Goal: Use online tool/utility: Utilize a website feature to perform a specific function

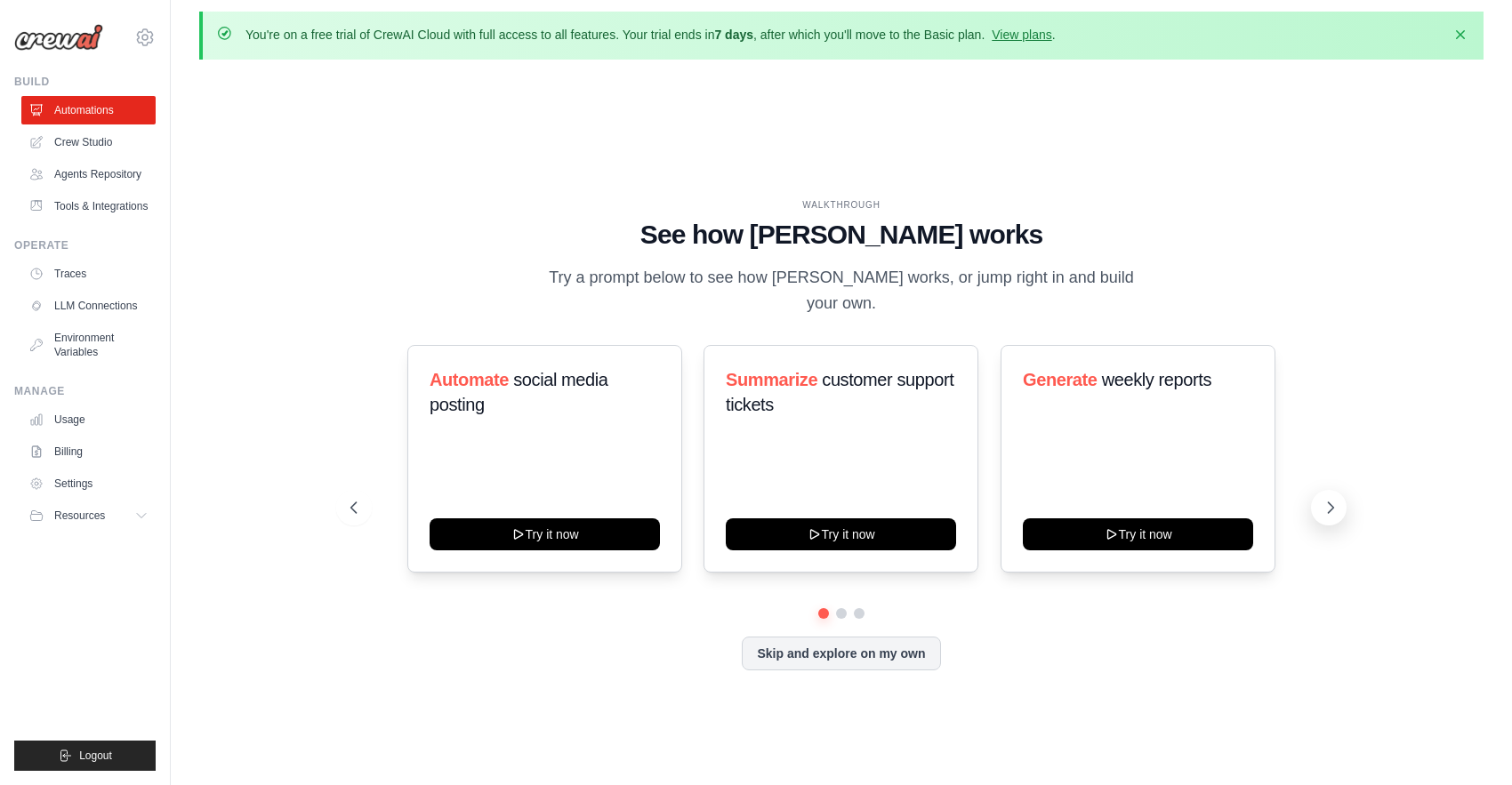
click at [1327, 499] on icon at bounding box center [1330, 508] width 18 height 18
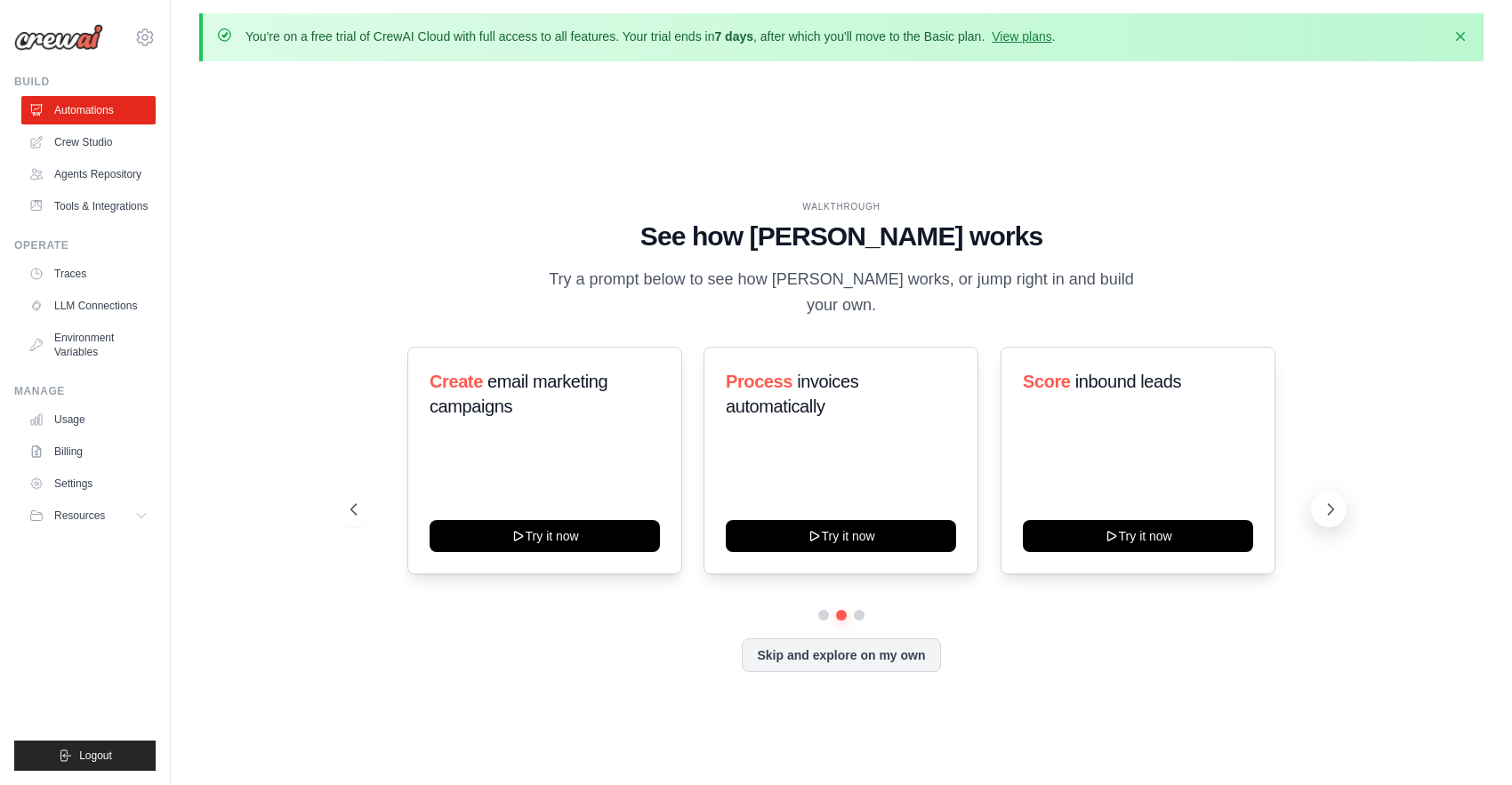
scroll to position [3, 0]
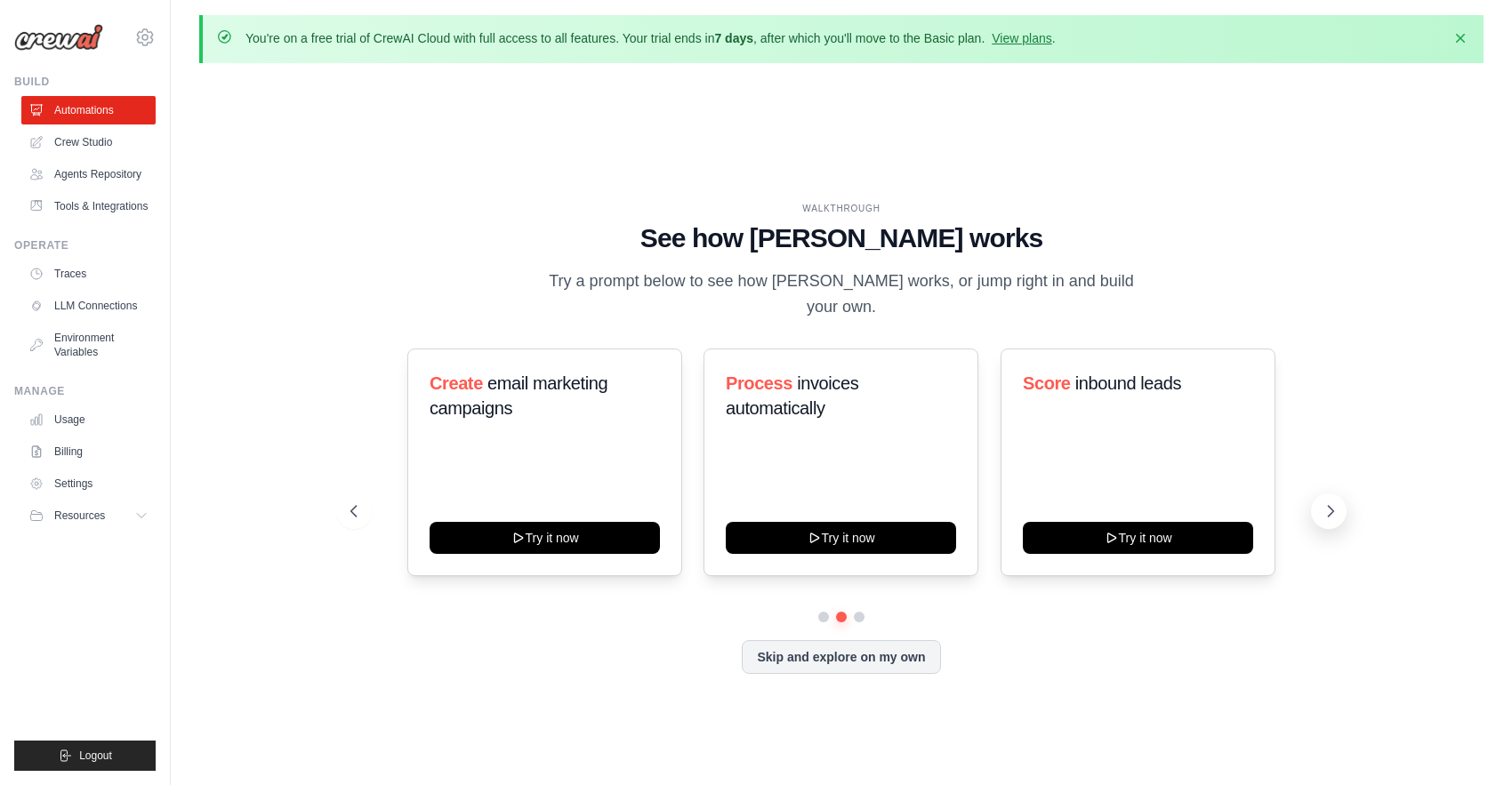
click at [1328, 502] on icon at bounding box center [1330, 510] width 18 height 18
click at [1331, 502] on icon at bounding box center [1330, 510] width 18 height 18
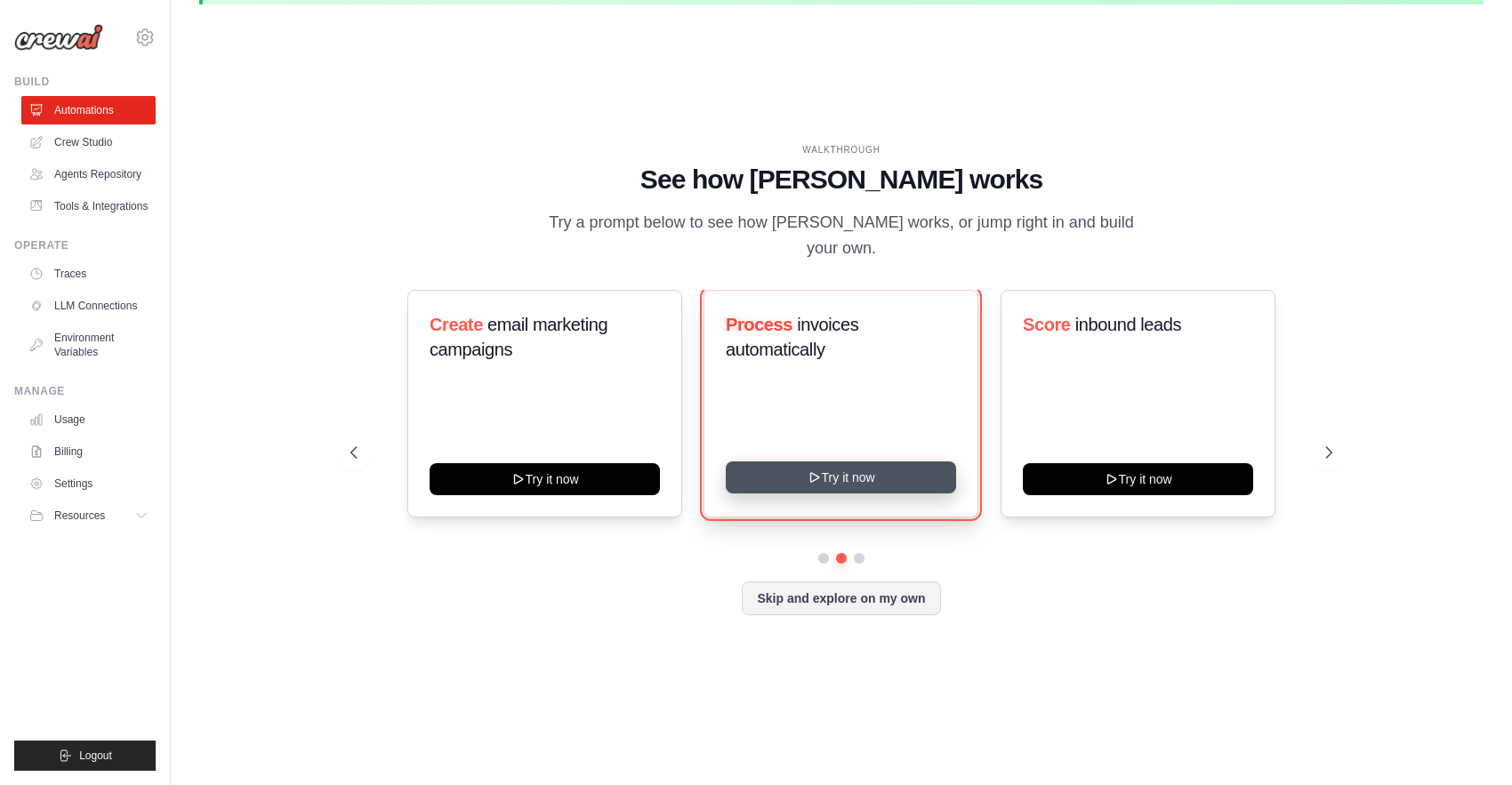
click at [846, 472] on button "Try it now" at bounding box center [840, 477] width 230 height 32
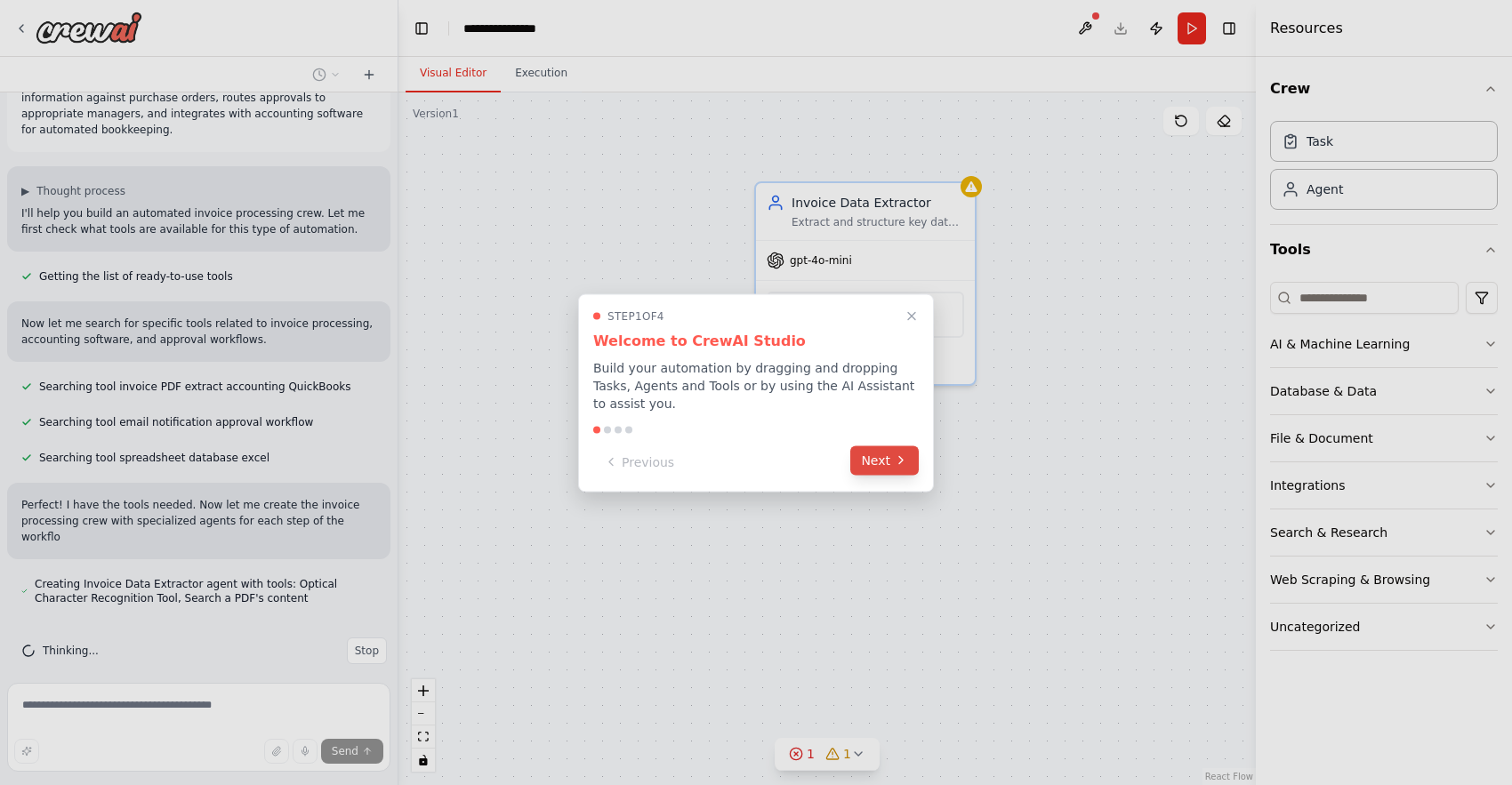
scroll to position [63, 0]
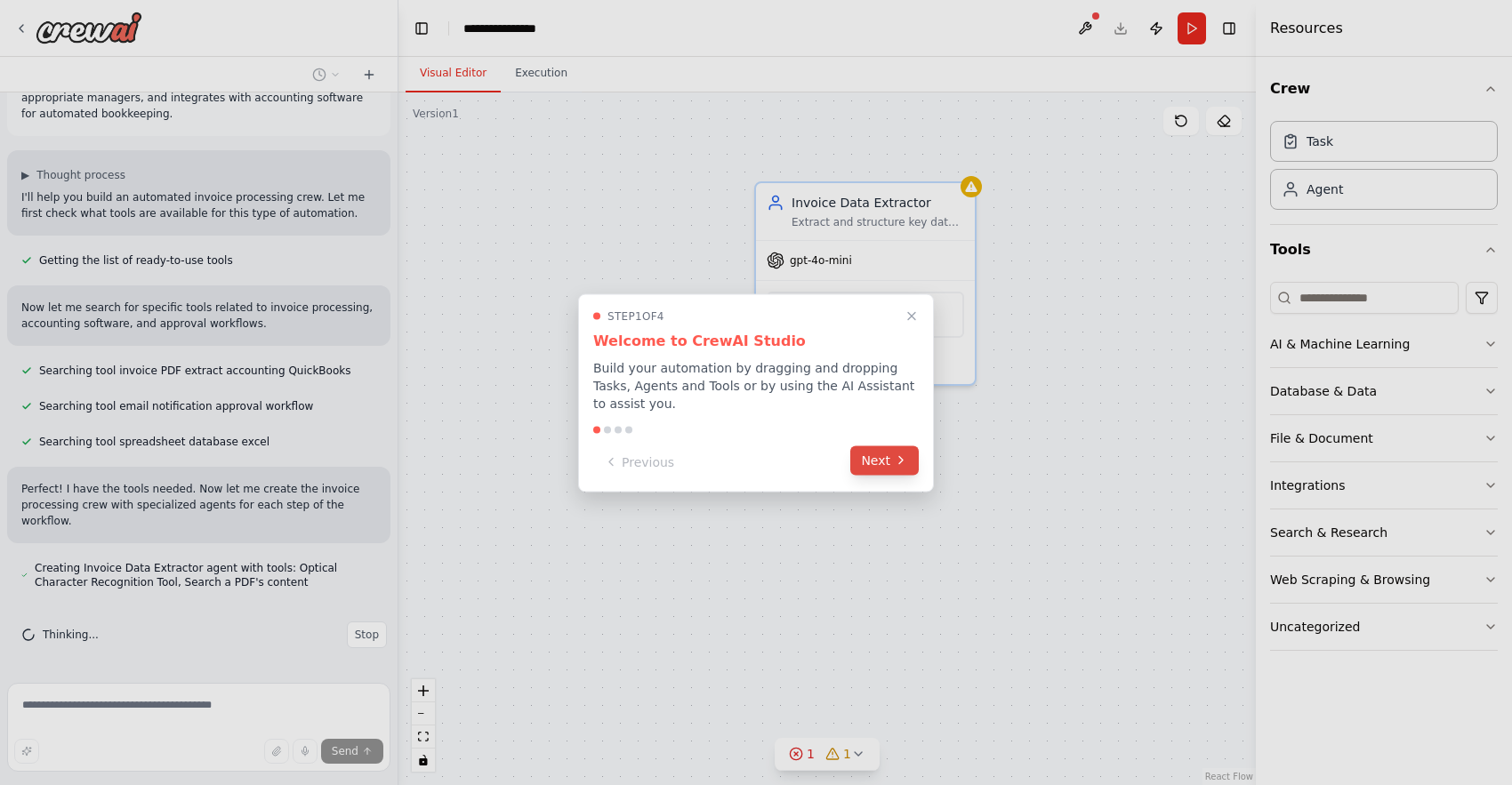
click at [879, 460] on button "Next" at bounding box center [885, 459] width 68 height 29
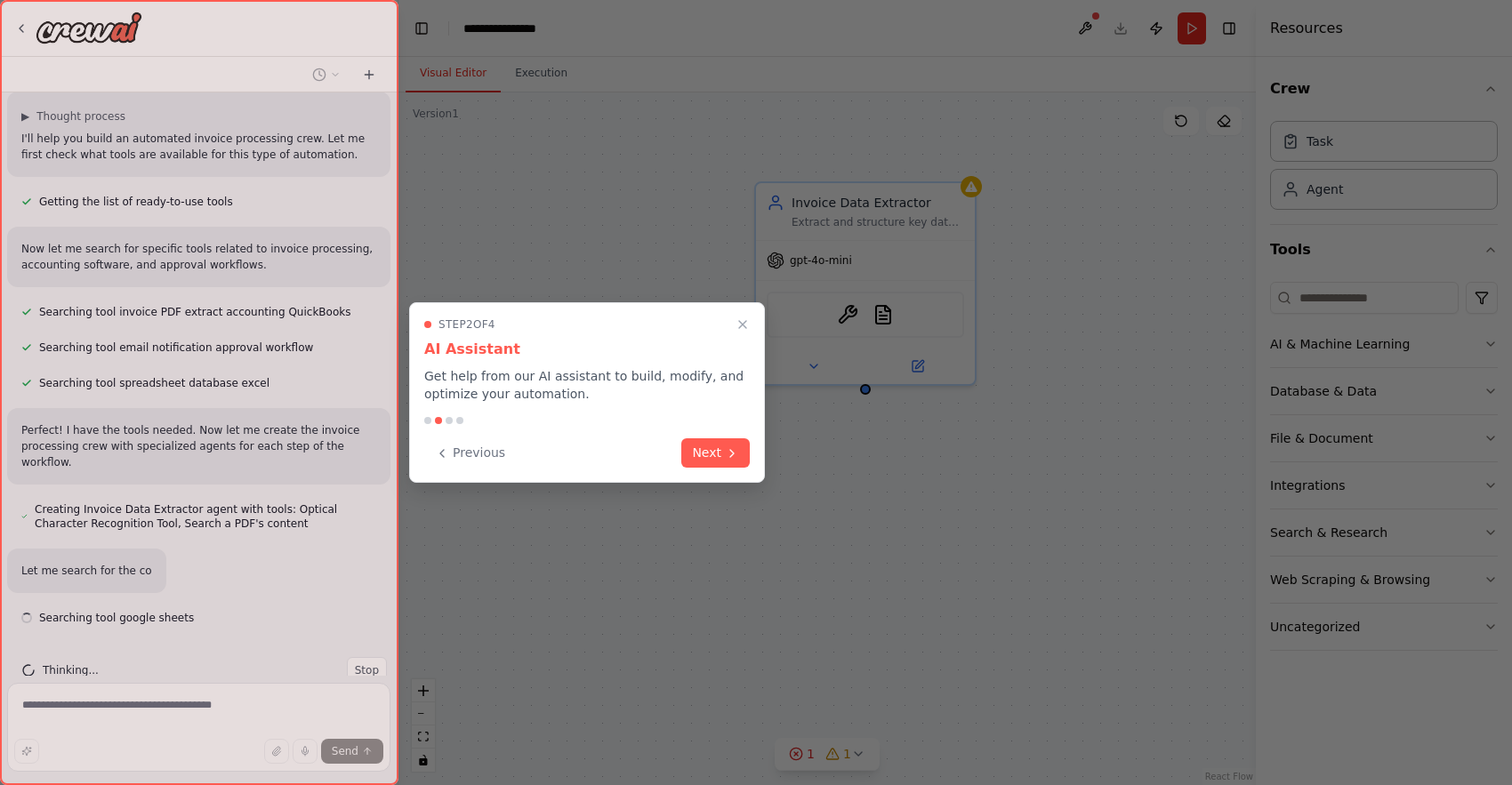
scroll to position [157, 0]
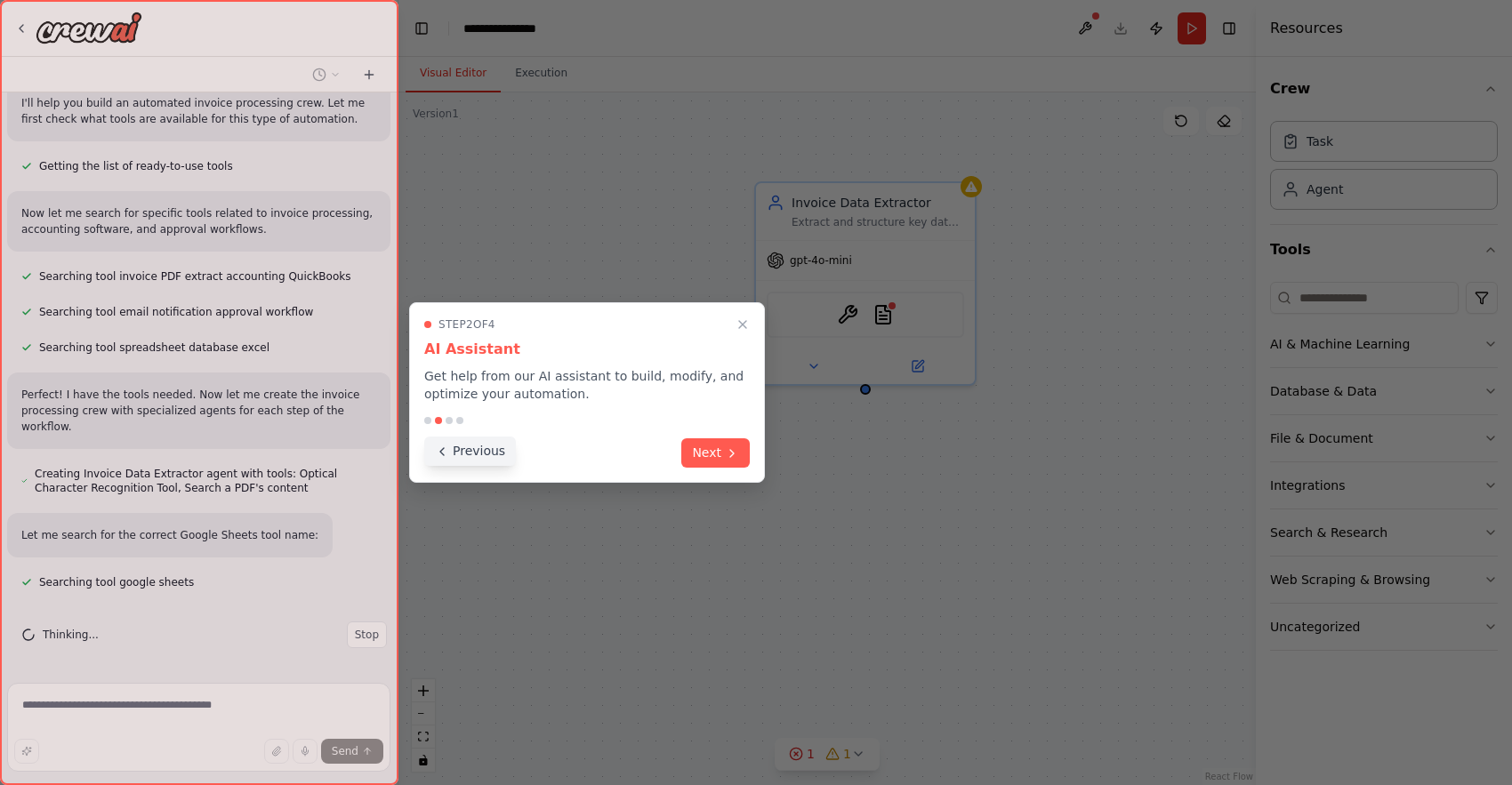
click at [474, 453] on button "Previous" at bounding box center [470, 451] width 92 height 29
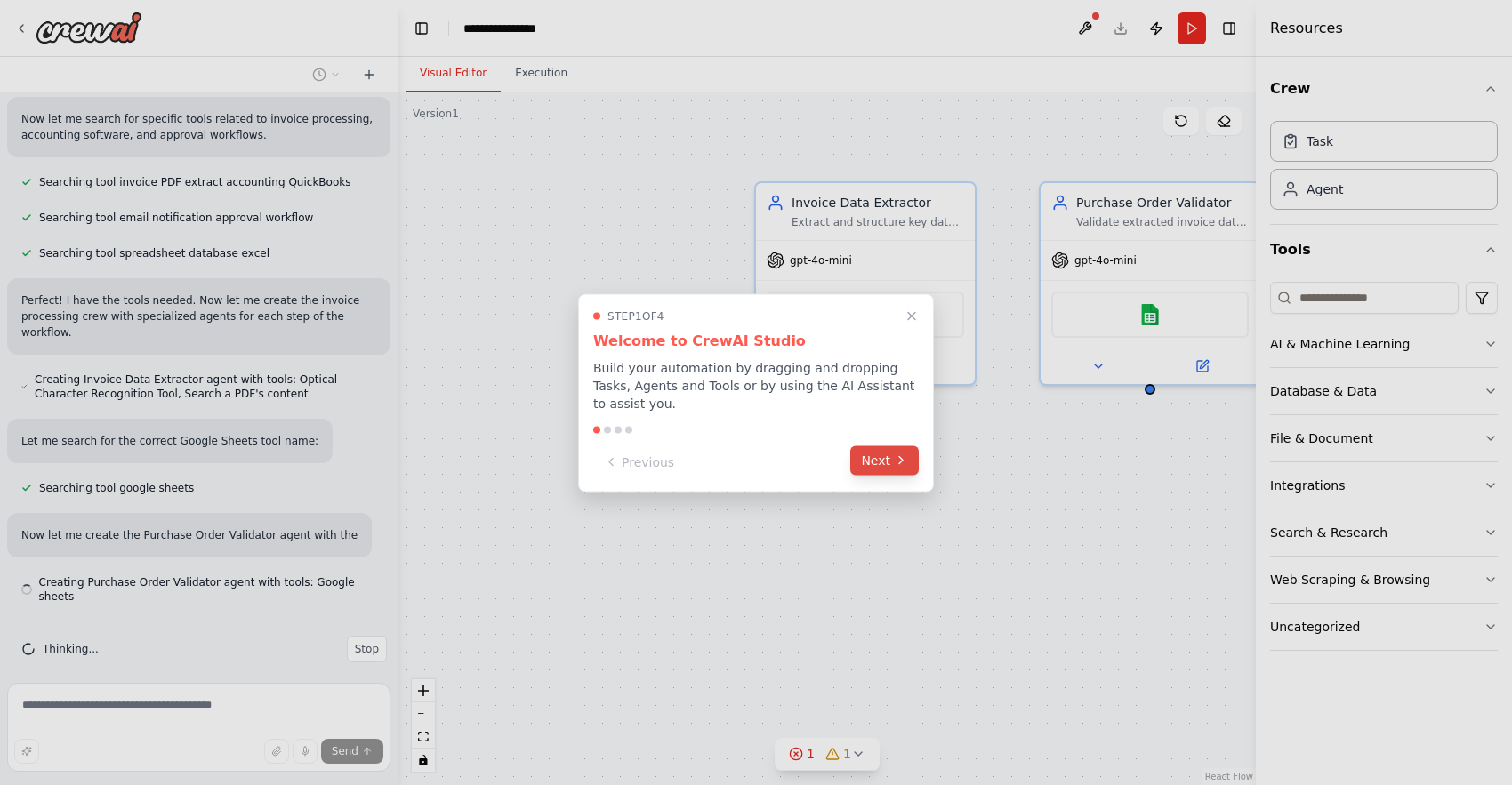
scroll to position [268, 0]
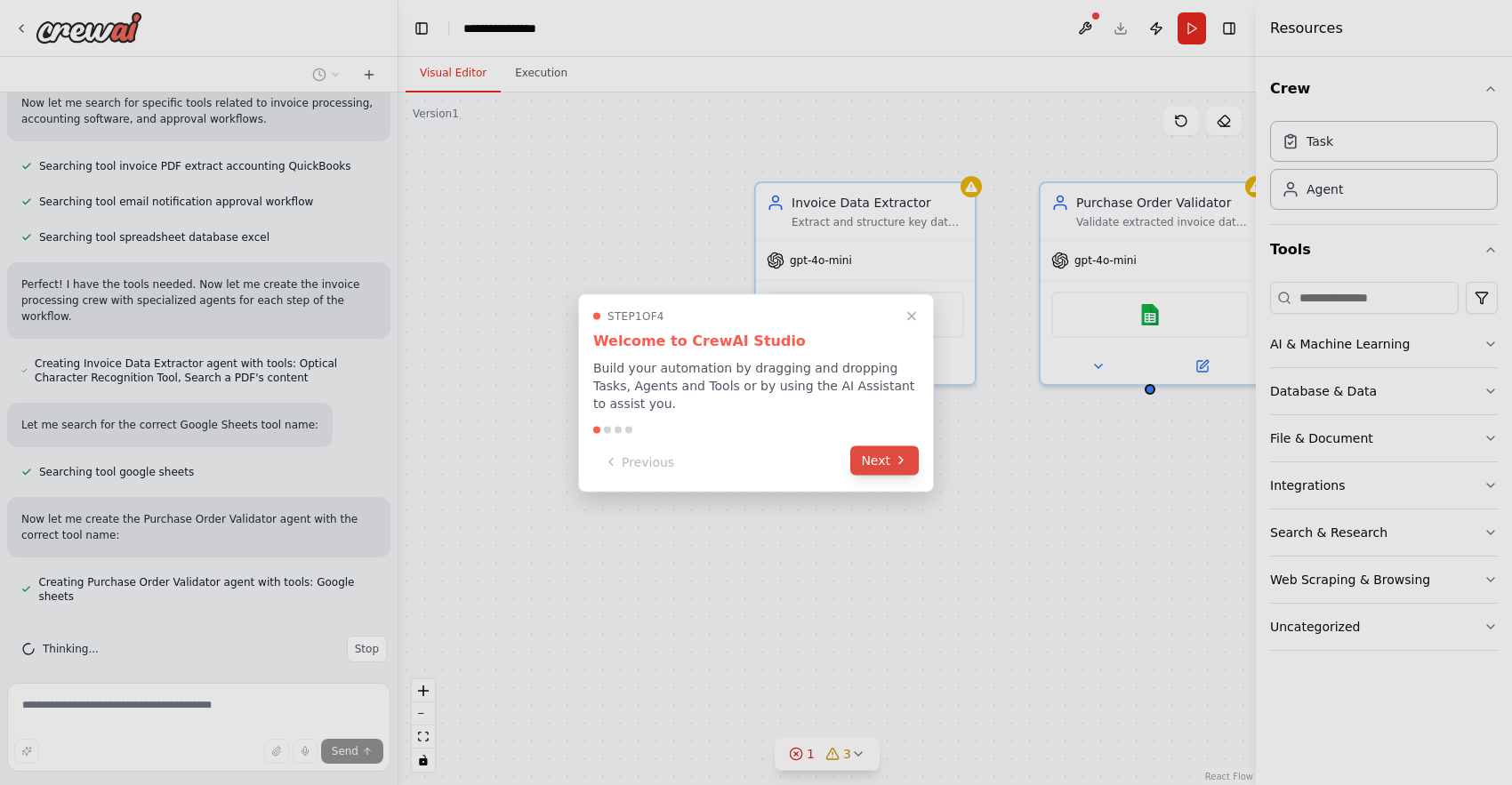
click at [874, 463] on button "Next" at bounding box center [885, 459] width 68 height 29
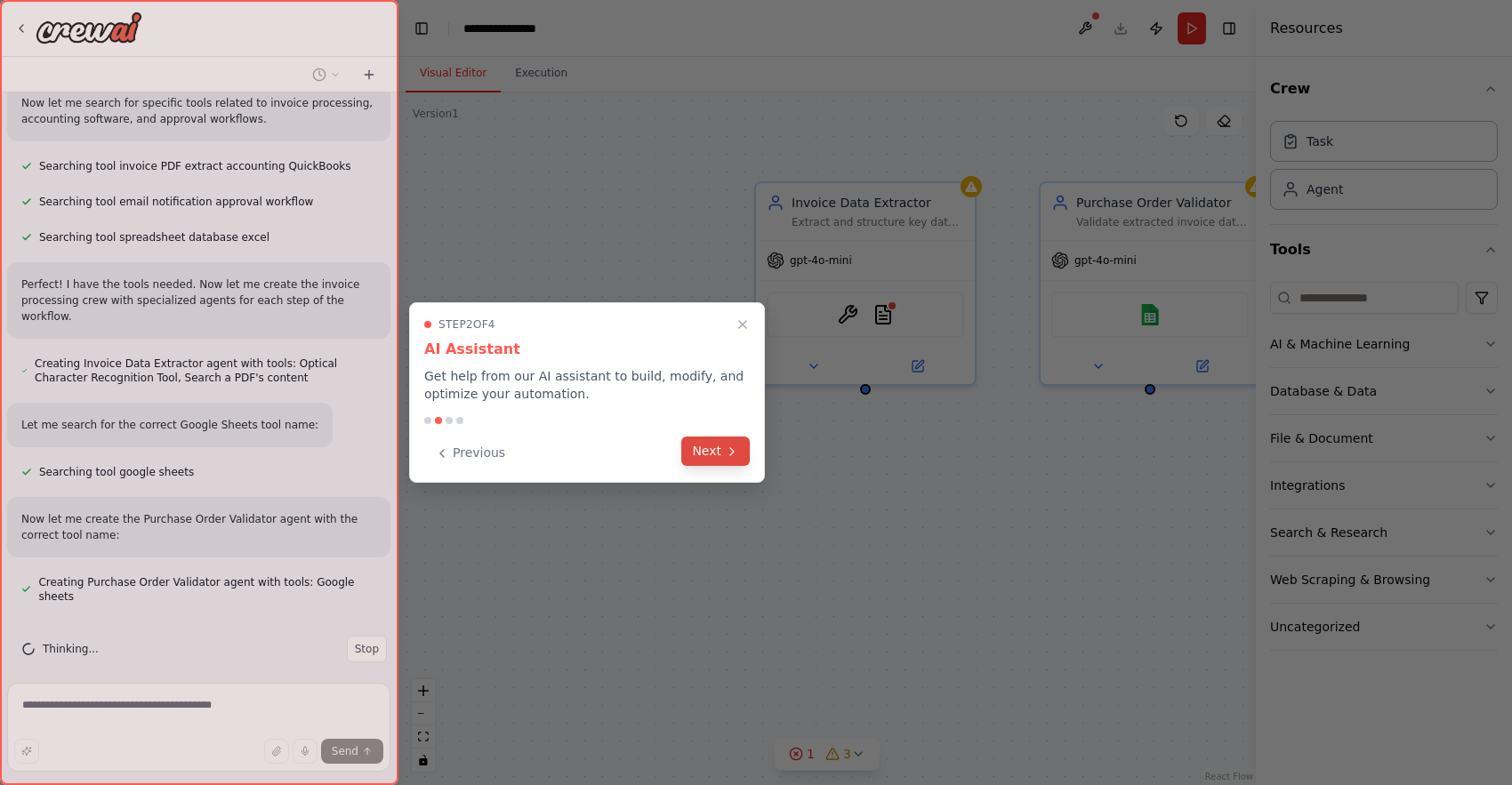
scroll to position [303, 0]
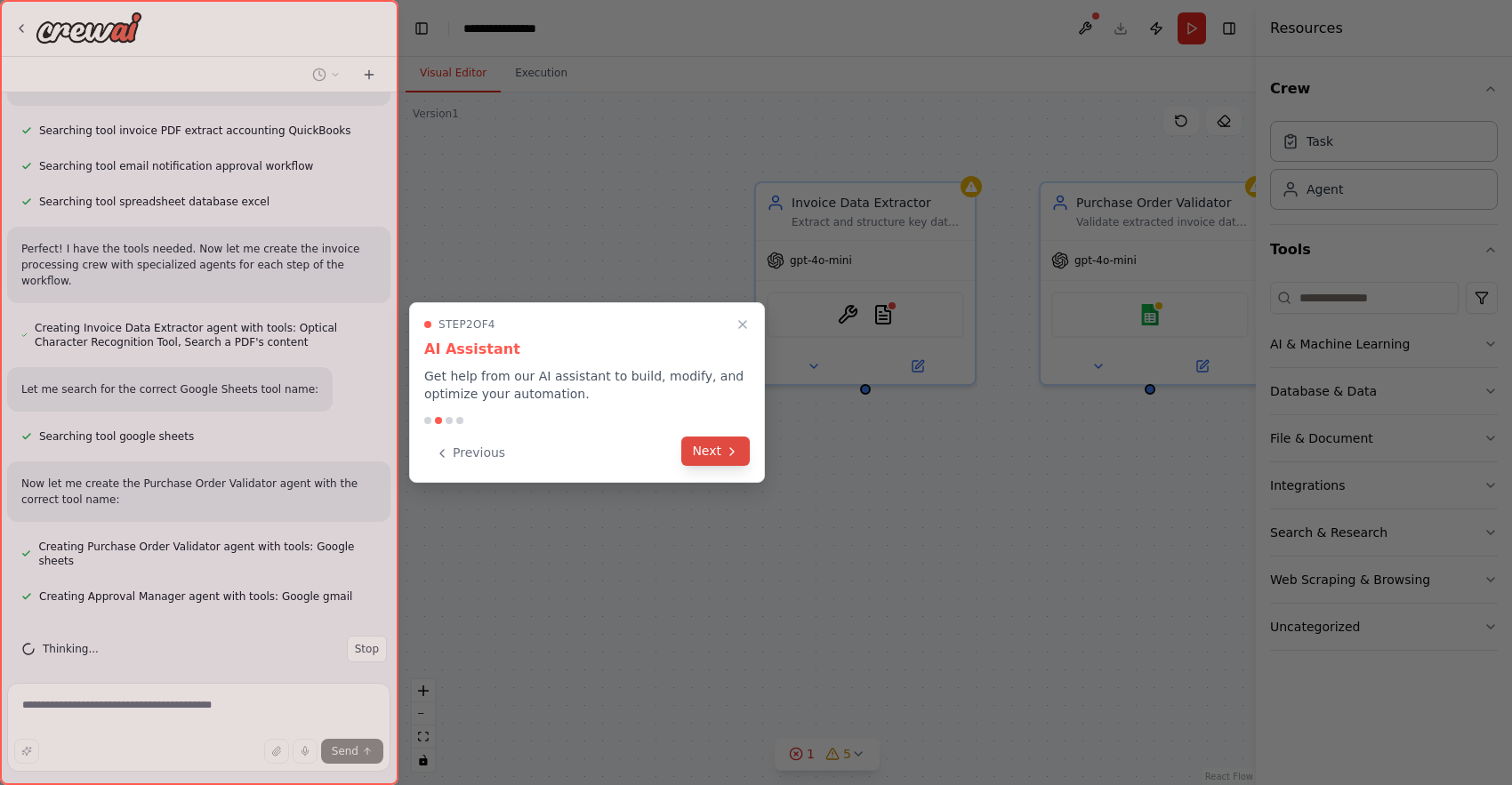
click at [721, 448] on button "Next" at bounding box center [715, 451] width 68 height 29
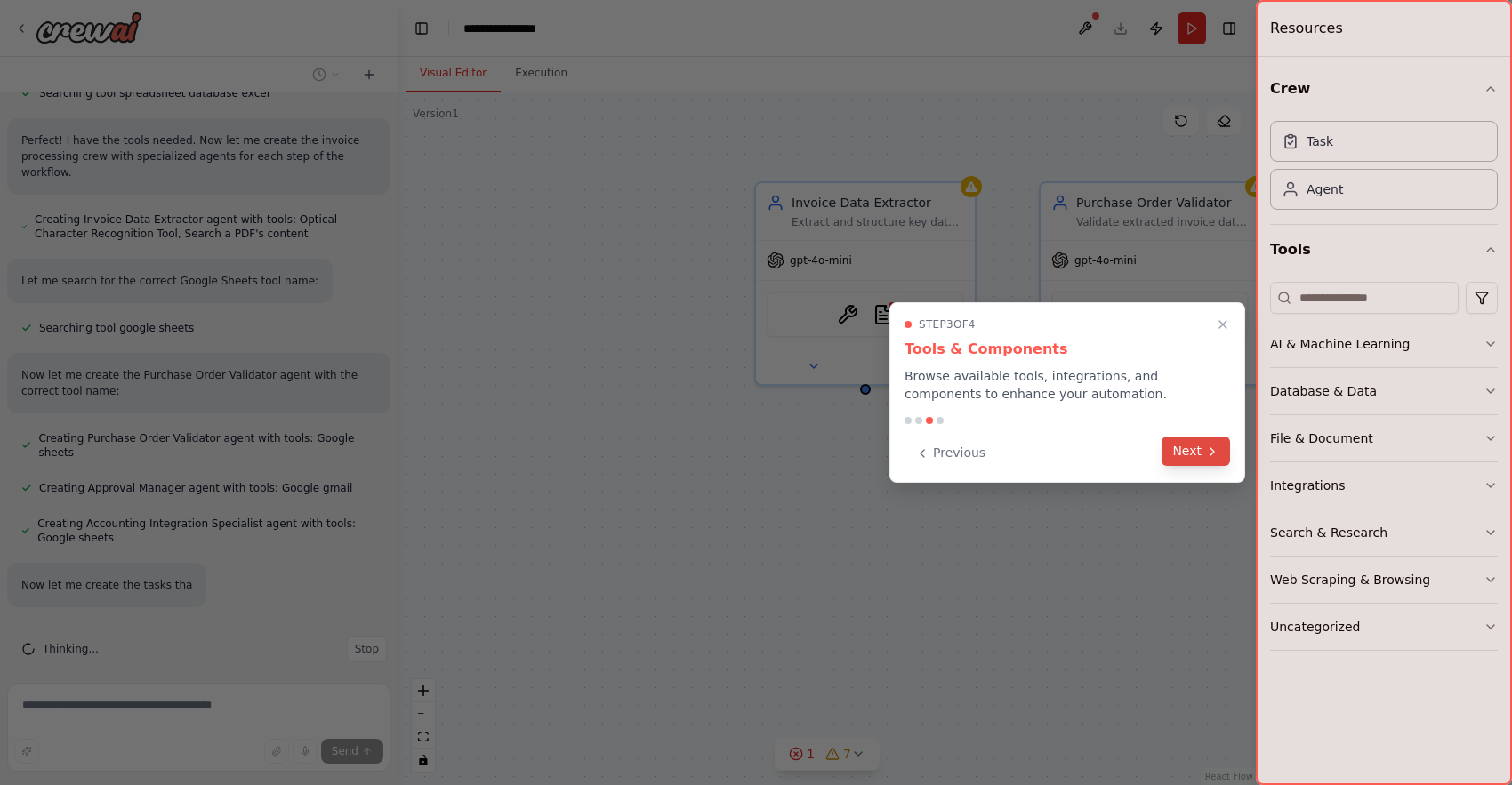
scroll to position [447, 0]
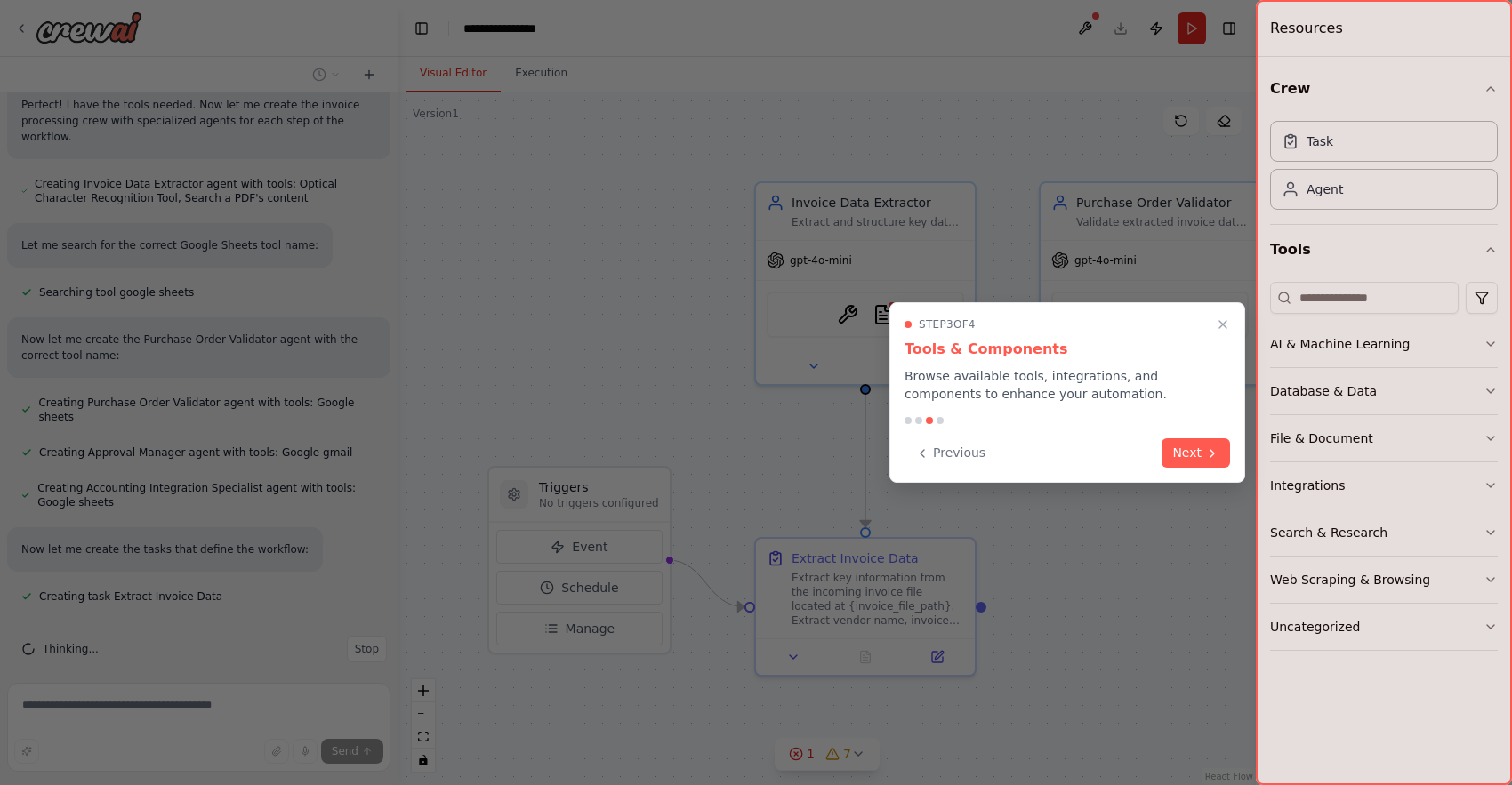
click at [1198, 451] on button "Next" at bounding box center [1196, 453] width 68 height 29
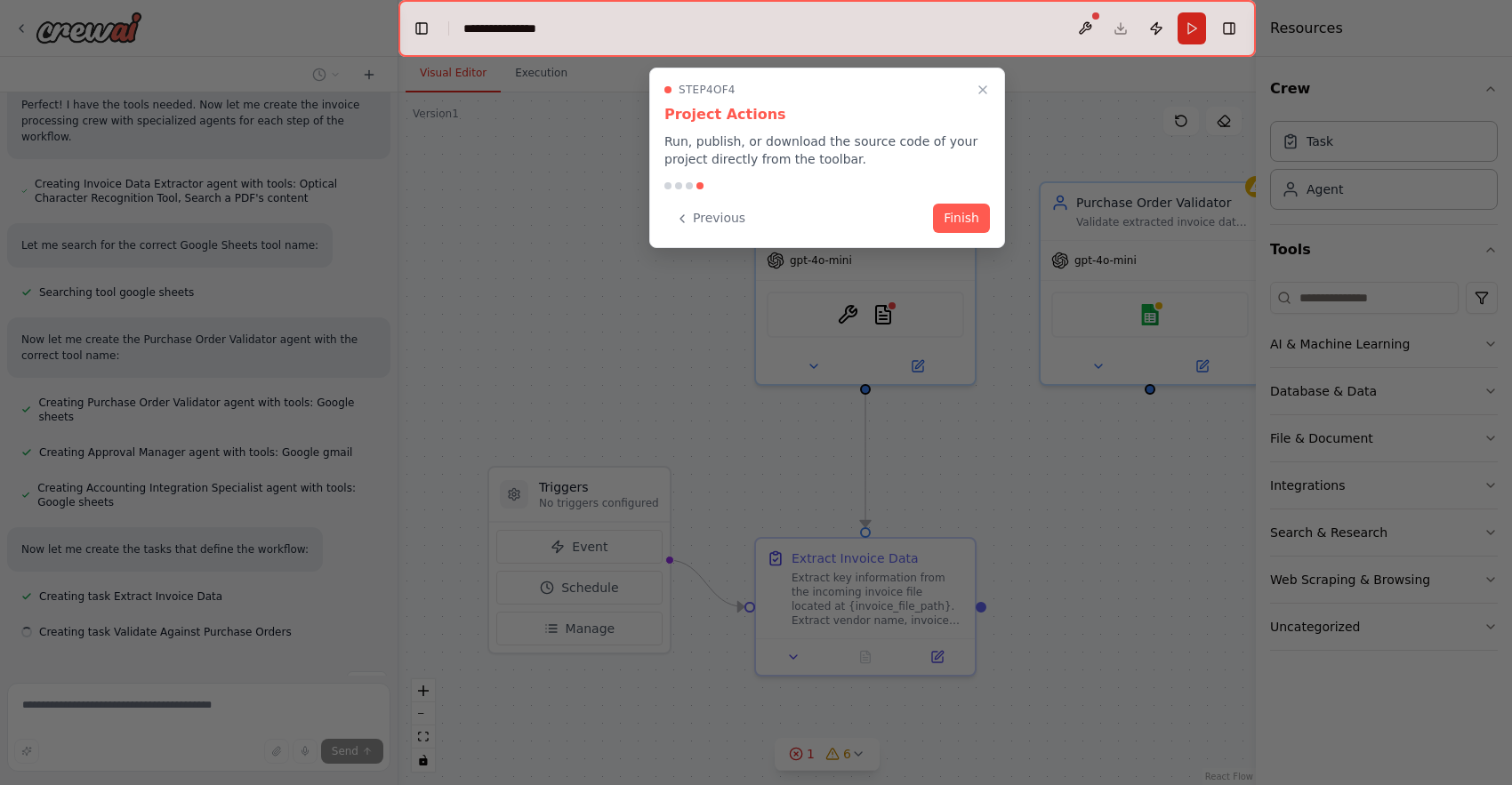
scroll to position [483, 0]
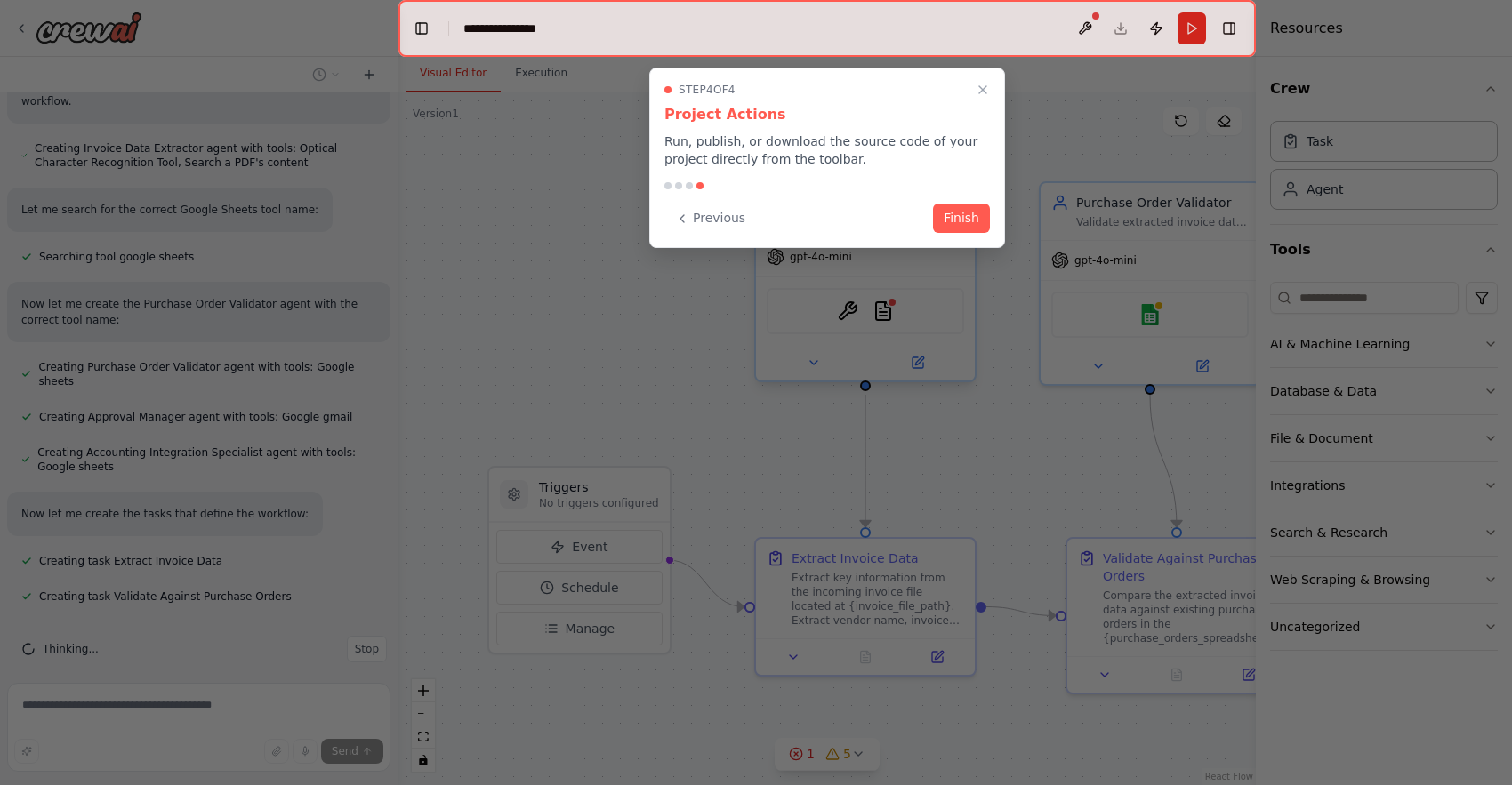
click at [958, 217] on button "Finish" at bounding box center [962, 218] width 57 height 29
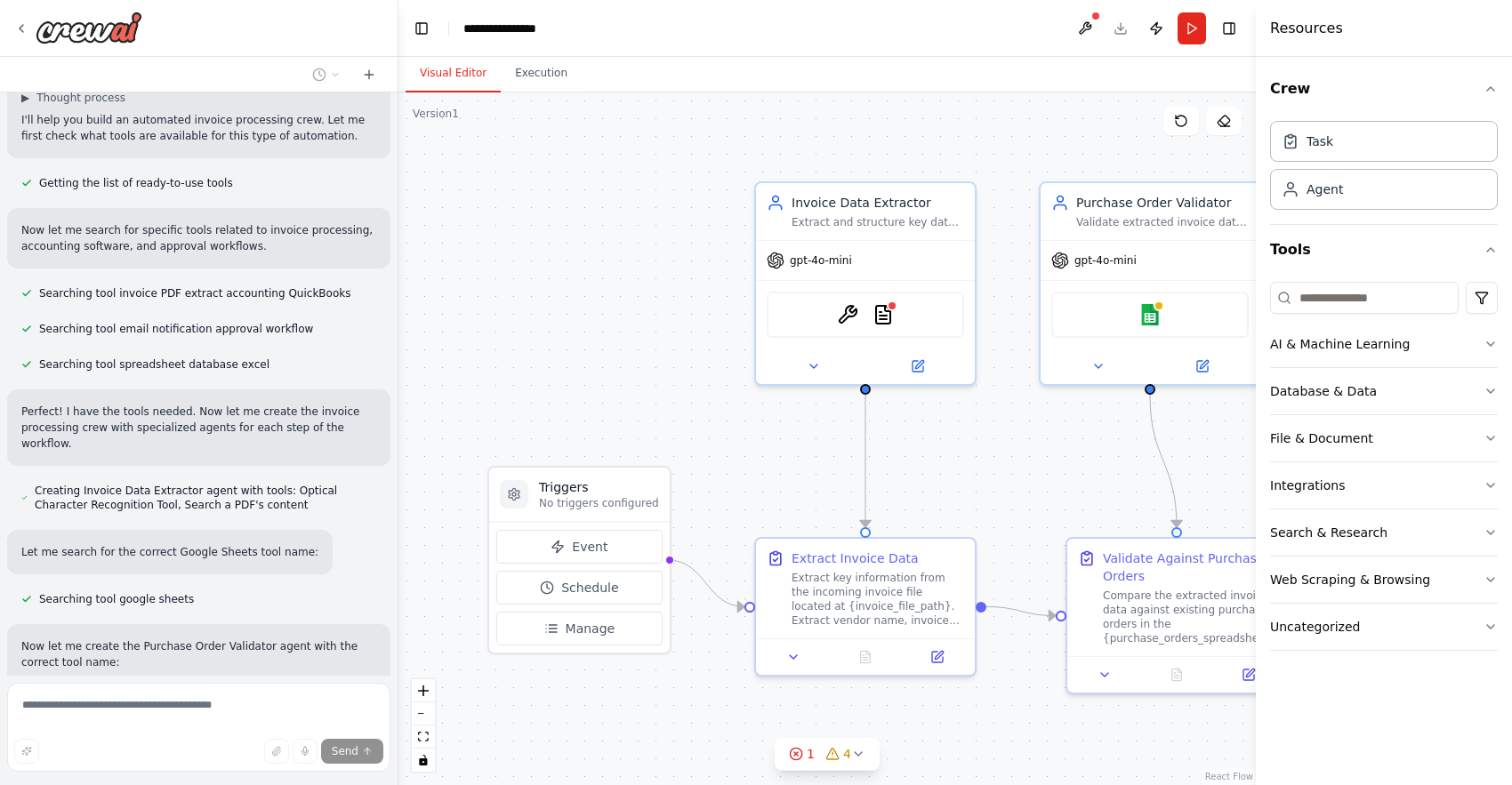
scroll to position [0, 0]
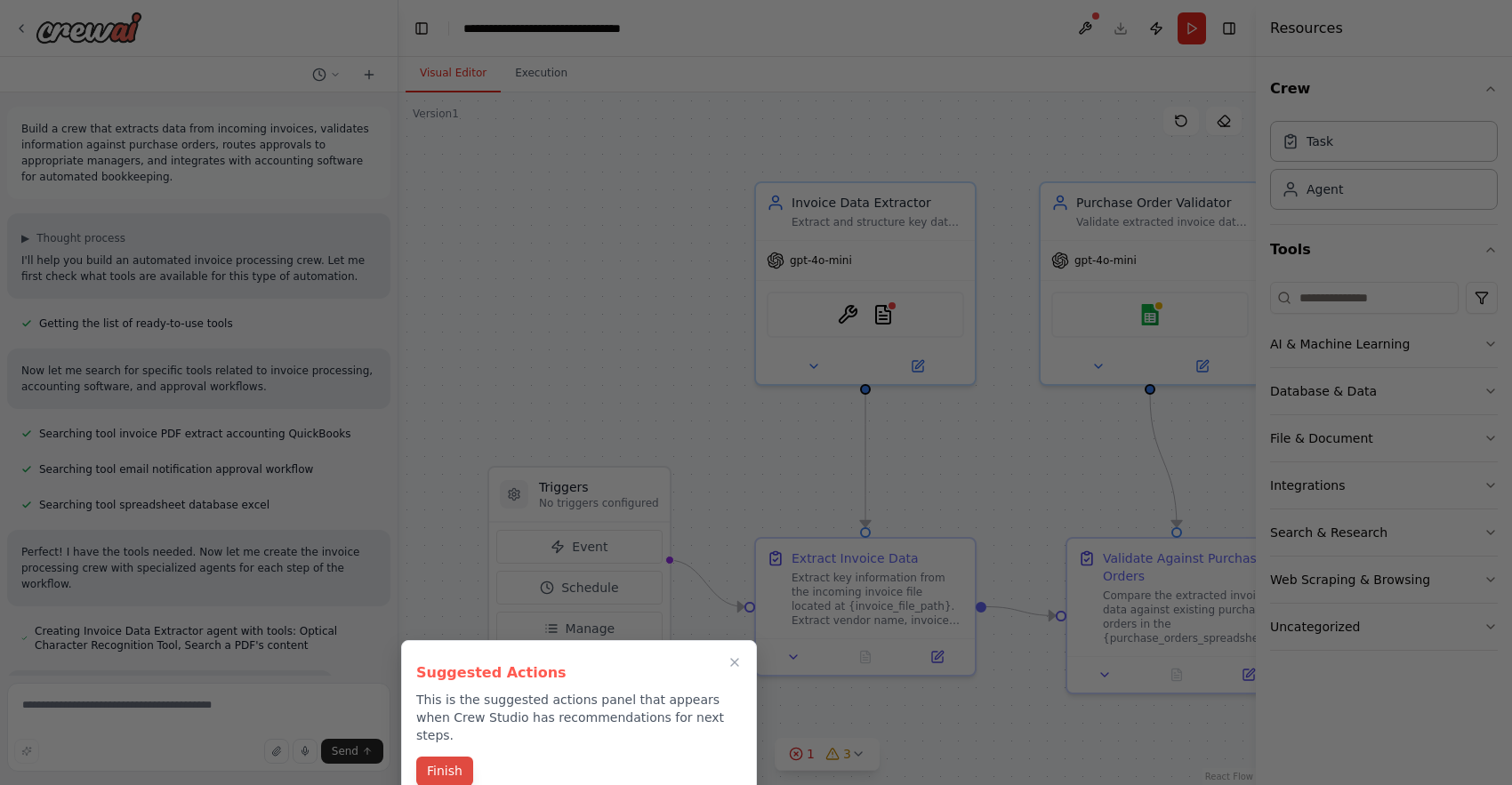
click at [452, 757] on button "Finish" at bounding box center [444, 771] width 57 height 29
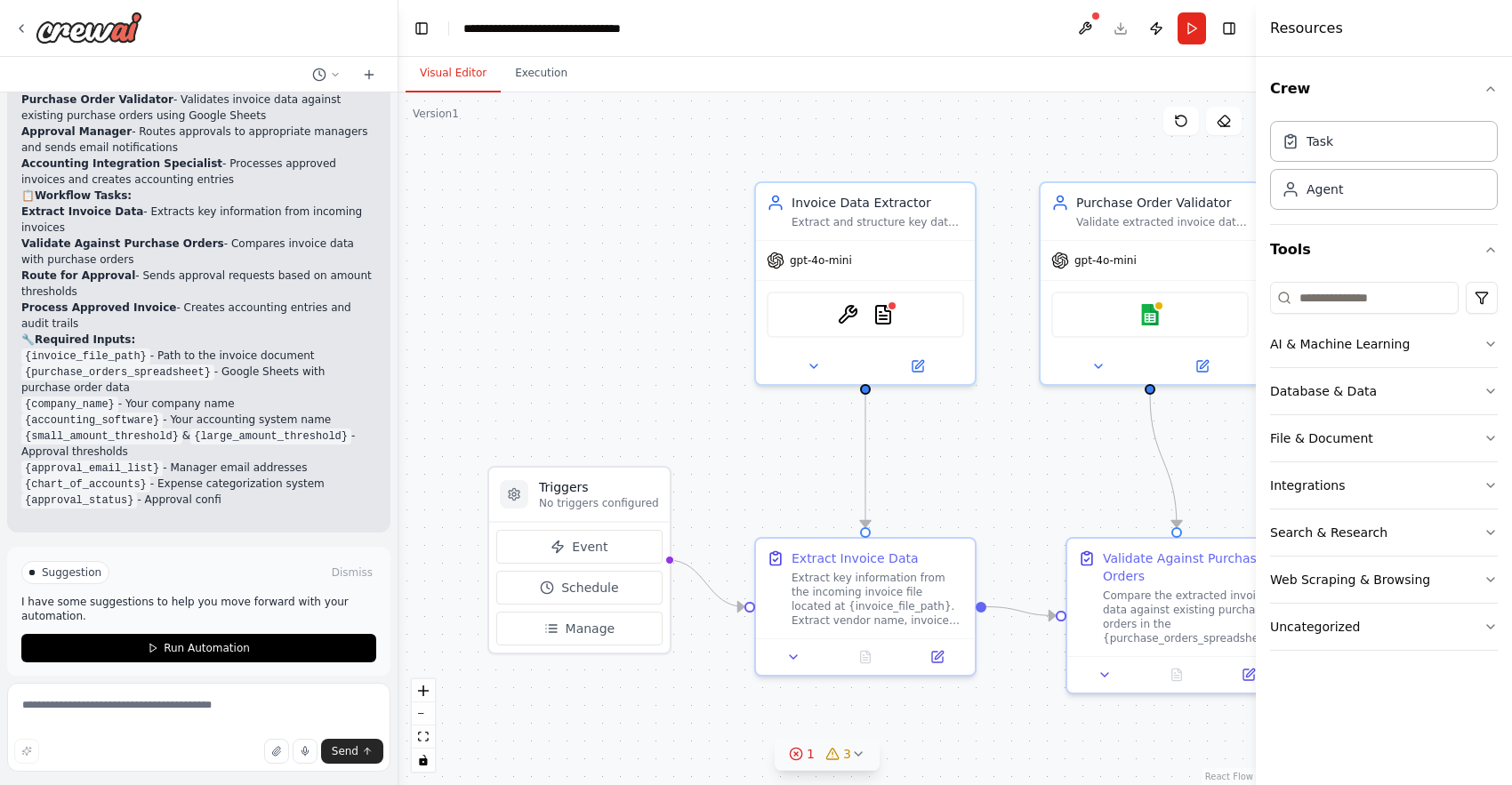
click at [858, 755] on icon at bounding box center [857, 754] width 14 height 14
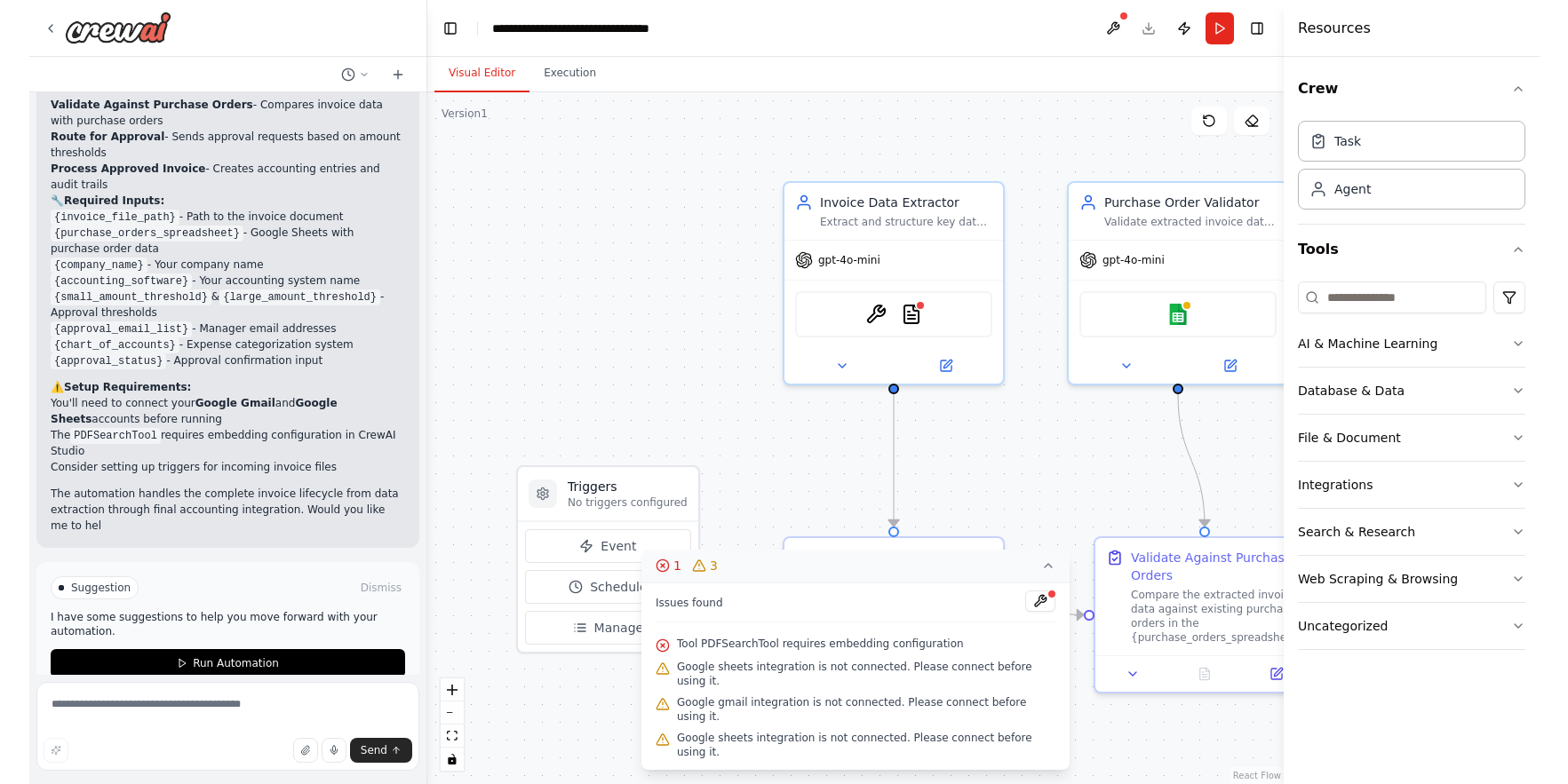
scroll to position [1466, 0]
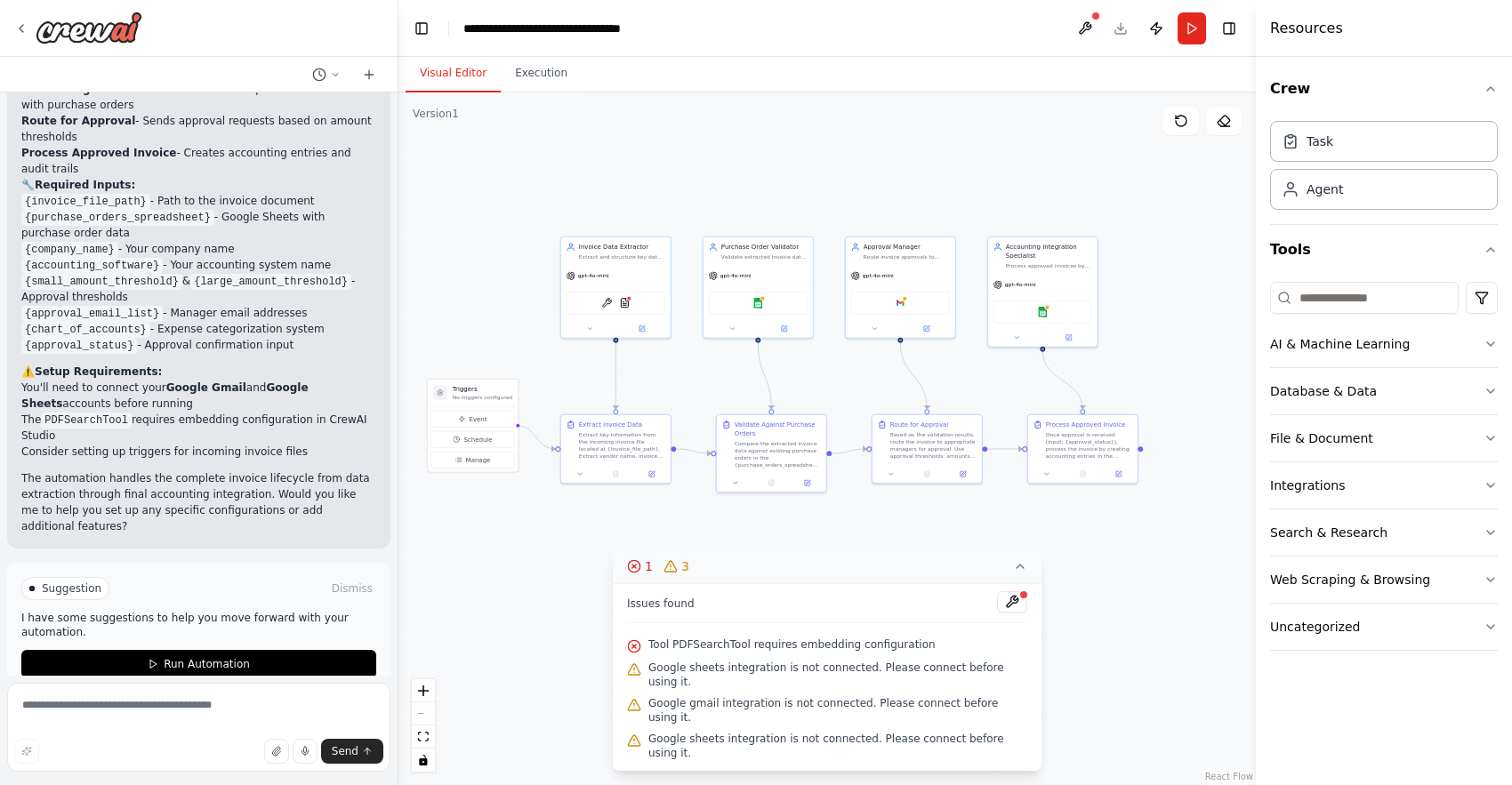
drag, startPoint x: 1160, startPoint y: 491, endPoint x: 977, endPoint y: 395, distance: 206.7
click at [953, 392] on div ".deletable-edge-delete-btn { width: 20px; height: 20px; border: 0px solid #ffff…" at bounding box center [827, 438] width 857 height 692
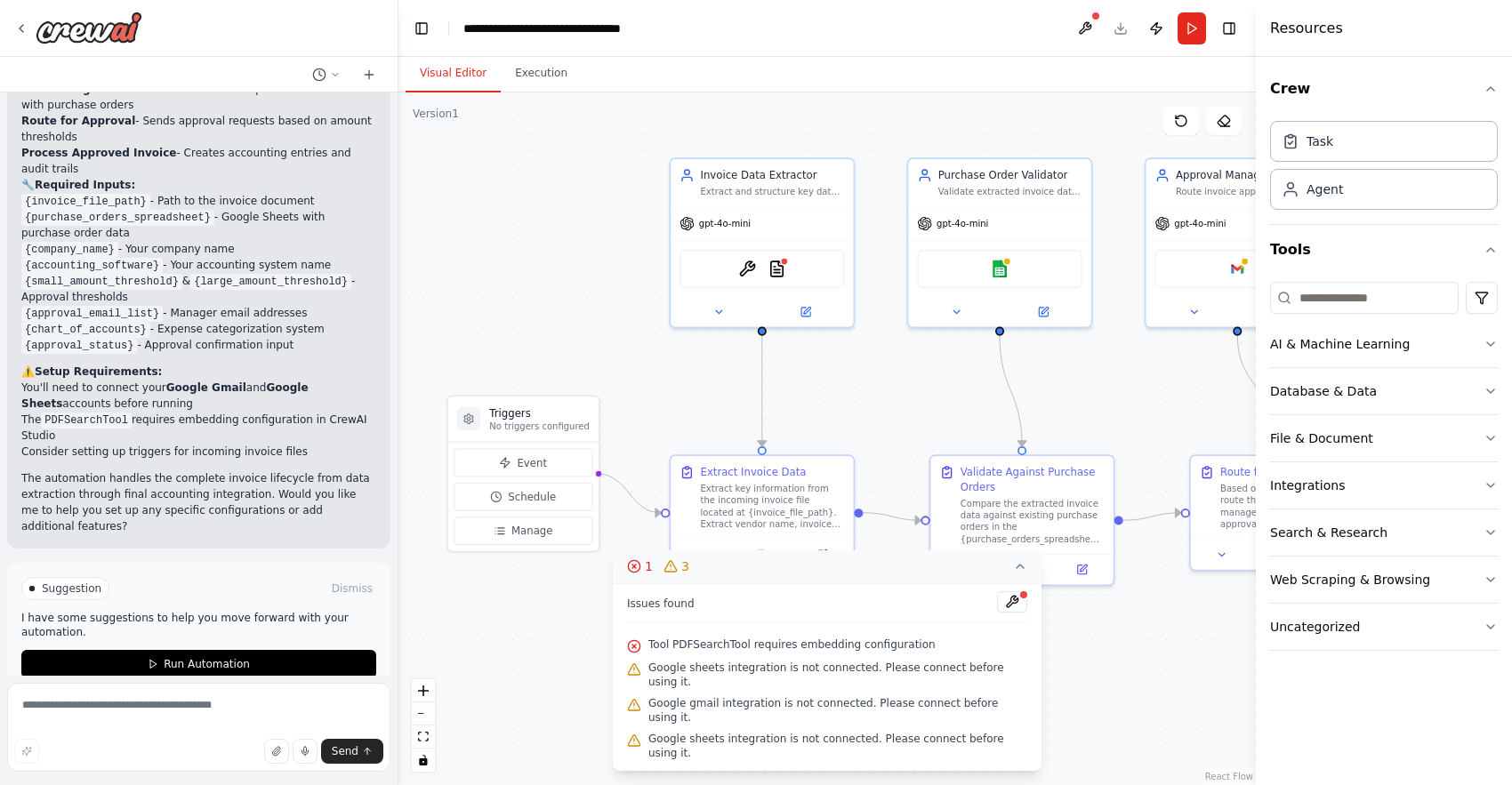
drag, startPoint x: 802, startPoint y: 378, endPoint x: 1153, endPoint y: 404, distance: 352.0
click at [1153, 404] on div ".deletable-edge-delete-btn { width: 20px; height: 20px; border: 0px solid #ffff…" at bounding box center [827, 438] width 857 height 692
click at [525, 456] on span "Event" at bounding box center [531, 463] width 29 height 15
click at [537, 464] on span "Event" at bounding box center [531, 463] width 29 height 15
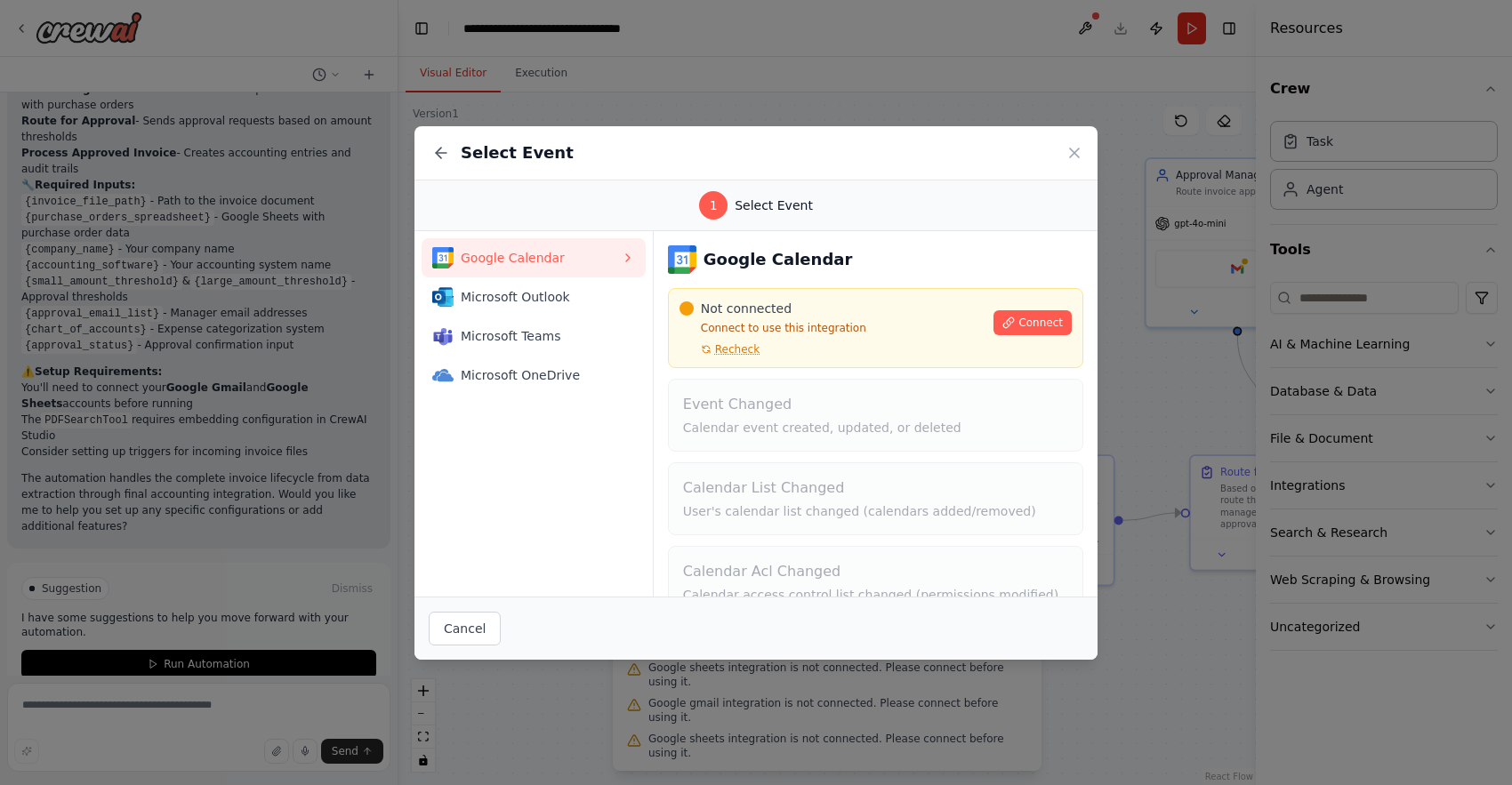
click at [1073, 158] on icon at bounding box center [1074, 152] width 18 height 18
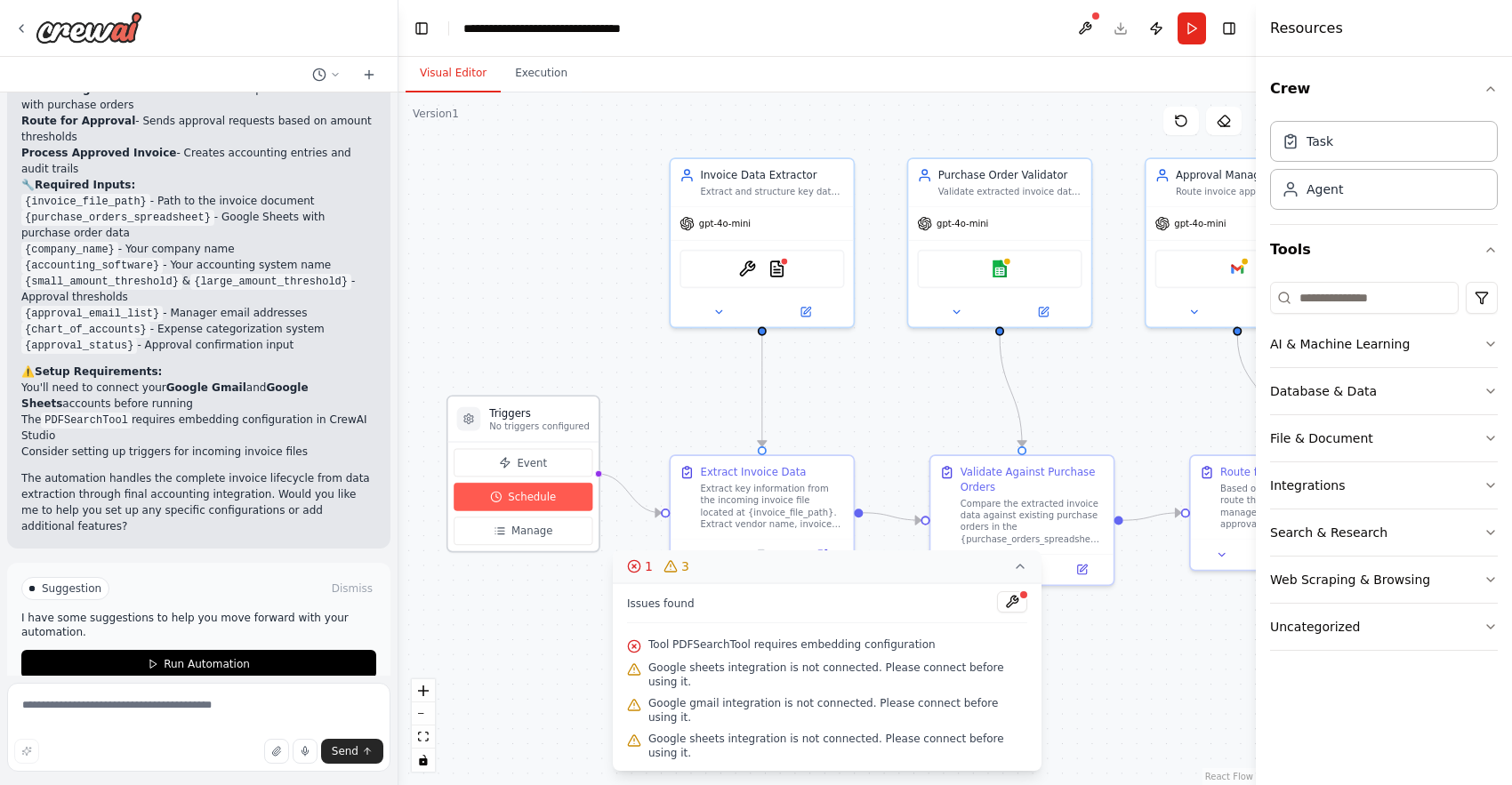
click at [530, 507] on button "Schedule" at bounding box center [523, 497] width 138 height 28
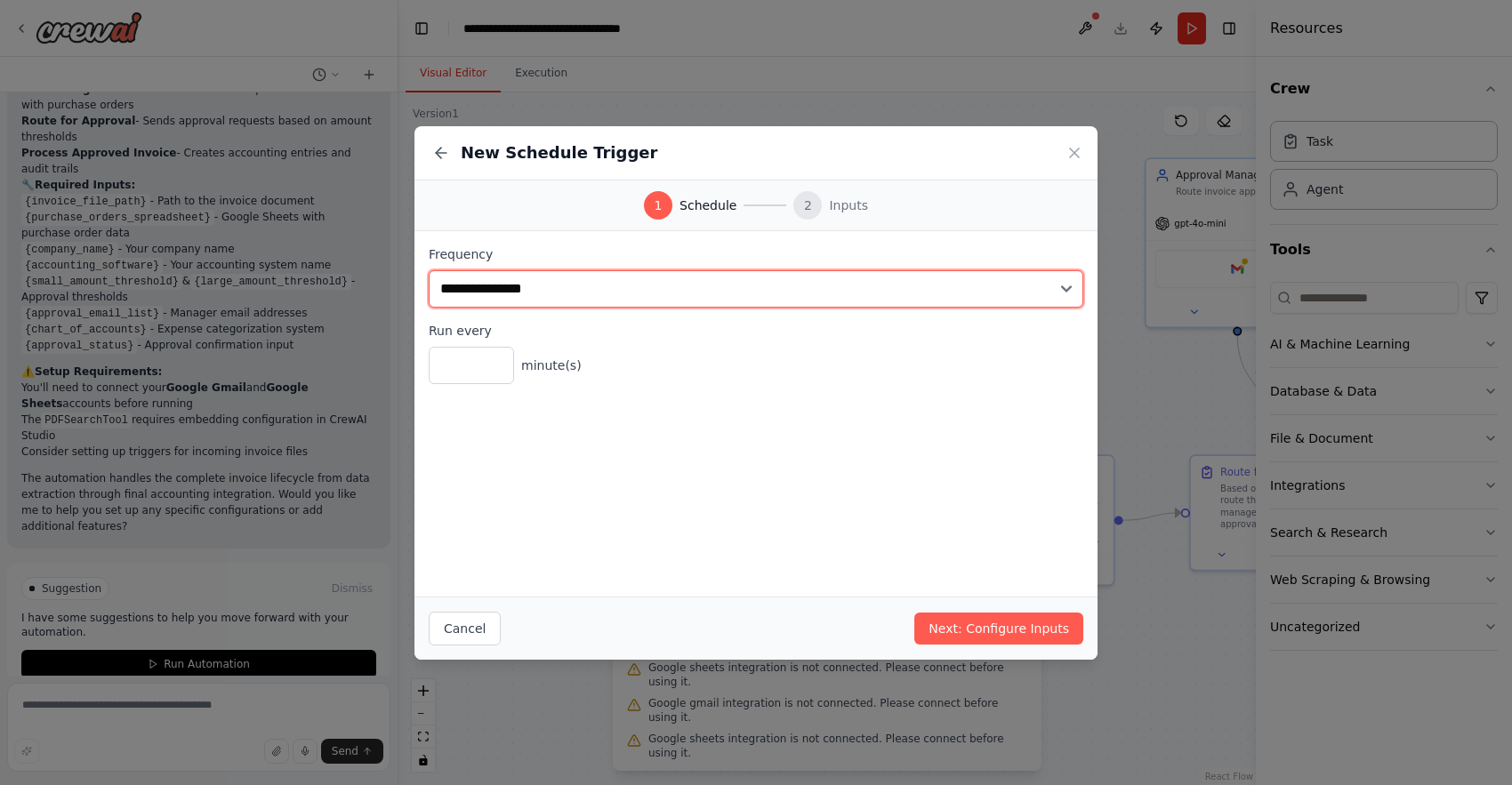
click at [1077, 286] on select "**********" at bounding box center [756, 288] width 655 height 37
click at [855, 292] on select "**********" at bounding box center [756, 288] width 655 height 37
select select "*******"
click at [429, 270] on select "**********" at bounding box center [756, 288] width 655 height 37
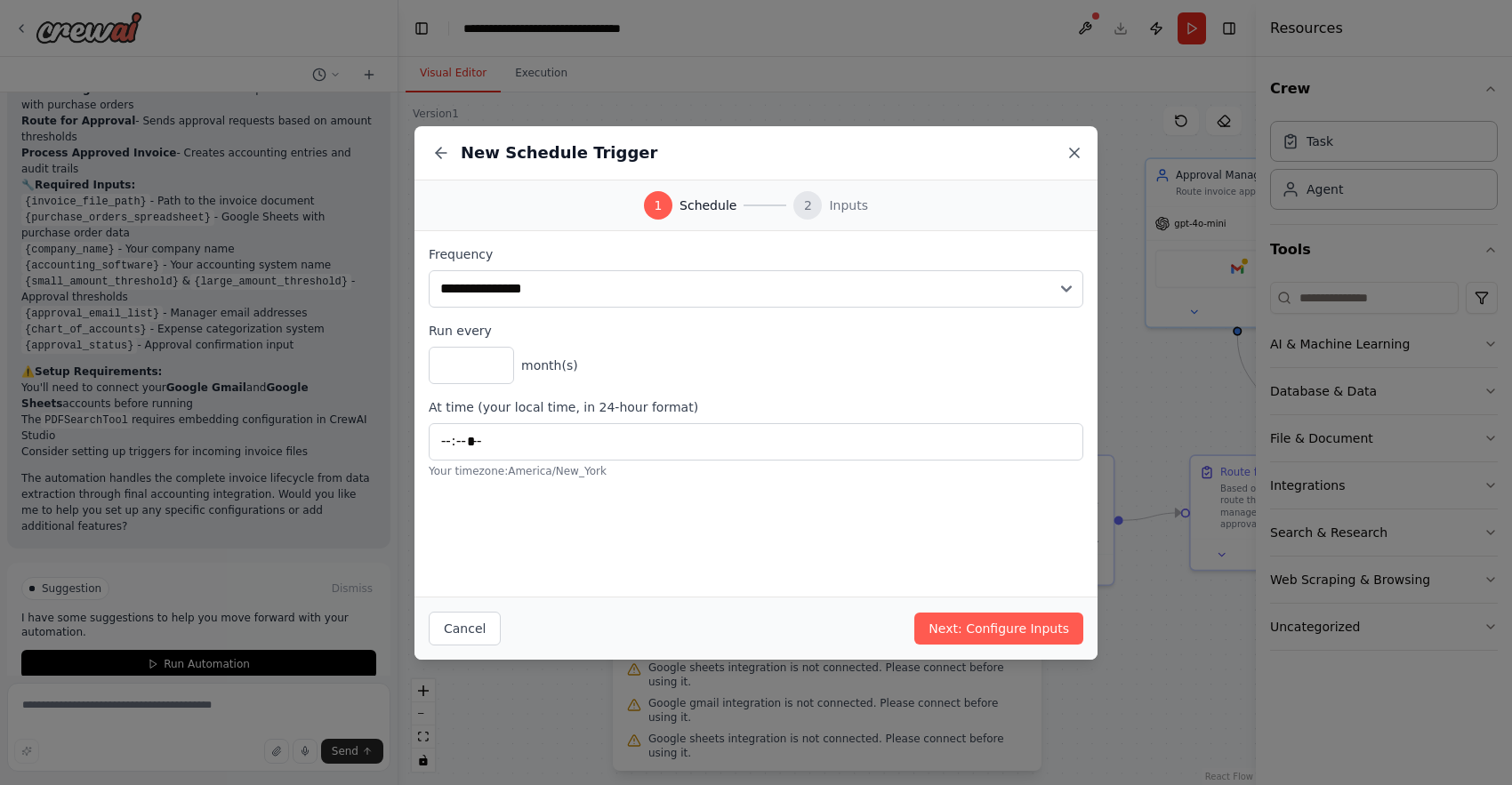
click at [1069, 151] on icon at bounding box center [1074, 152] width 18 height 18
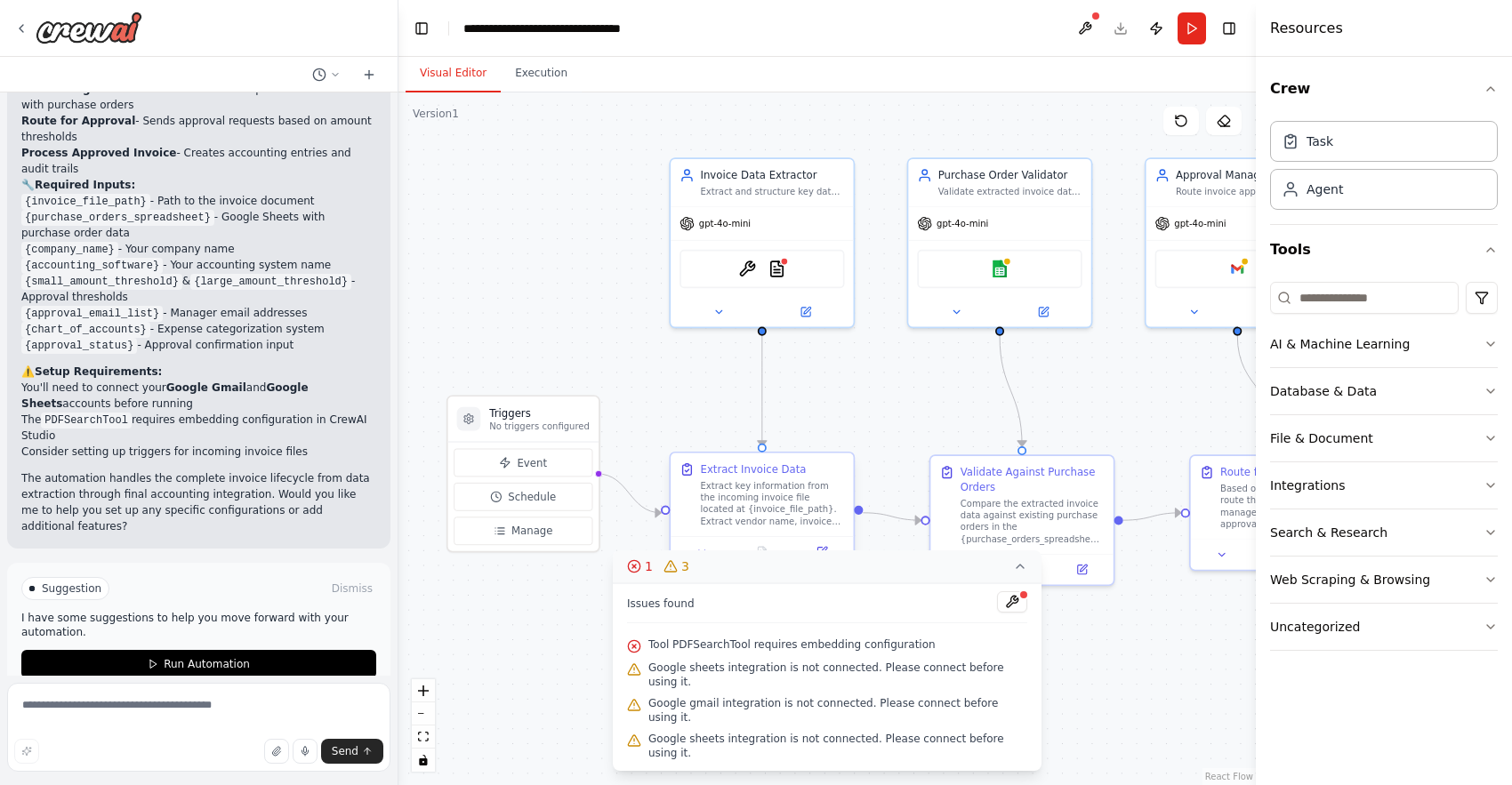
click at [765, 474] on div "Extract Invoice Data" at bounding box center [754, 470] width 106 height 15
click at [743, 519] on div "Extract key information from the incoming invoice file located at {invoice_file…" at bounding box center [773, 504] width 144 height 47
click at [706, 560] on button at bounding box center [702, 552] width 51 height 18
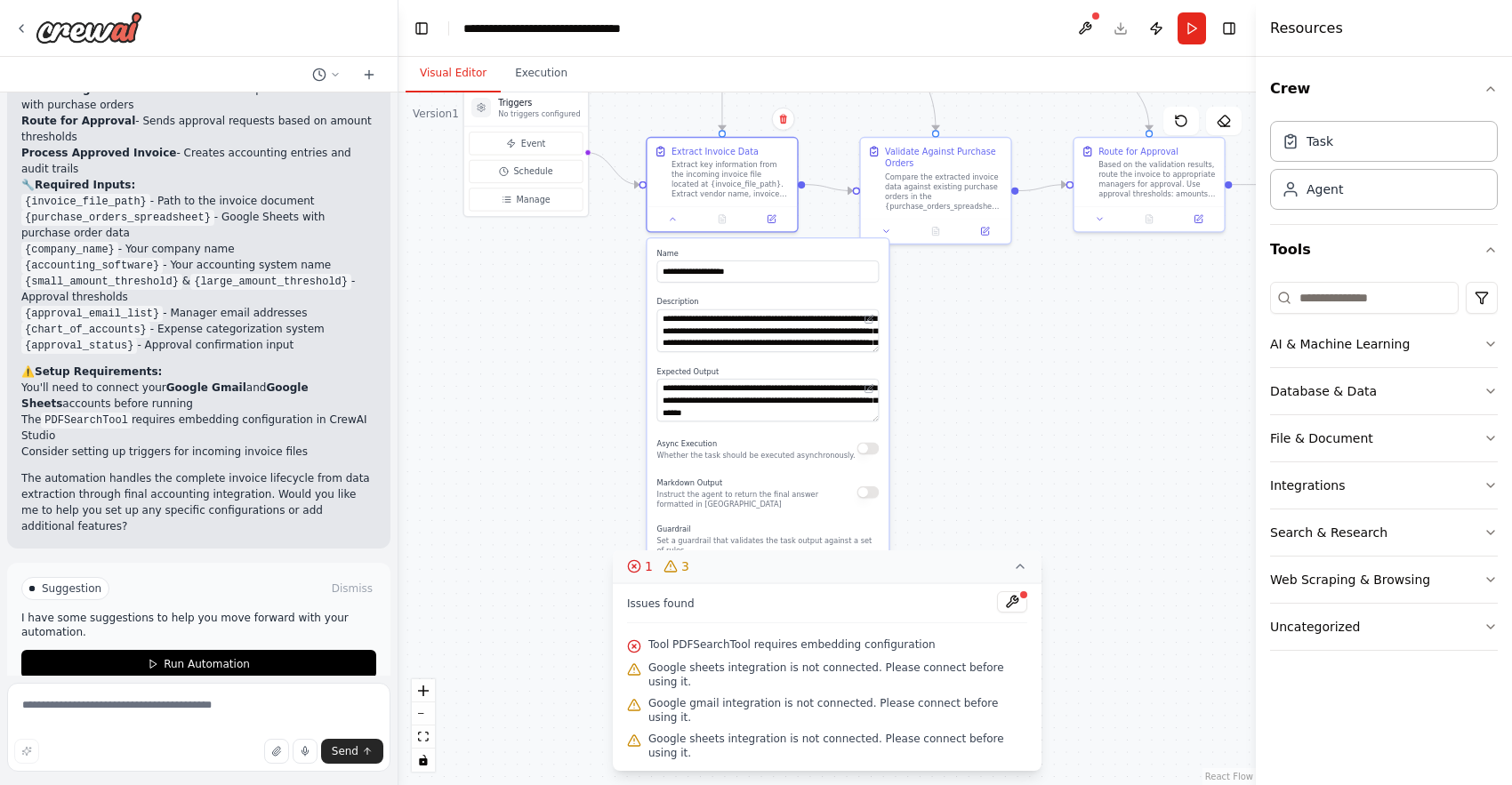
drag, startPoint x: 877, startPoint y: 458, endPoint x: 831, endPoint y: 152, distance: 309.4
click at [832, 152] on div ".deletable-edge-delete-btn { width: 20px; height: 20px; border: 0px solid #ffff…" at bounding box center [827, 438] width 857 height 692
click at [740, 164] on div "Extract key information from the incoming invoice file located at {invoice_file…" at bounding box center [730, 177] width 118 height 39
click at [574, 273] on div ".deletable-edge-delete-btn { width: 20px; height: 20px; border: 0px solid #ffff…" at bounding box center [827, 438] width 857 height 692
click at [950, 309] on div ".deletable-edge-delete-btn { width: 20px; height: 20px; border: 0px solid #ffff…" at bounding box center [827, 438] width 857 height 692
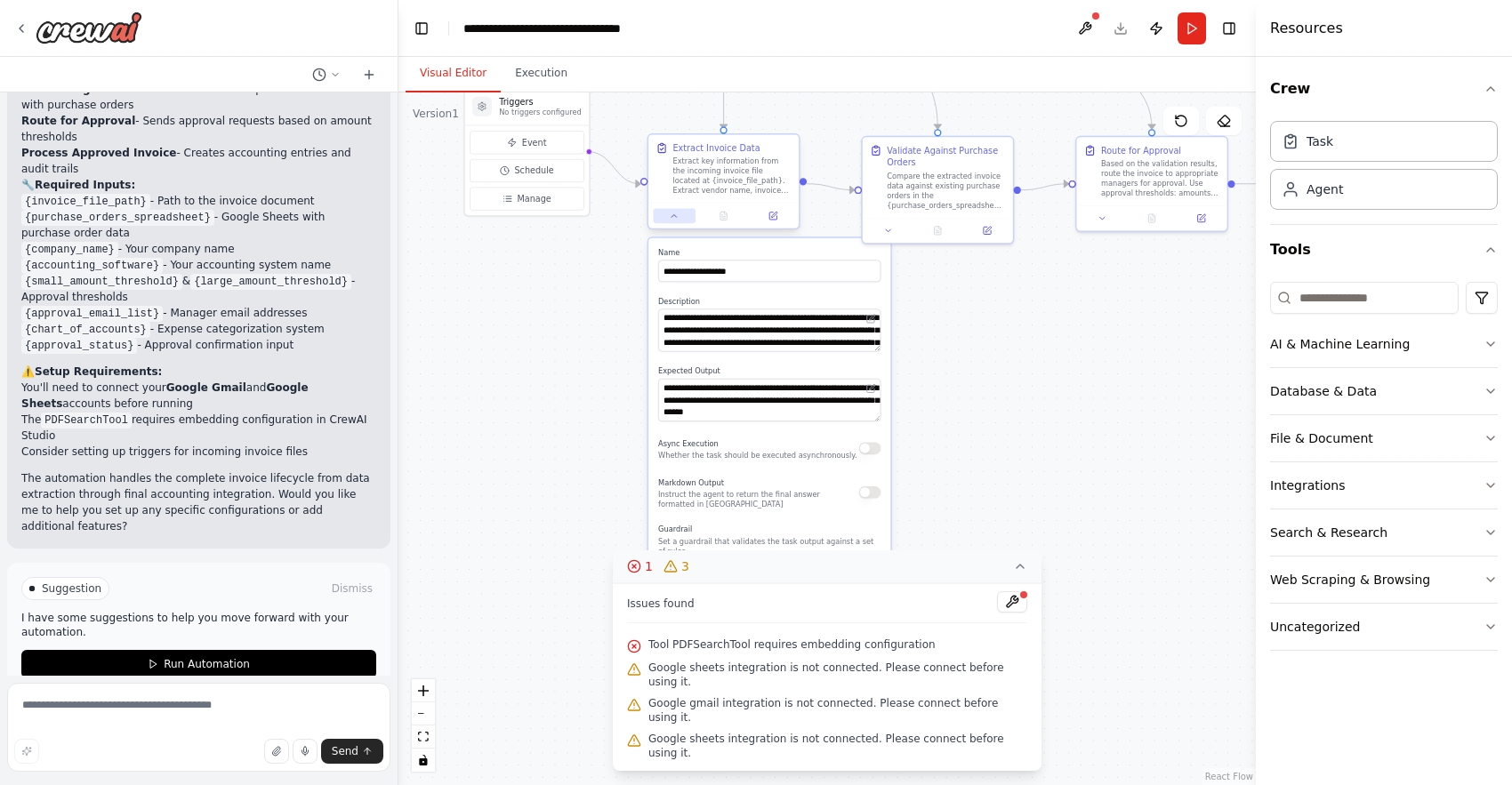
click at [672, 217] on icon at bounding box center [675, 215] width 6 height 3
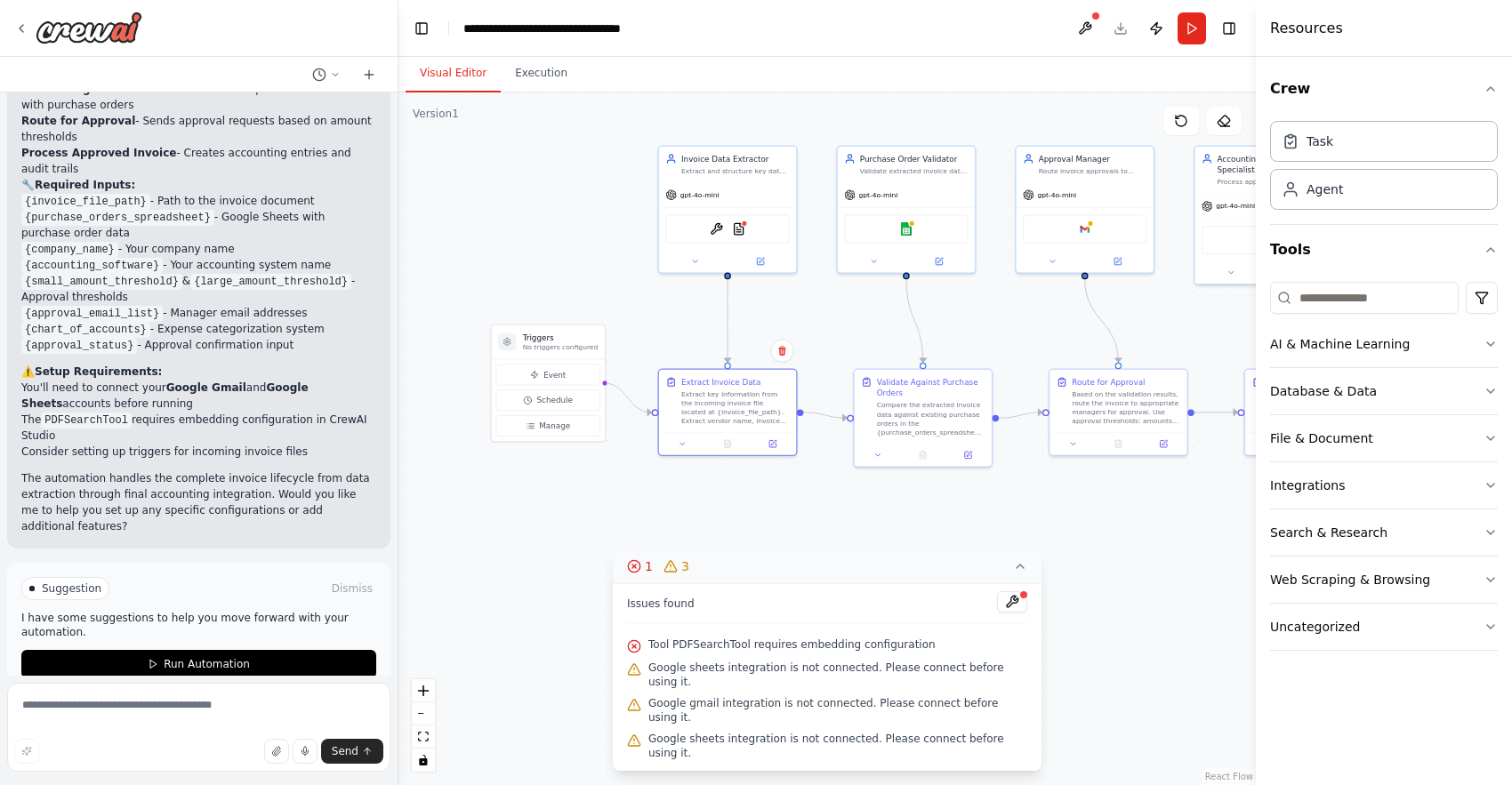
drag, startPoint x: 726, startPoint y: 374, endPoint x: 726, endPoint y: 557, distance: 183.0
click at [720, 557] on div ".deletable-edge-delete-btn { width: 20px; height: 20px; border: 0px solid #ffff…" at bounding box center [827, 438] width 857 height 692
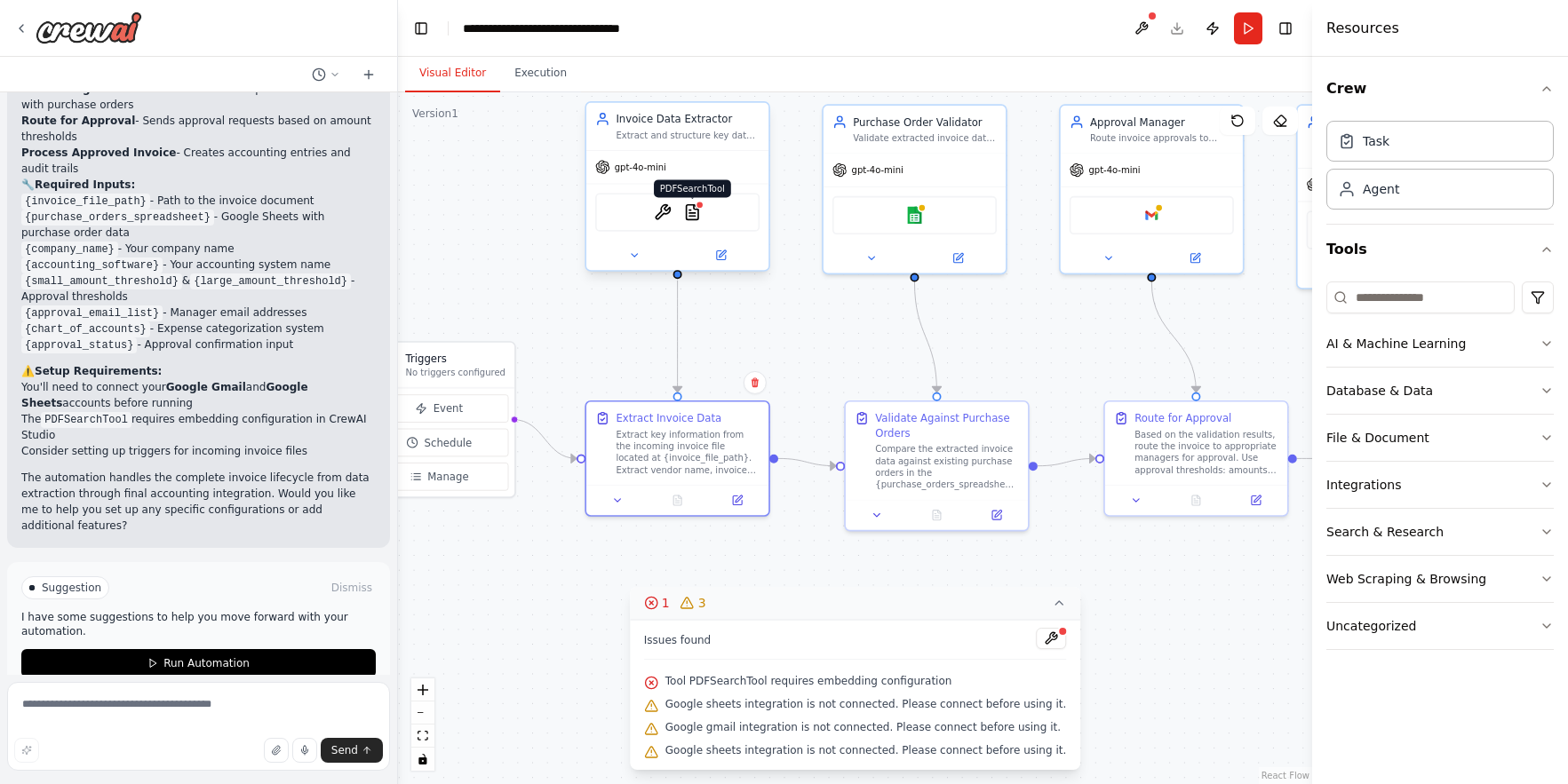
click at [683, 215] on img at bounding box center [692, 212] width 18 height 18
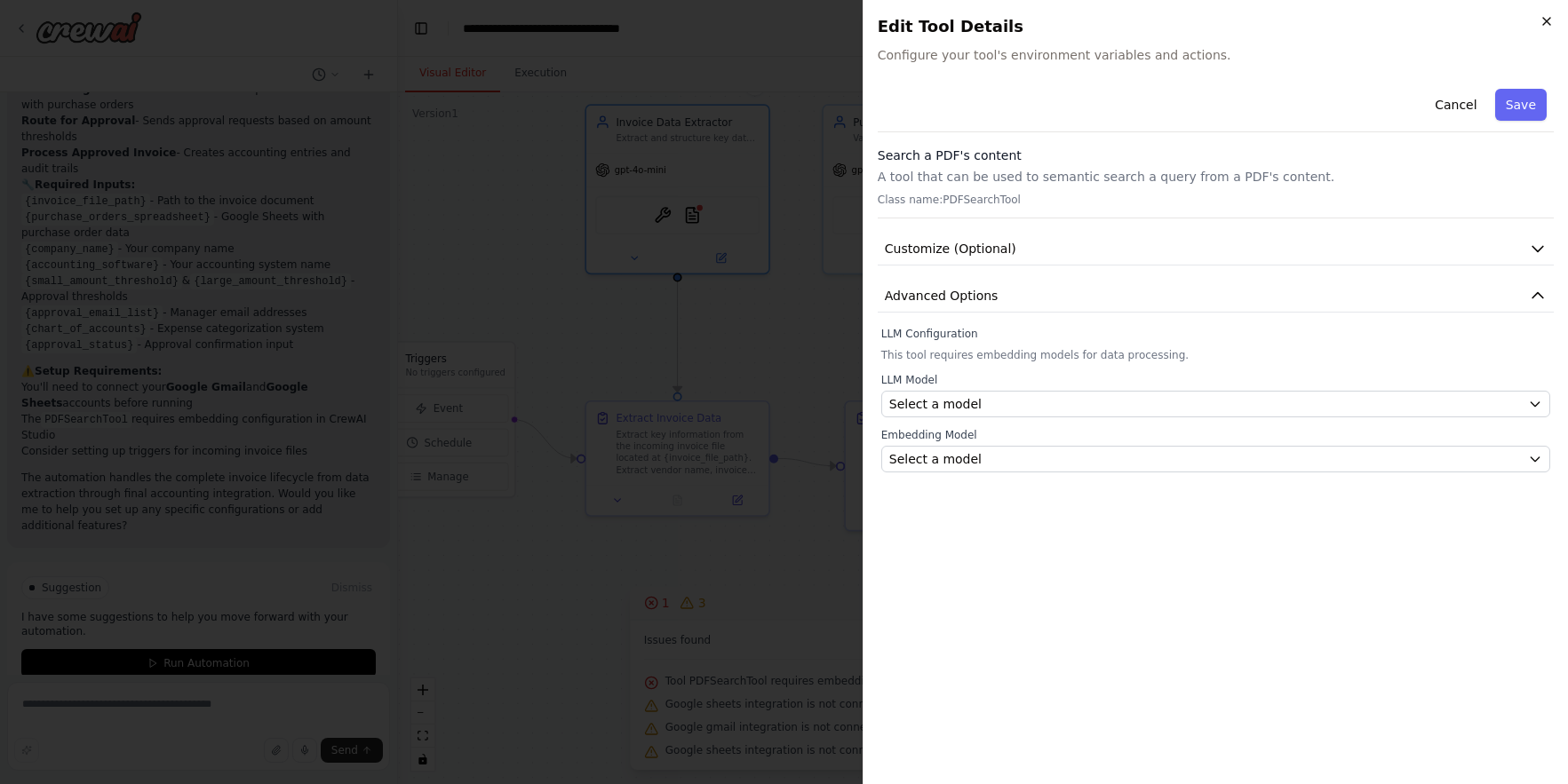
click at [1509, 19] on icon "button" at bounding box center [1547, 22] width 8 height 8
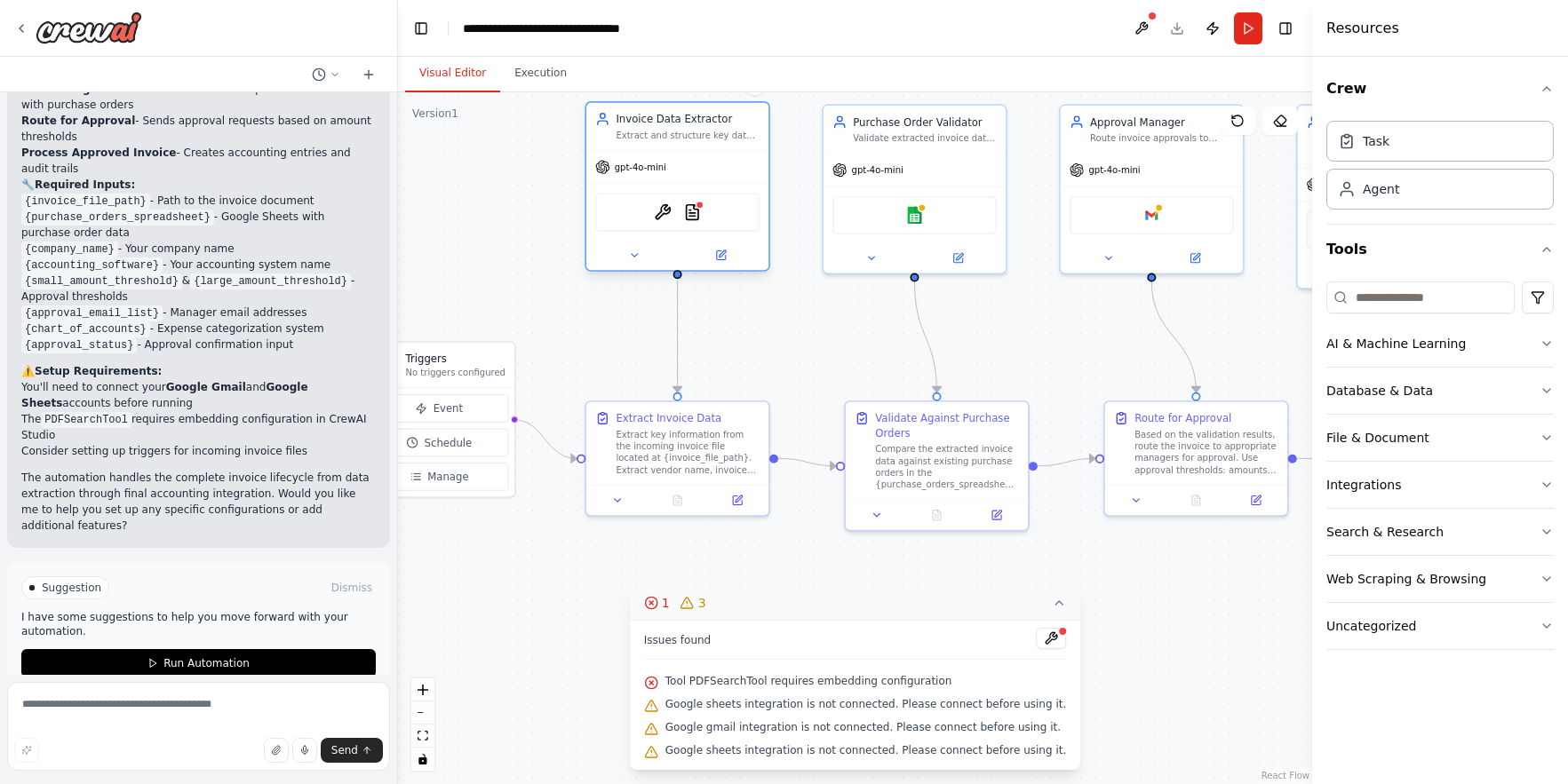
click at [657, 174] on div "gpt-4o-mini" at bounding box center [678, 167] width 182 height 33
click at [676, 218] on div "OCRTool PDFSearchTool" at bounding box center [678, 212] width 165 height 38
click at [707, 224] on div "OCRTool PDFSearchTool" at bounding box center [678, 212] width 165 height 38
click at [627, 254] on button at bounding box center [634, 254] width 83 height 18
click at [642, 257] on button at bounding box center [634, 254] width 83 height 18
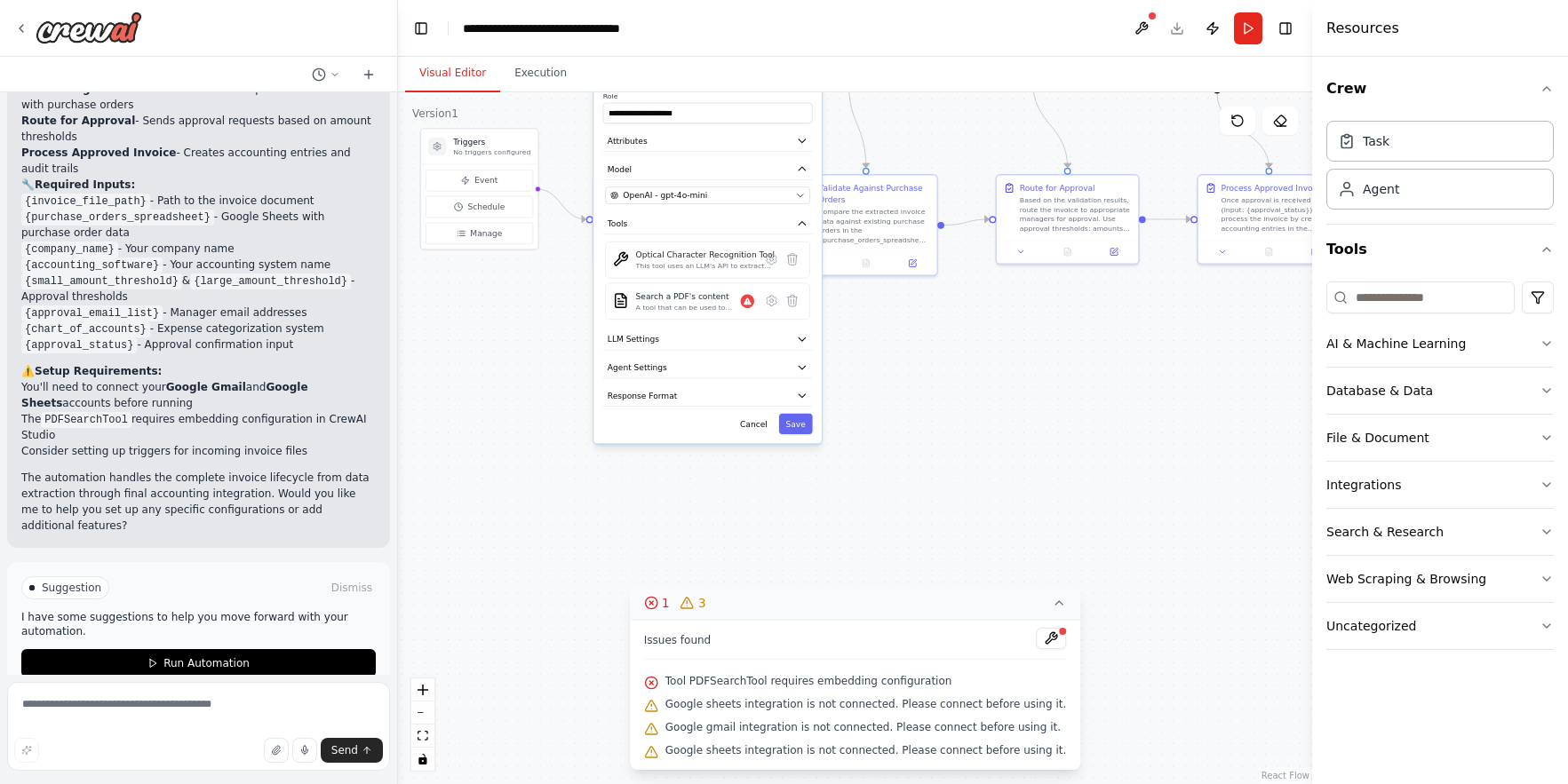
drag, startPoint x: 1020, startPoint y: 549, endPoint x: 988, endPoint y: 336, distance: 215.4
click at [995, 339] on div ".deletable-edge-delete-btn { width: 20px; height: 20px; border: 0px solid #ffff…" at bounding box center [855, 438] width 914 height 691
click at [703, 268] on div "This tool uses an LLM's API to extract text from an image file." at bounding box center [704, 267] width 139 height 9
click at [770, 262] on icon at bounding box center [770, 259] width 9 height 10
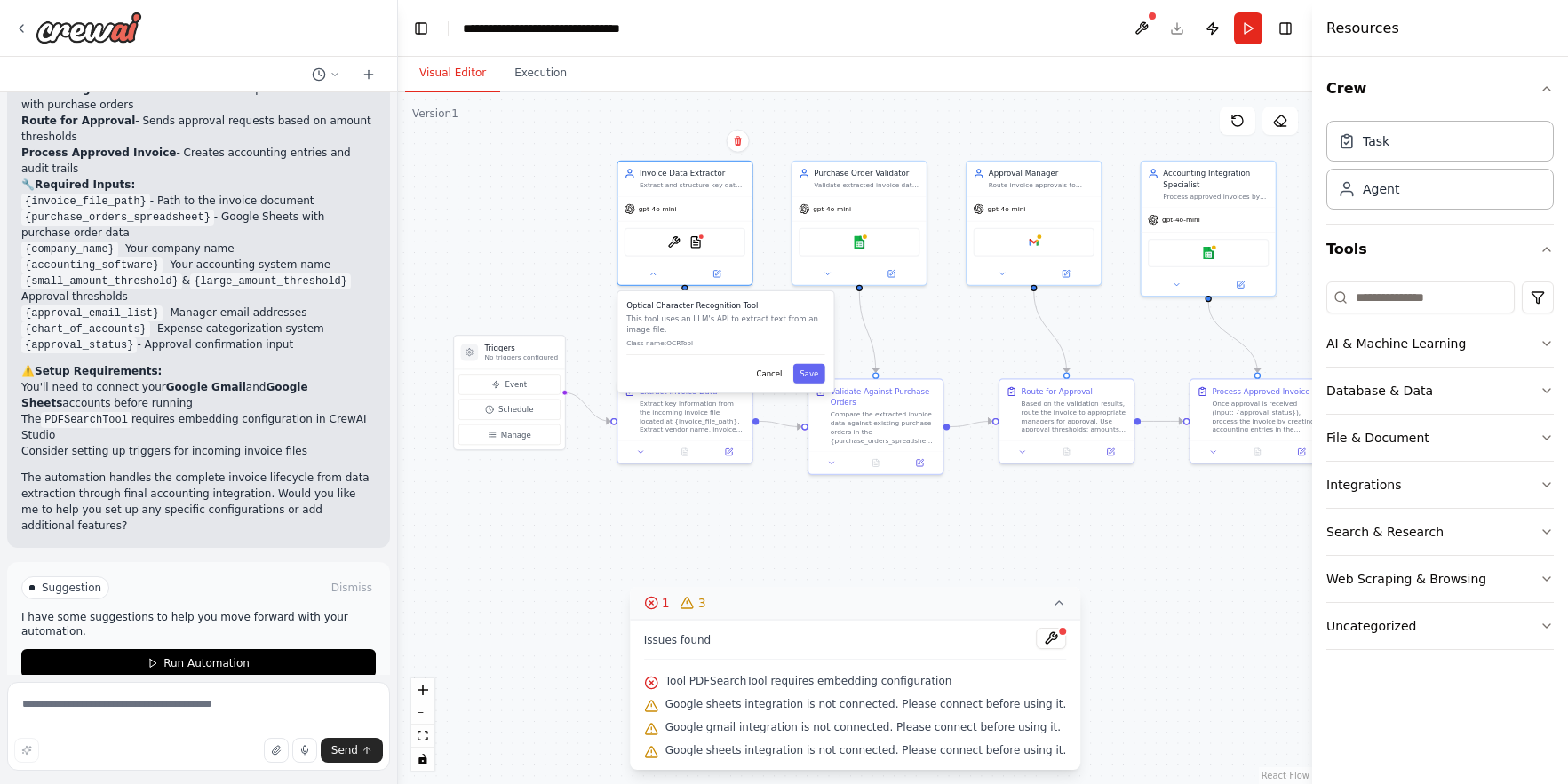
drag, startPoint x: 735, startPoint y: 458, endPoint x: 746, endPoint y: 585, distance: 127.5
click at [746, 585] on div ".deletable-edge-delete-btn { width: 20px; height: 20px; border: 0px solid #ffff…" at bounding box center [855, 438] width 914 height 691
click at [766, 376] on button "Cancel" at bounding box center [768, 374] width 39 height 20
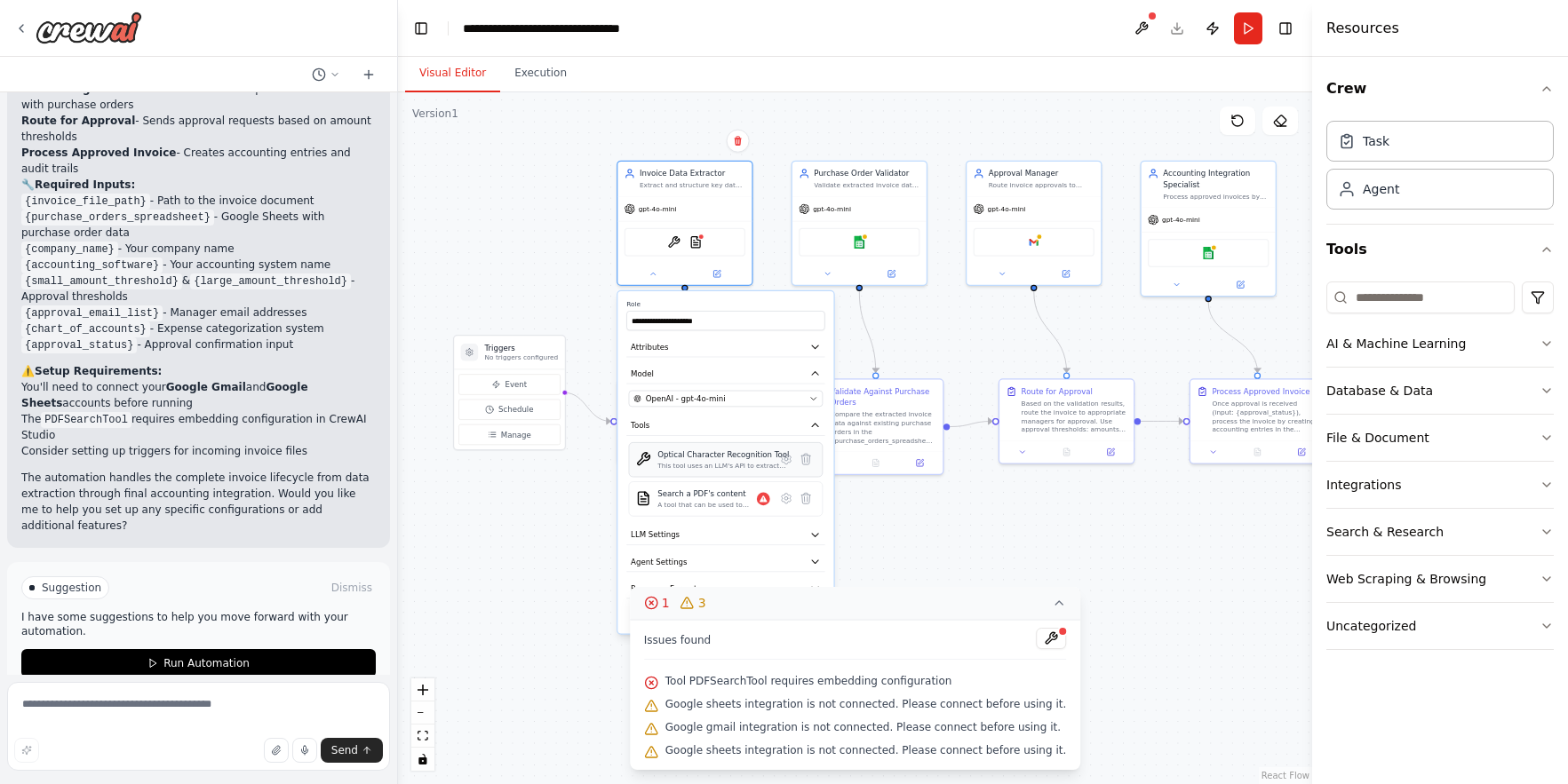
click at [698, 463] on div "This tool uses an LLM's API to extract text from an image file." at bounding box center [723, 465] width 132 height 9
drag, startPoint x: 696, startPoint y: 462, endPoint x: 683, endPoint y: 462, distance: 13.0
click at [696, 462] on div "This tool uses an LLM's API to extract text from an image file." at bounding box center [723, 465] width 132 height 9
drag, startPoint x: 693, startPoint y: 177, endPoint x: 686, endPoint y: 187, distance: 12.2
click at [693, 177] on div "Invoice Data Extractor Extract and structure key data from incoming invoices in…" at bounding box center [693, 177] width 106 height 22
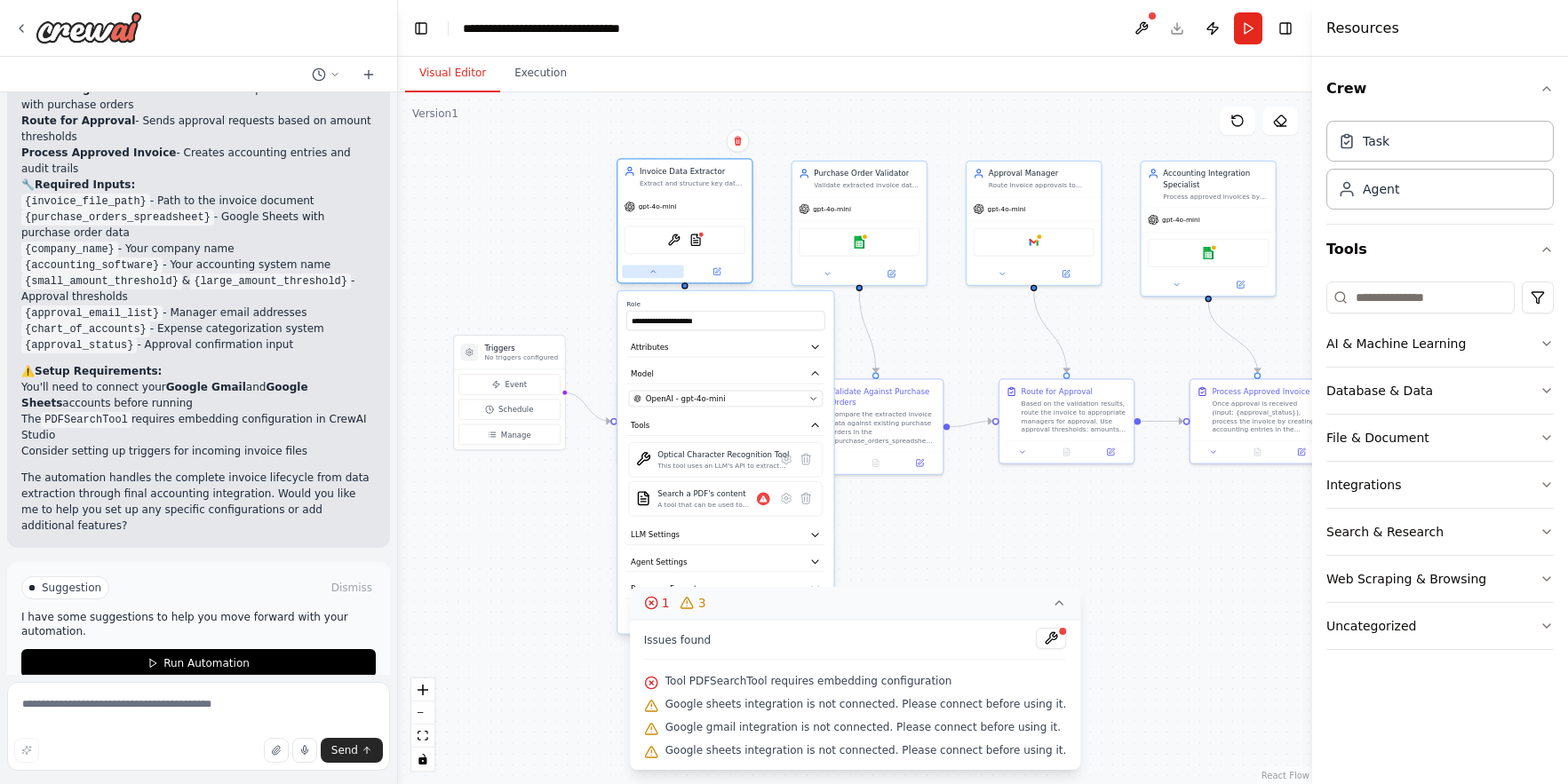
click at [658, 272] on icon at bounding box center [652, 271] width 9 height 9
click at [655, 272] on icon at bounding box center [652, 271] width 9 height 9
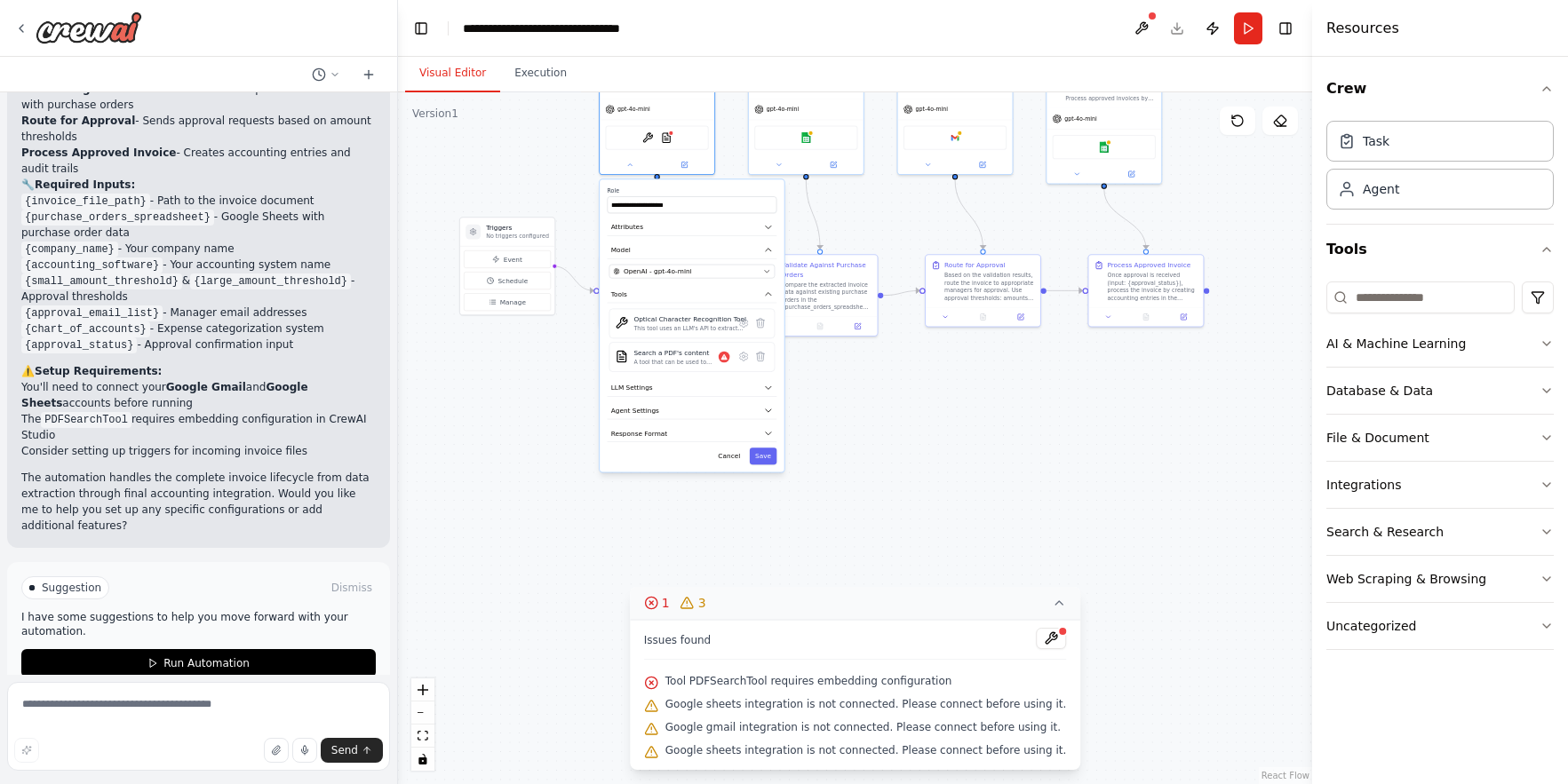
drag, startPoint x: 545, startPoint y: 560, endPoint x: 634, endPoint y: 450, distance: 141.5
click at [542, 443] on div ".deletable-edge-delete-btn { width: 20px; height: 20px; border: 0px solid #ffff…" at bounding box center [855, 438] width 914 height 691
click at [778, 431] on button "Response Format" at bounding box center [696, 434] width 169 height 17
click at [774, 431] on icon "button" at bounding box center [772, 432] width 9 height 9
click at [1052, 603] on icon at bounding box center [1059, 602] width 14 height 14
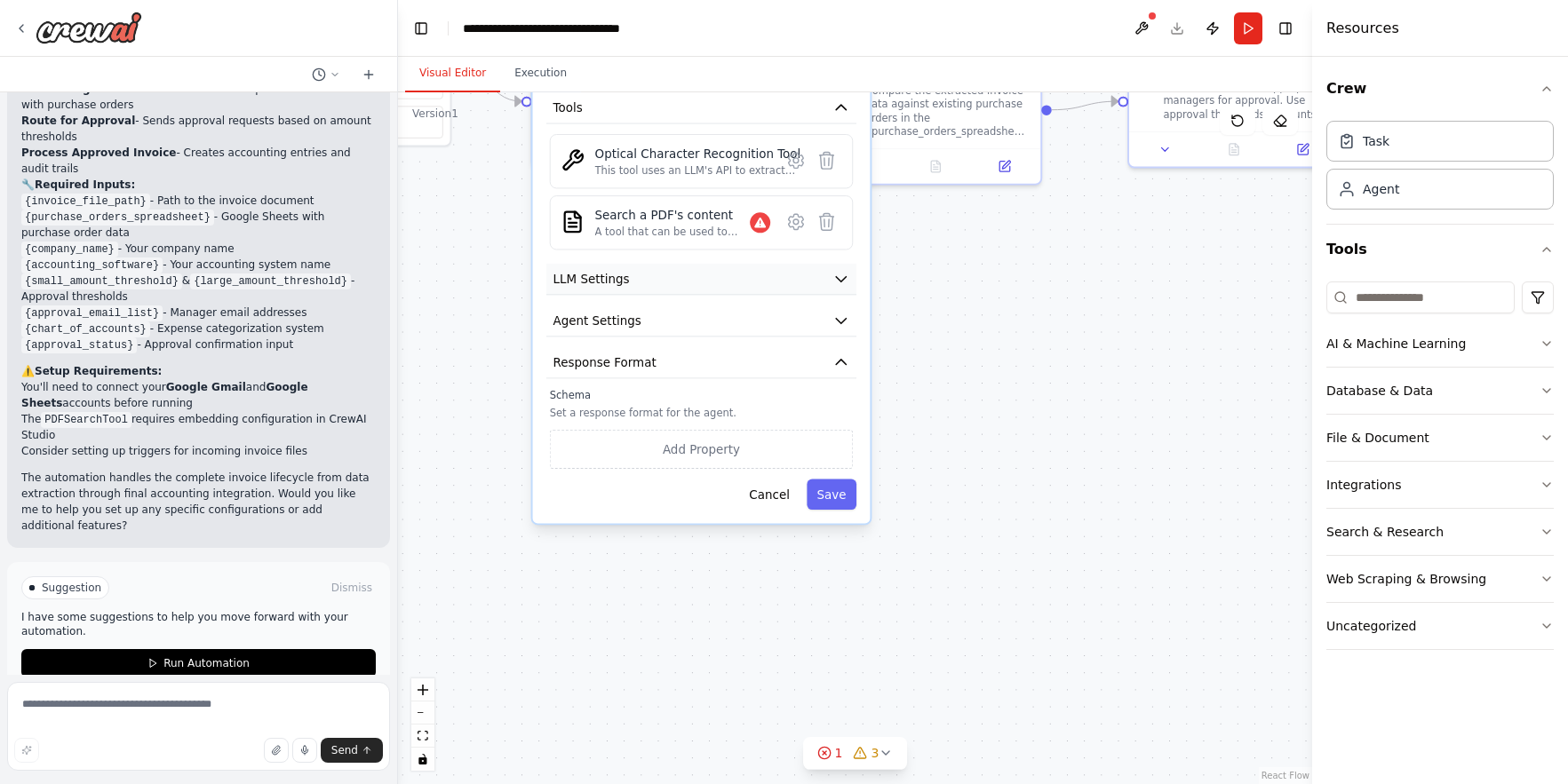
click at [844, 273] on icon "button" at bounding box center [841, 279] width 17 height 17
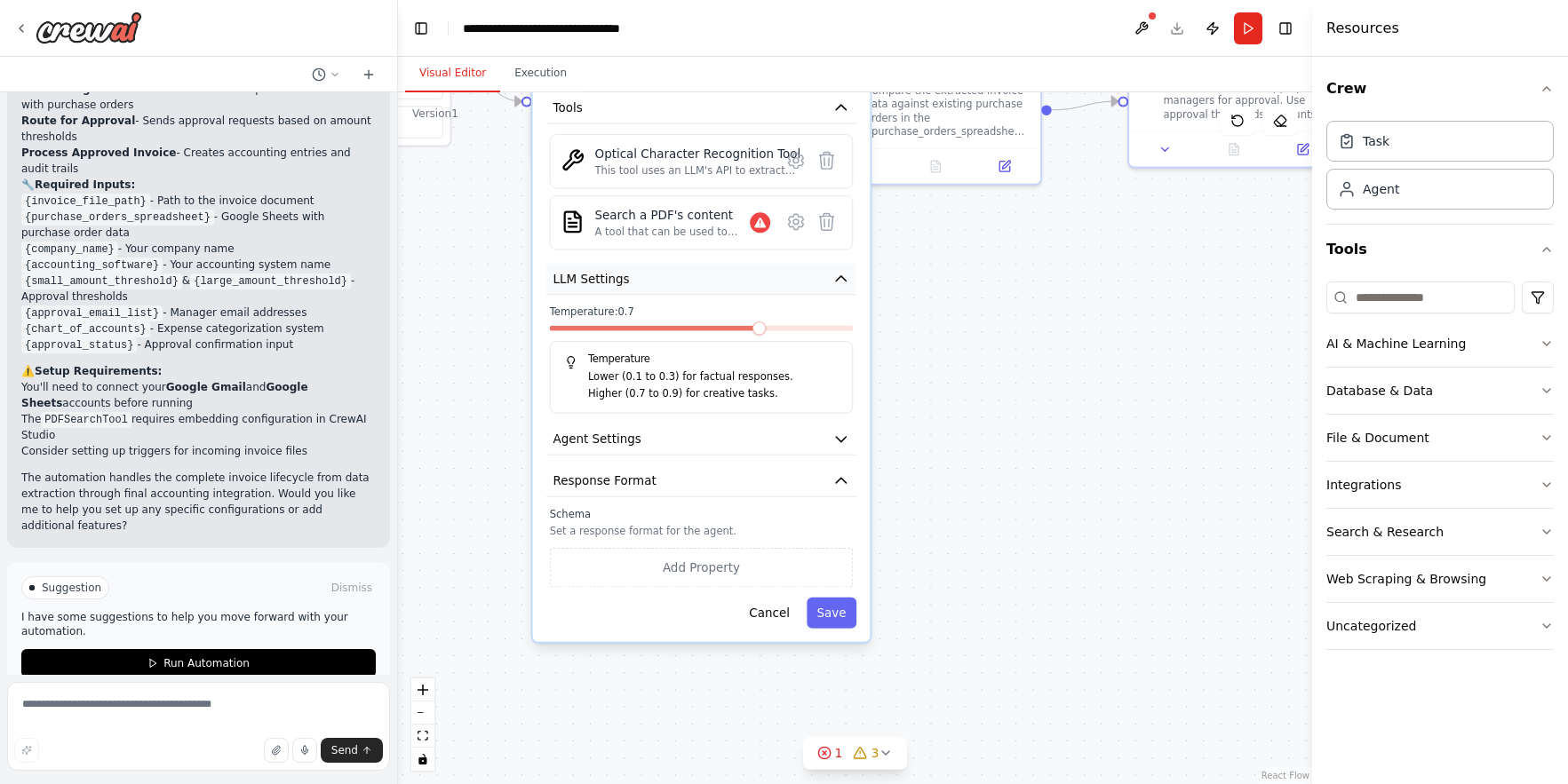
click at [844, 273] on icon "button" at bounding box center [841, 279] width 17 height 17
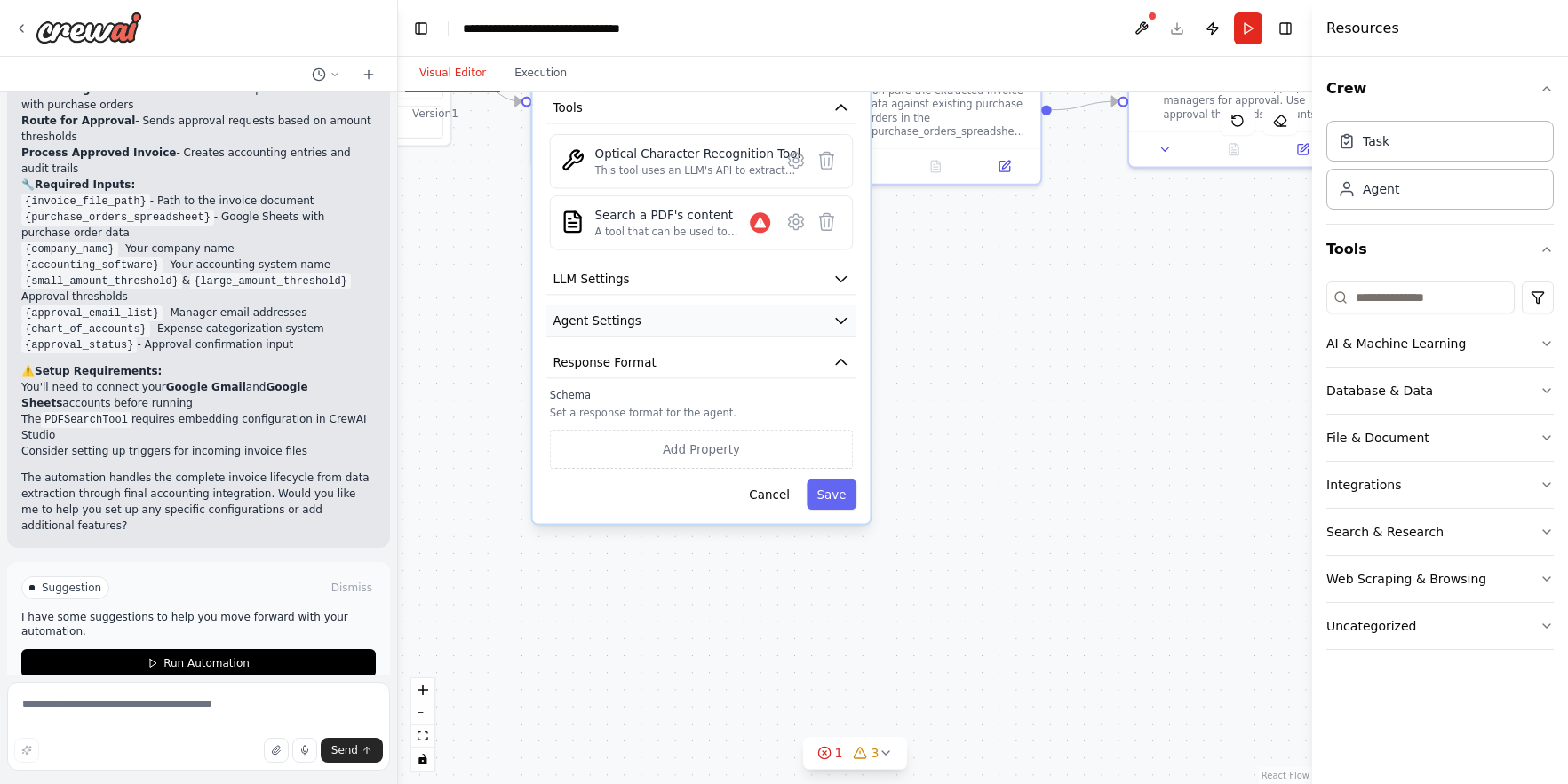
click at [842, 327] on icon "button" at bounding box center [841, 321] width 17 height 17
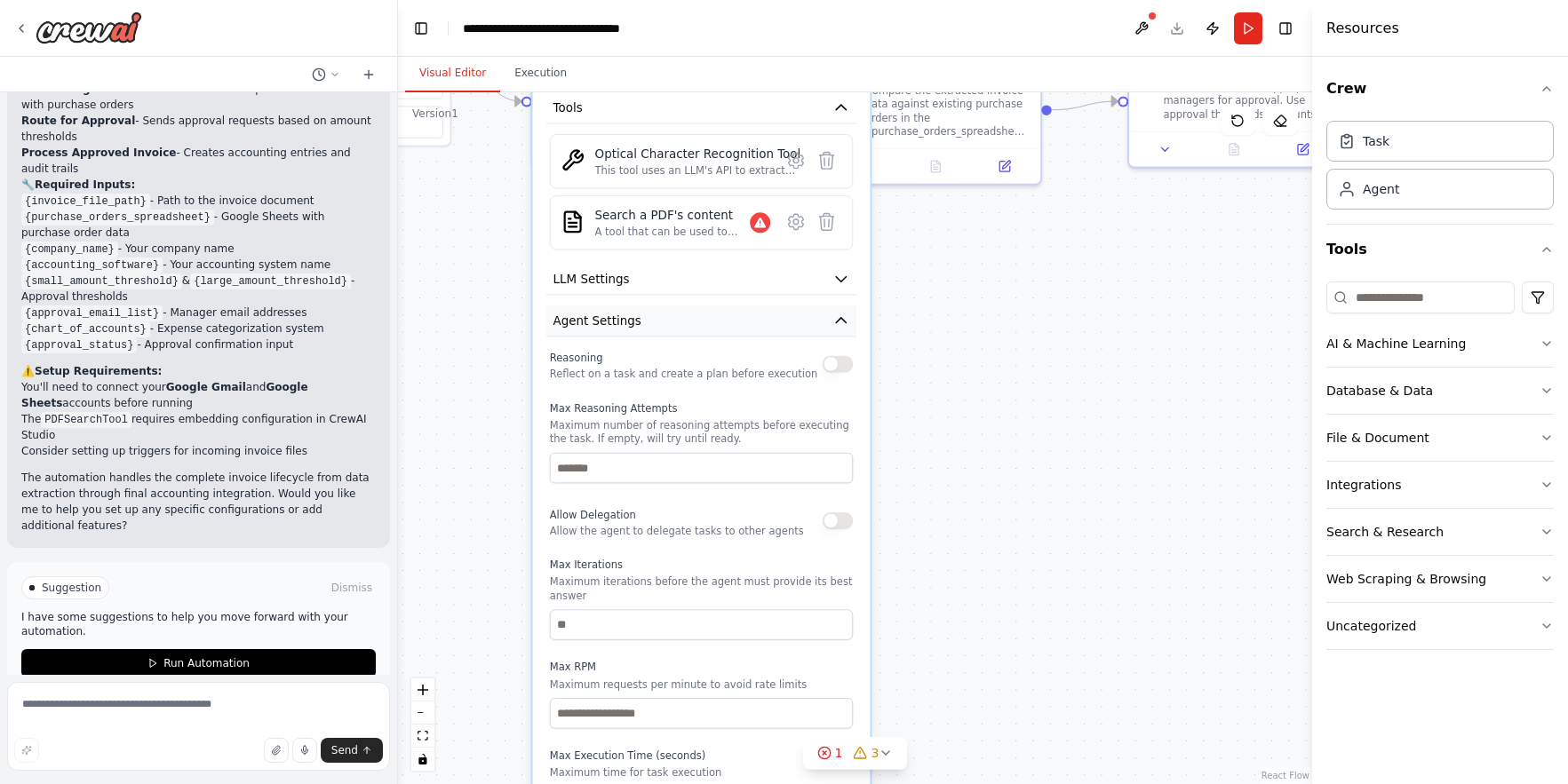
click at [845, 318] on icon "button" at bounding box center [841, 321] width 17 height 17
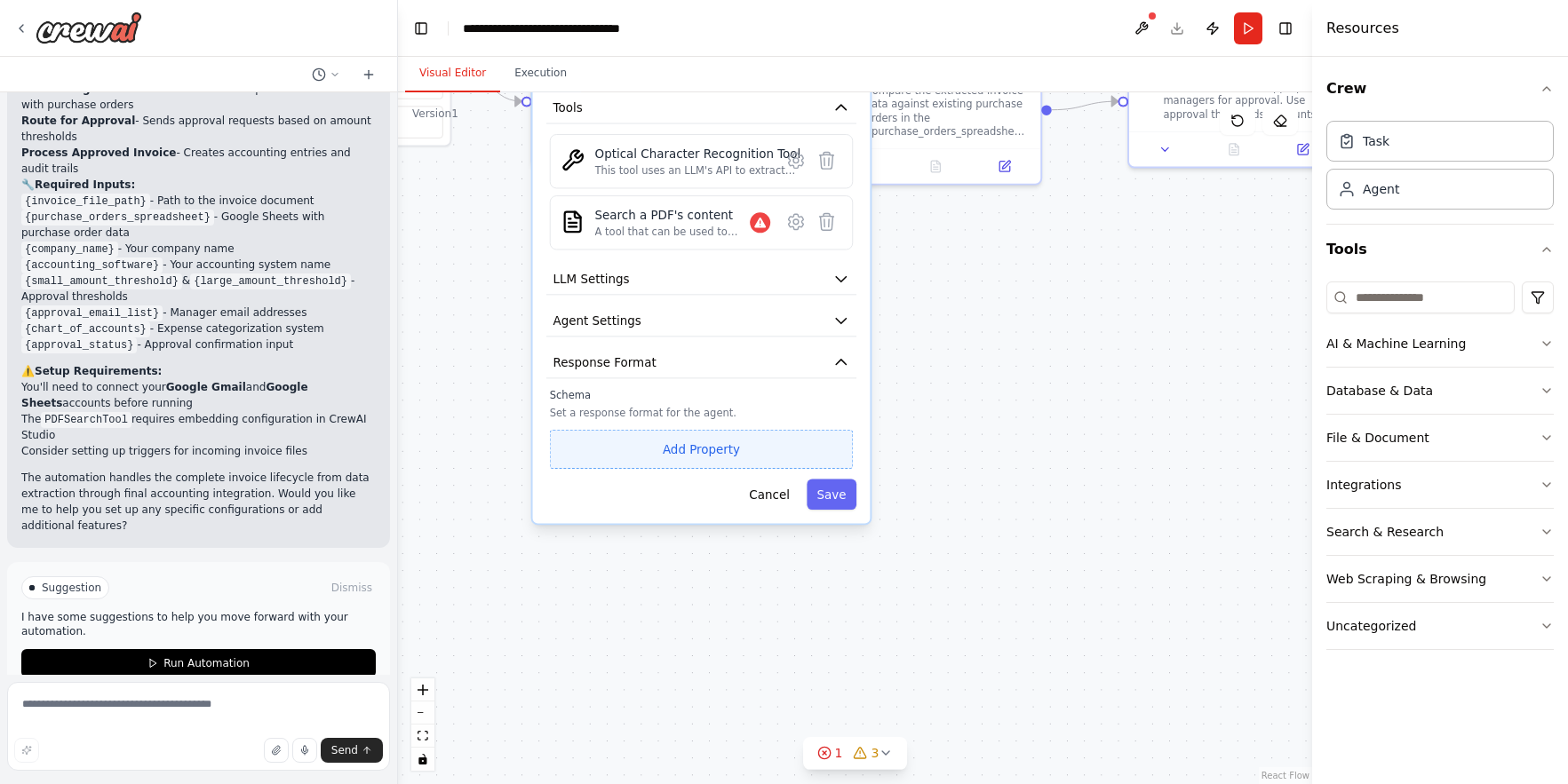
click at [661, 443] on button "Add Property" at bounding box center [701, 448] width 303 height 39
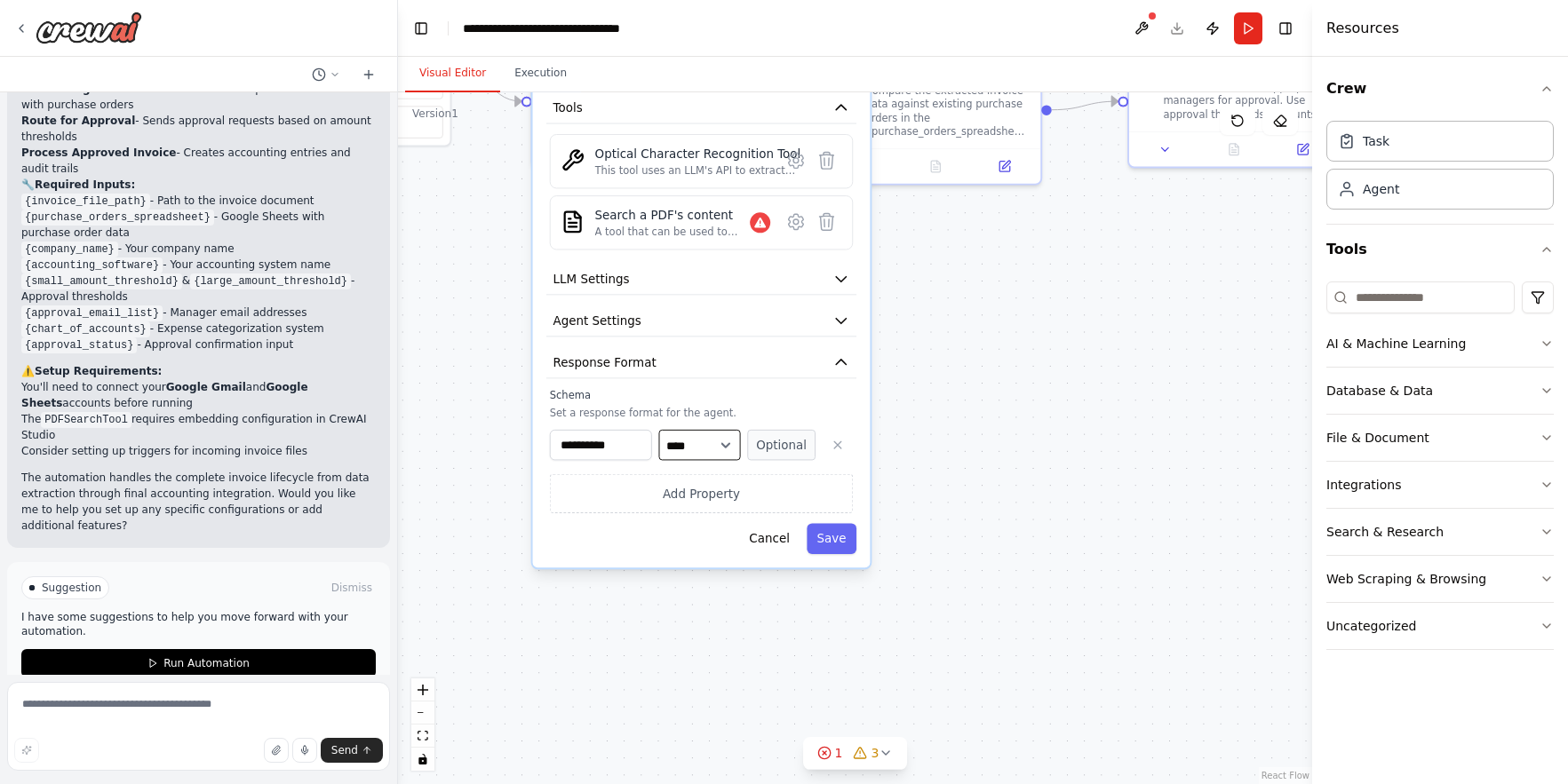
click at [724, 442] on select "**** ******* ******* **** ******" at bounding box center [700, 444] width 81 height 31
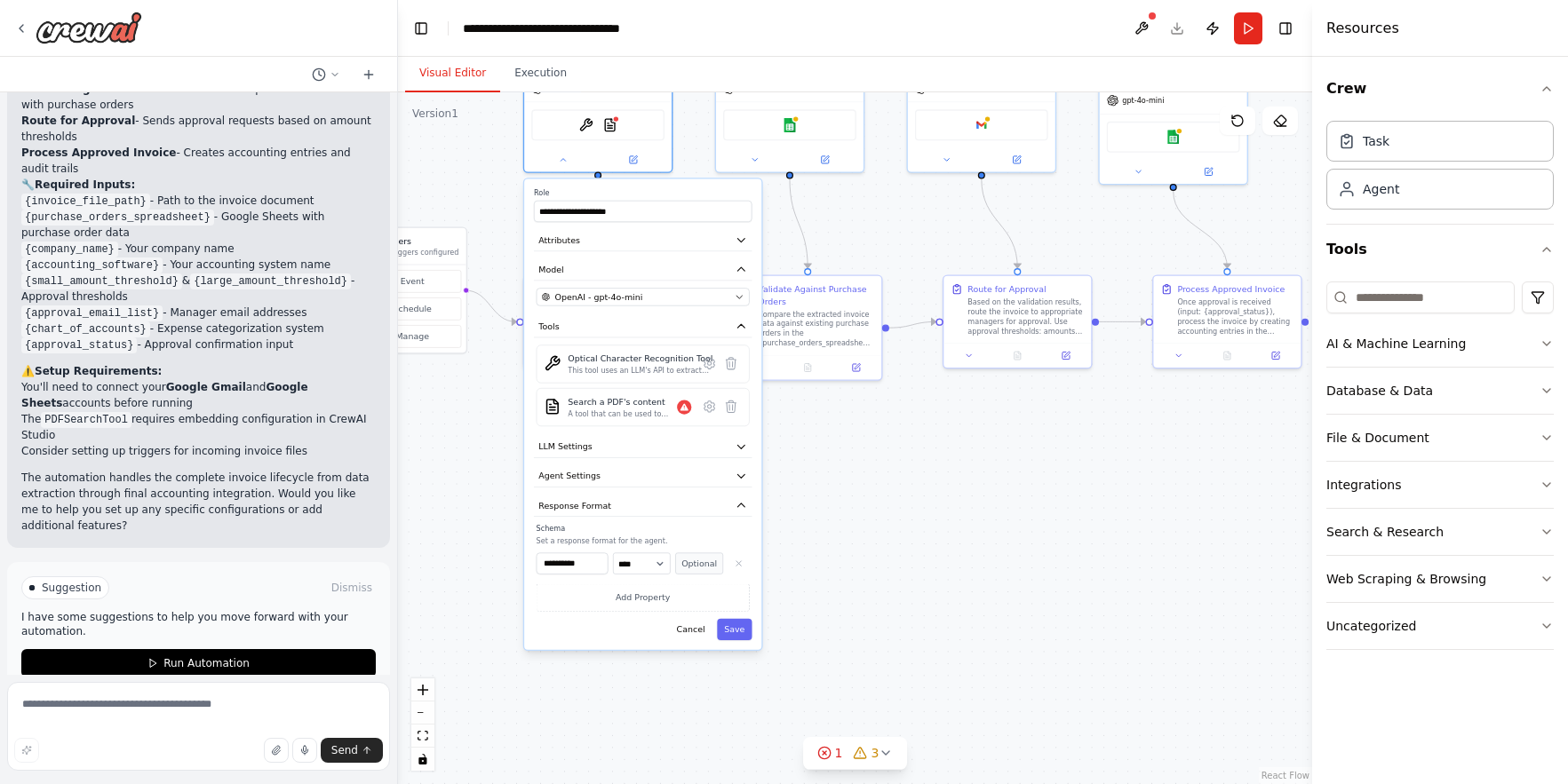
drag, startPoint x: 496, startPoint y: 357, endPoint x: 513, endPoint y: 514, distance: 157.9
click at [492, 499] on div ".deletable-edge-delete-btn { width: 20px; height: 20px; border: 0px solid #ffff…" at bounding box center [855, 438] width 914 height 691
click at [690, 633] on button "Cancel" at bounding box center [690, 629] width 43 height 22
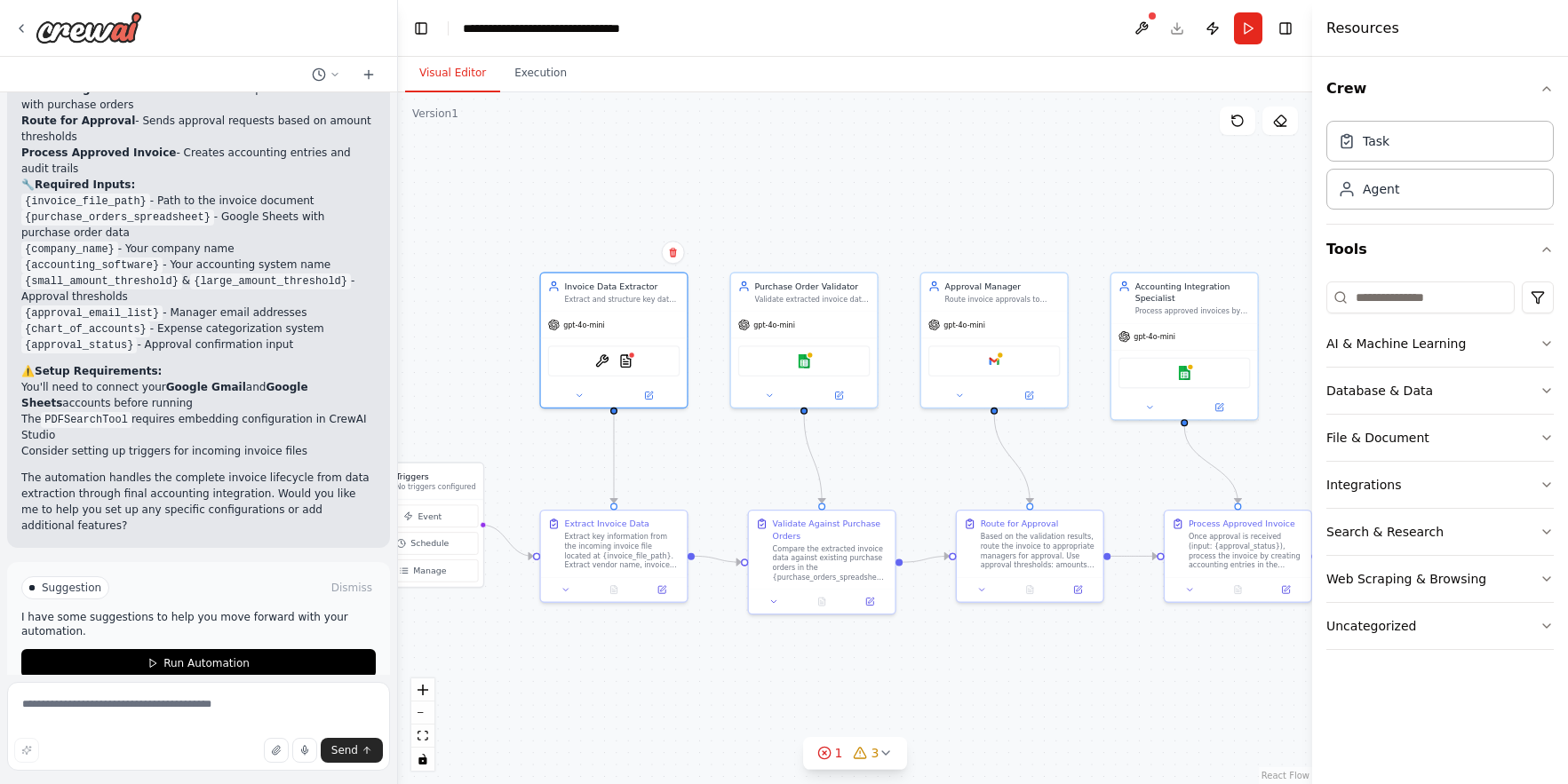
drag, startPoint x: 592, startPoint y: 596, endPoint x: 605, endPoint y: 766, distance: 170.5
click at [603, 767] on div ".deletable-edge-delete-btn { width: 20px; height: 20px; border: 0px solid #ffff…" at bounding box center [855, 438] width 914 height 691
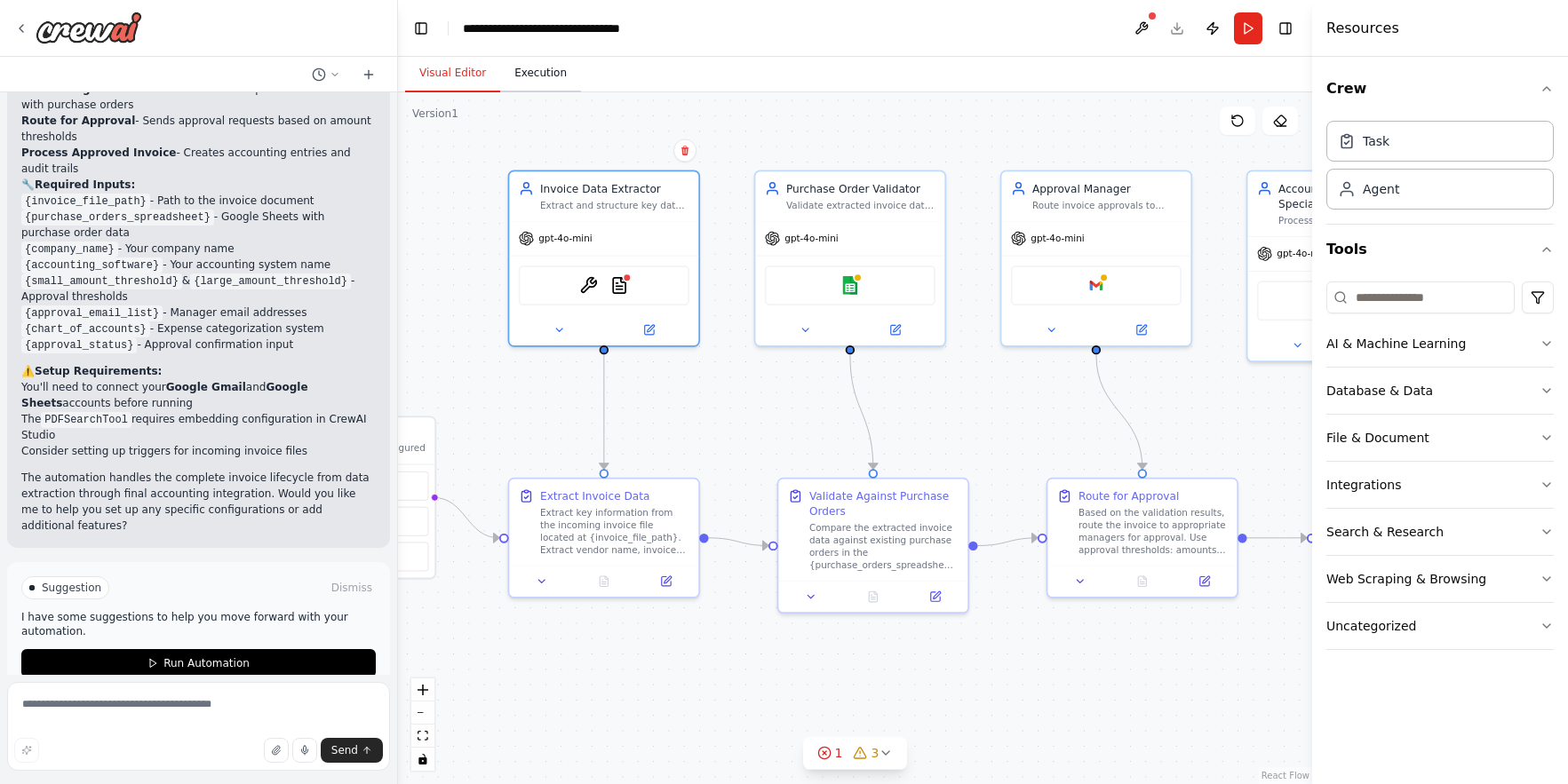
click at [525, 71] on button "Execution" at bounding box center [540, 73] width 80 height 37
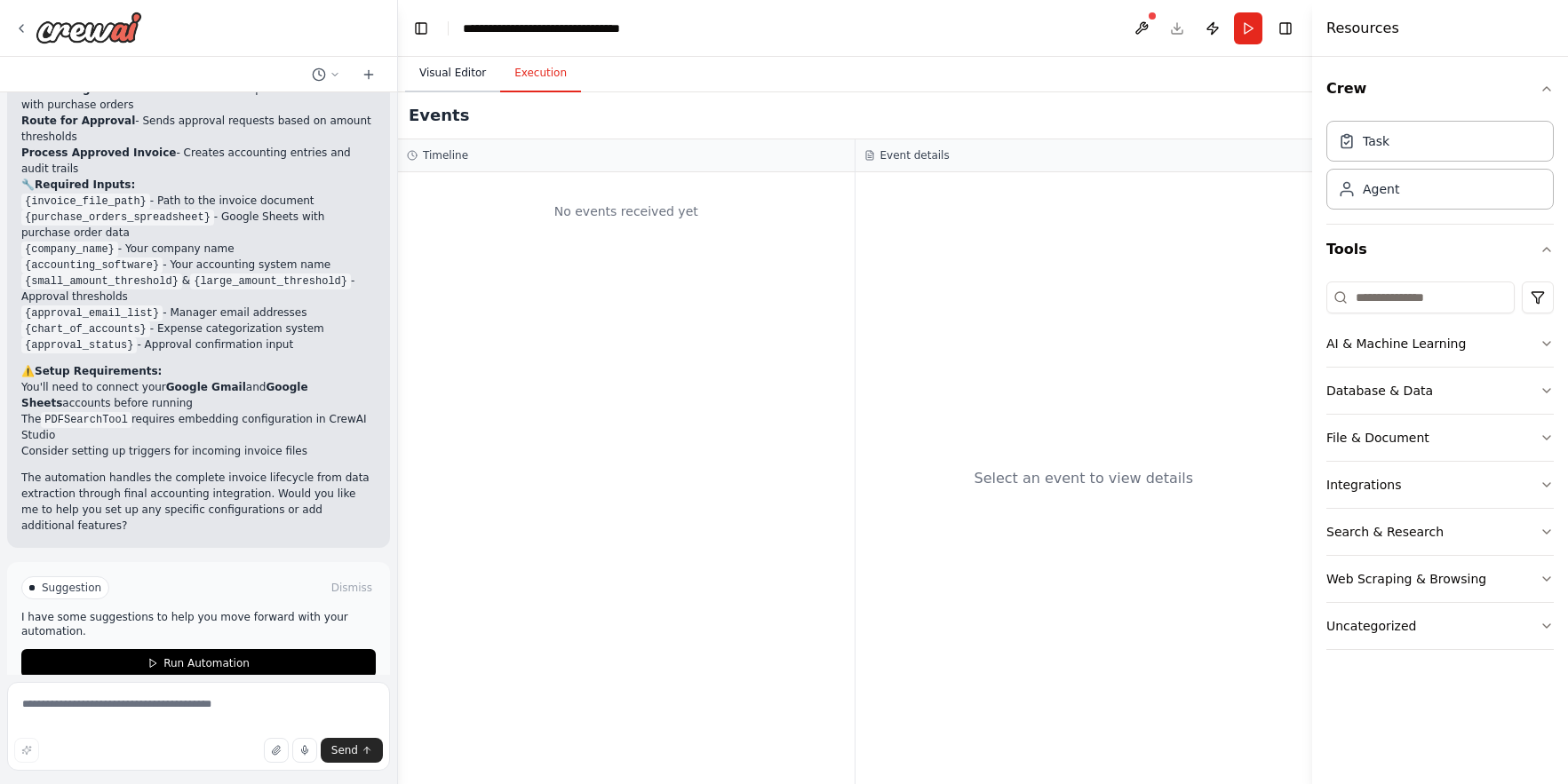
click at [453, 71] on button "Visual Editor" at bounding box center [452, 73] width 95 height 37
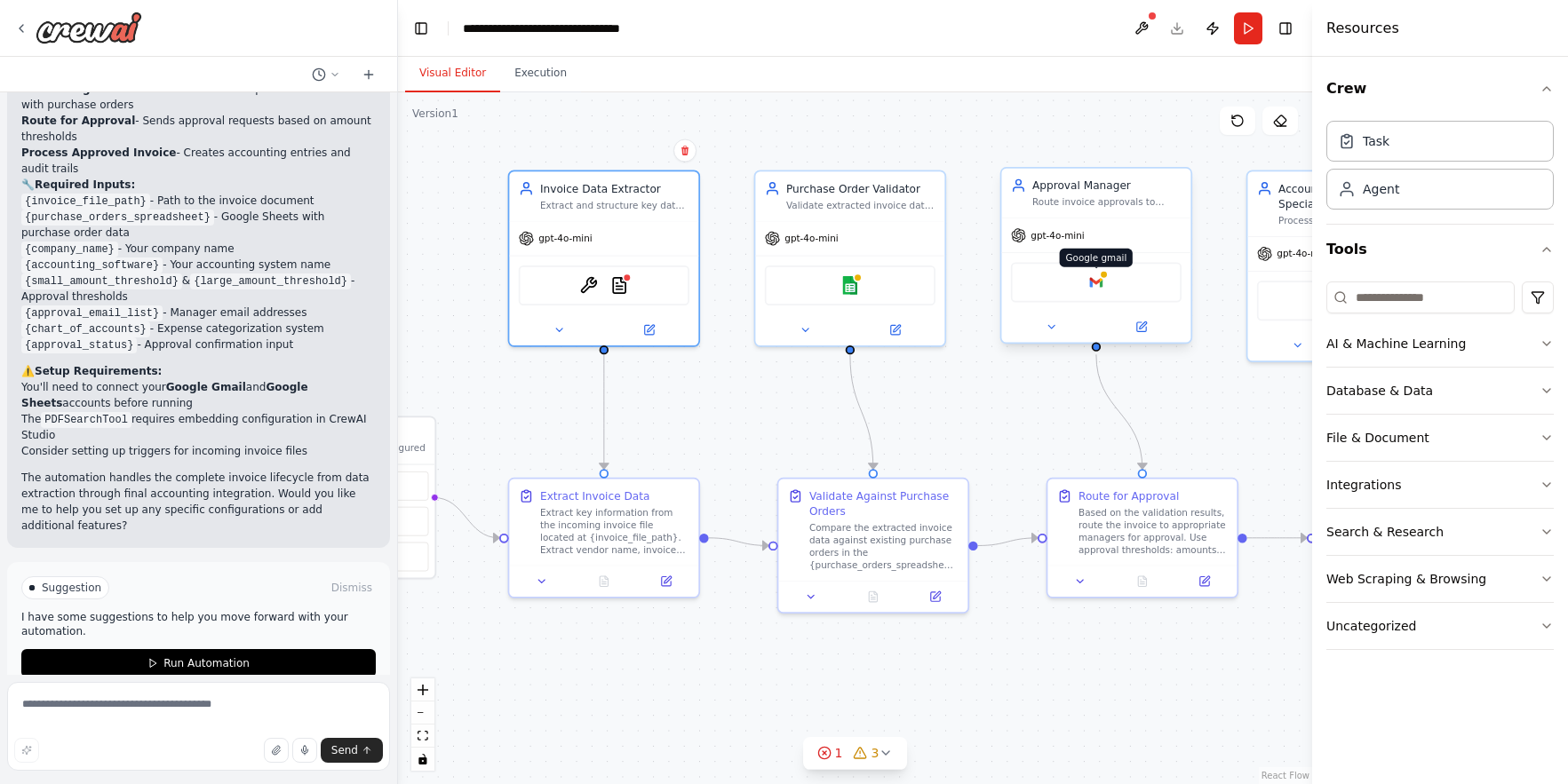
click at [1101, 287] on img at bounding box center [1097, 283] width 19 height 19
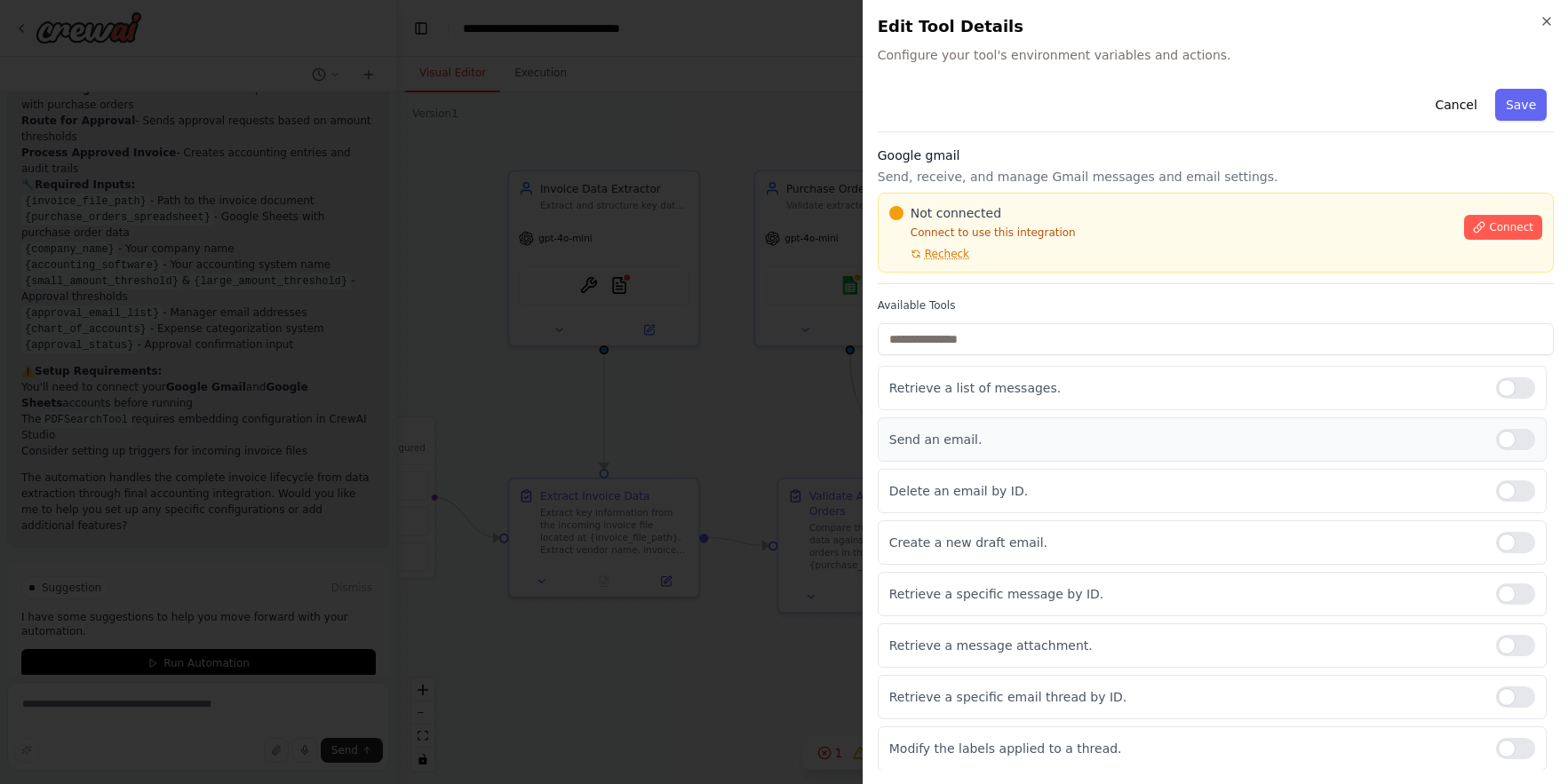
scroll to position [104, 0]
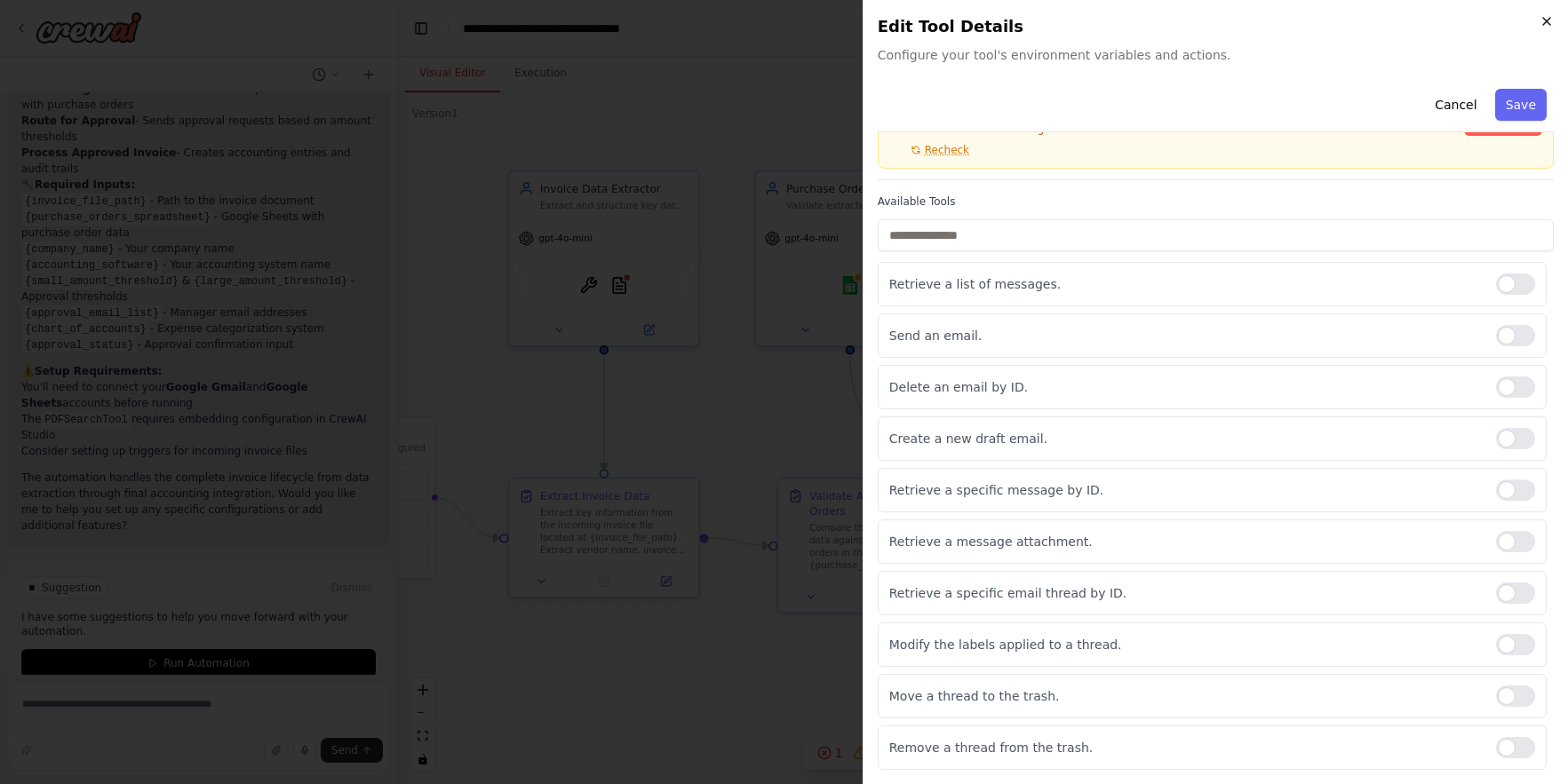
click at [1509, 18] on icon "button" at bounding box center [1547, 22] width 8 height 8
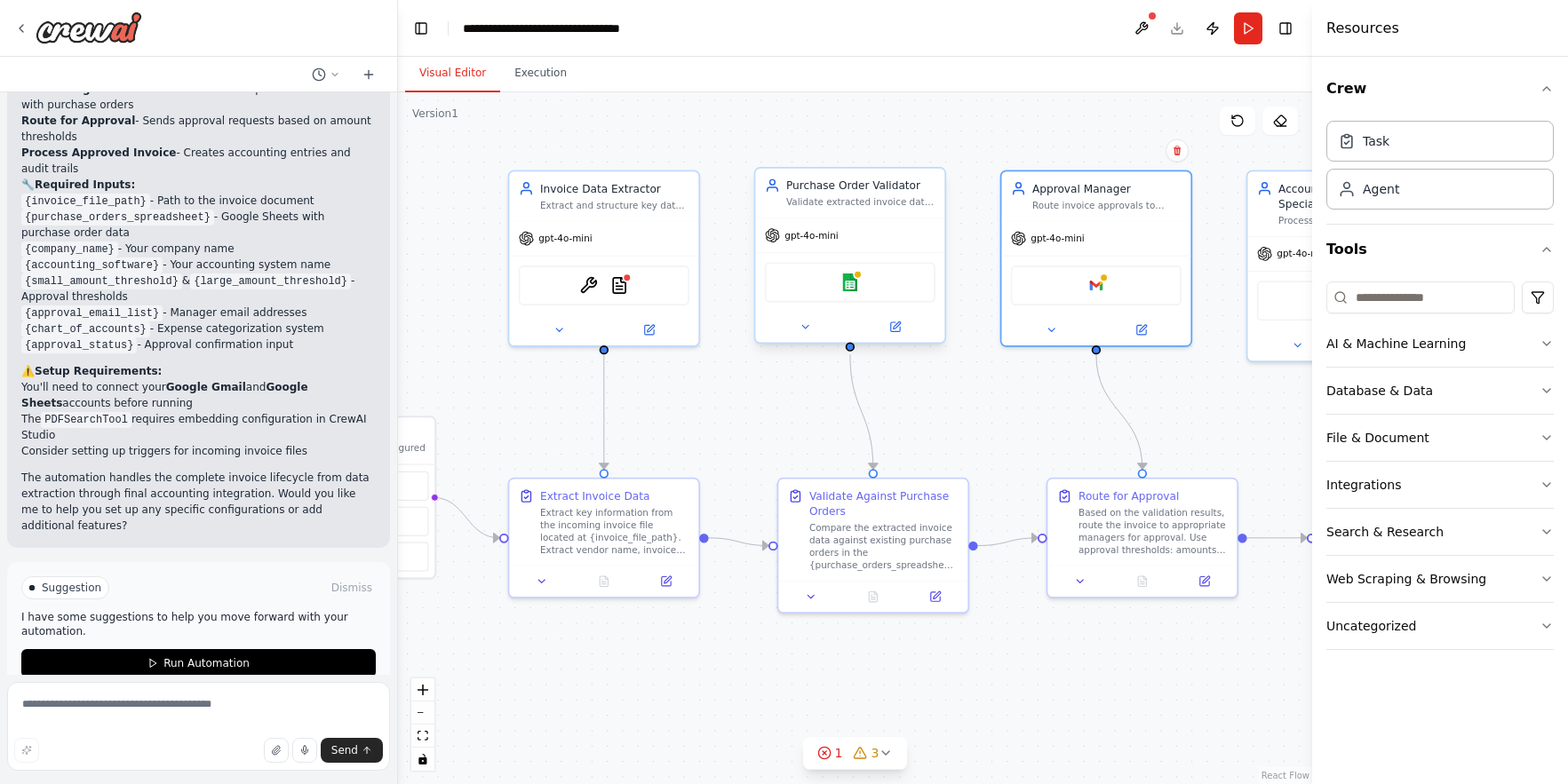
click at [860, 283] on div "Google sheets" at bounding box center [850, 282] width 170 height 40
click at [851, 283] on img at bounding box center [850, 283] width 19 height 19
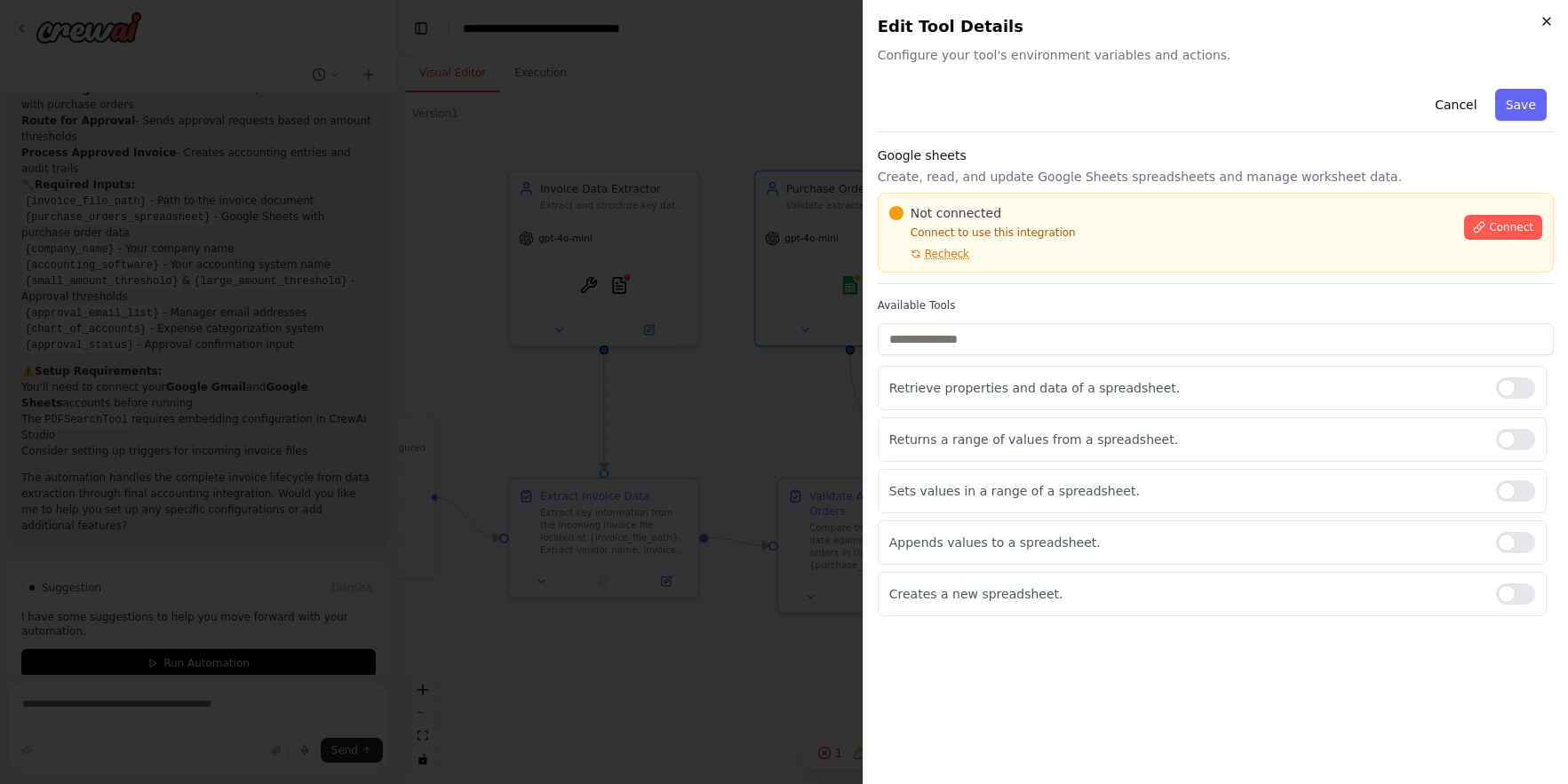
click at [1509, 22] on icon "button" at bounding box center [1546, 21] width 14 height 14
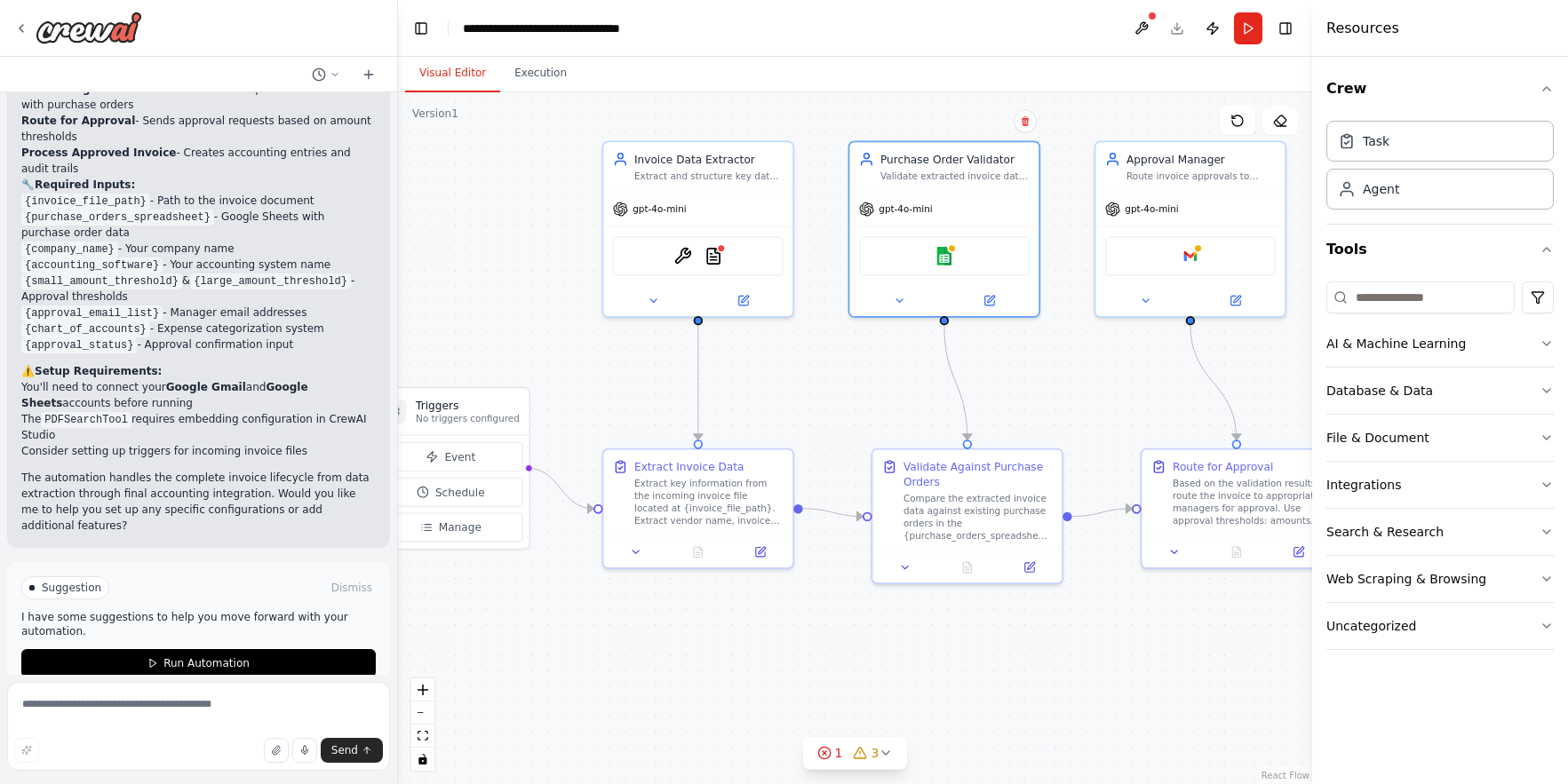
drag, startPoint x: 1175, startPoint y: 402, endPoint x: 1286, endPoint y: 375, distance: 114.2
click at [1286, 375] on div ".deletable-edge-delete-btn { width: 20px; height: 20px; border: 0px solid #ffff…" at bounding box center [855, 438] width 914 height 691
click at [705, 252] on img at bounding box center [714, 253] width 19 height 19
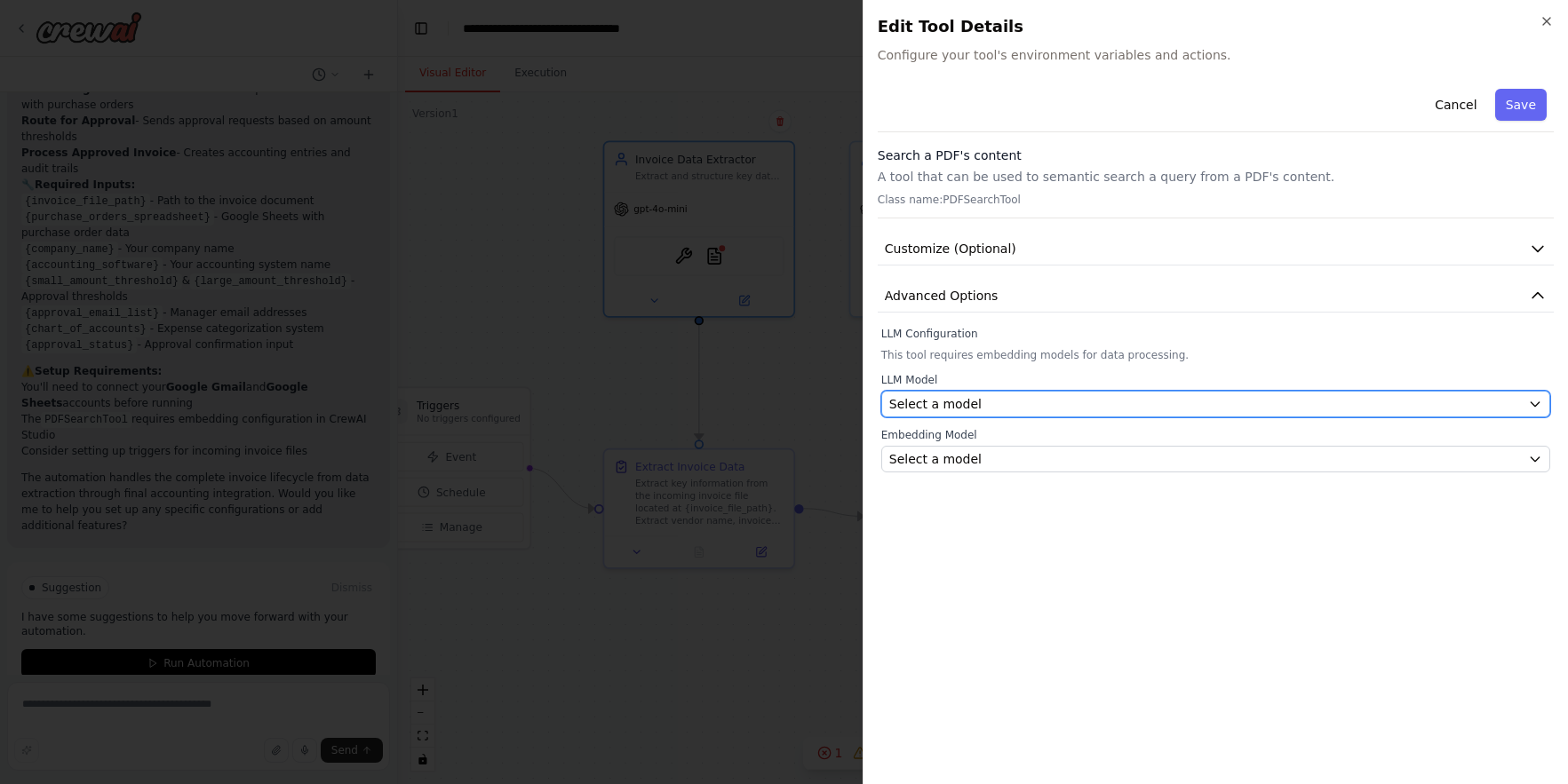
click at [1509, 404] on button "Select a model" at bounding box center [1215, 404] width 669 height 26
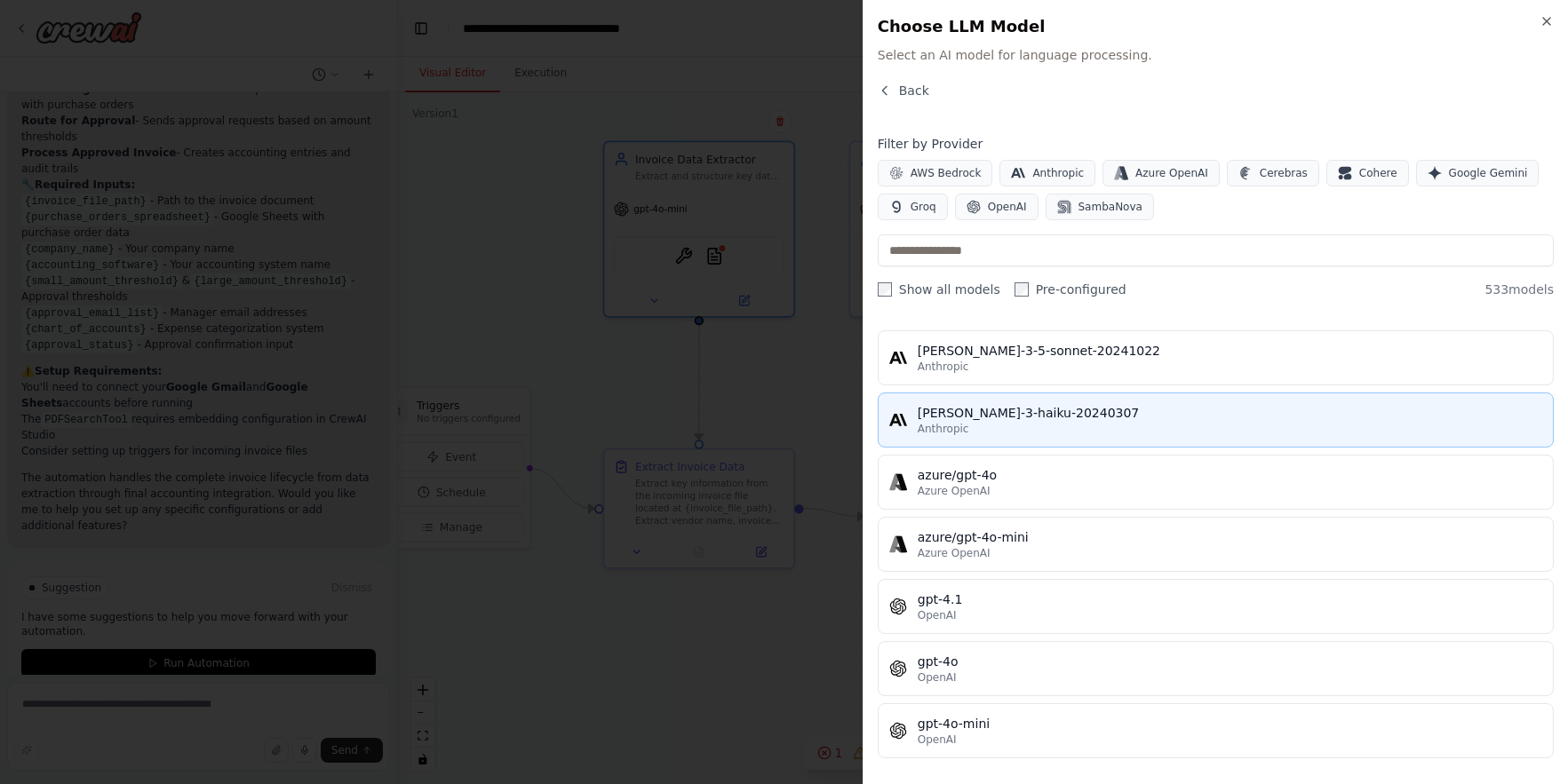
scroll to position [0, 0]
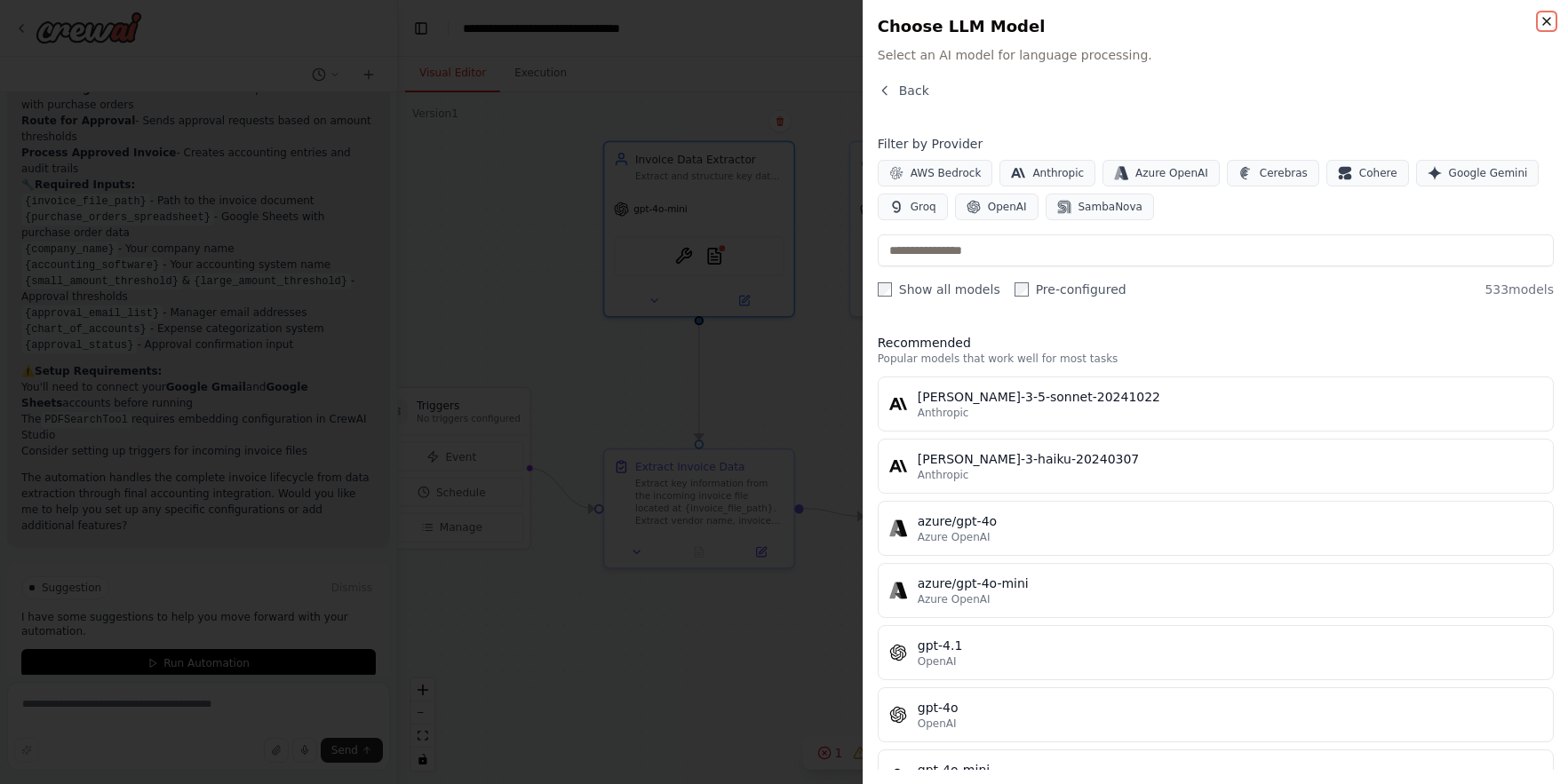
click at [1509, 19] on icon "button" at bounding box center [1547, 22] width 8 height 8
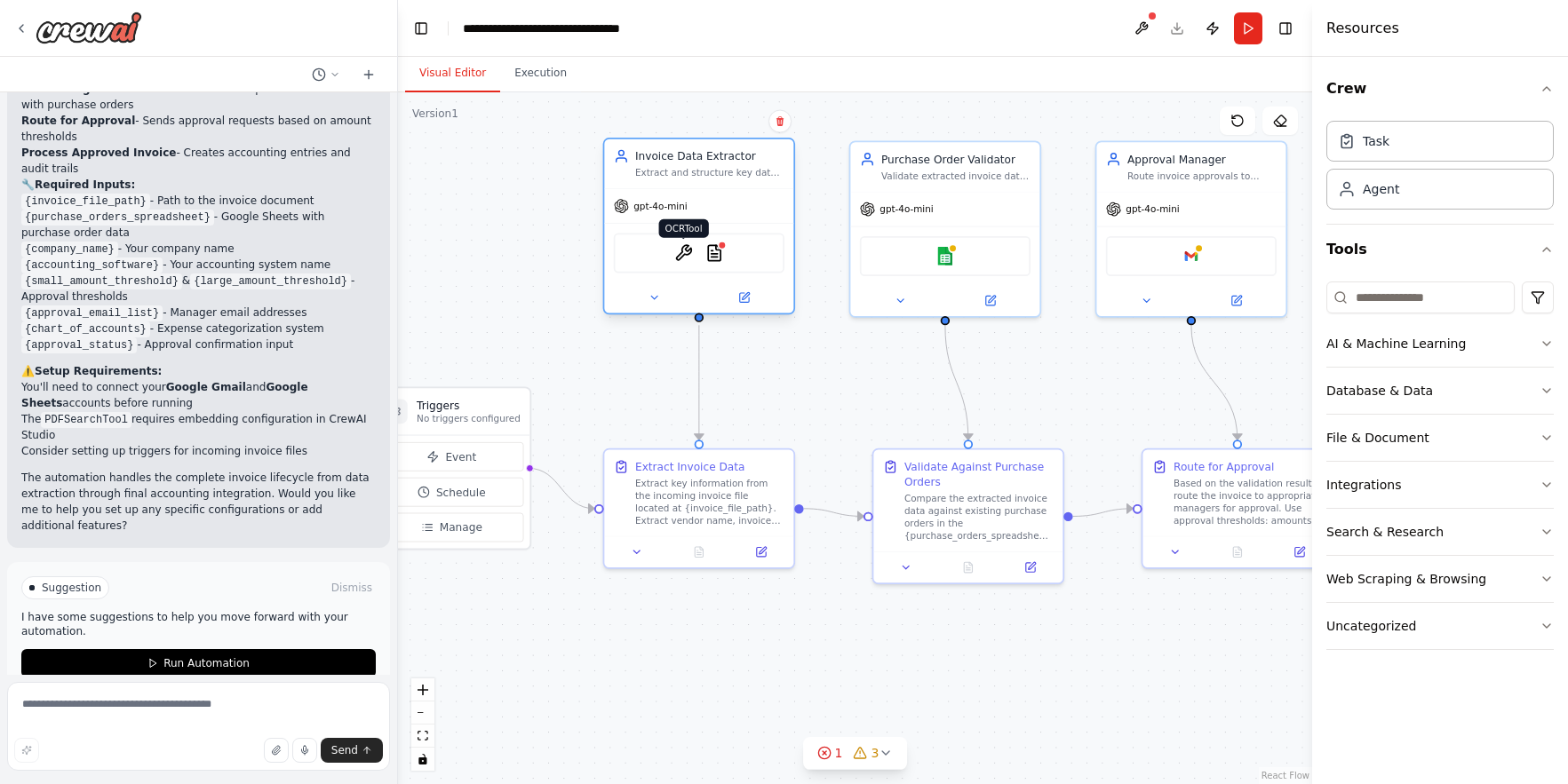
click at [680, 254] on img at bounding box center [684, 253] width 19 height 19
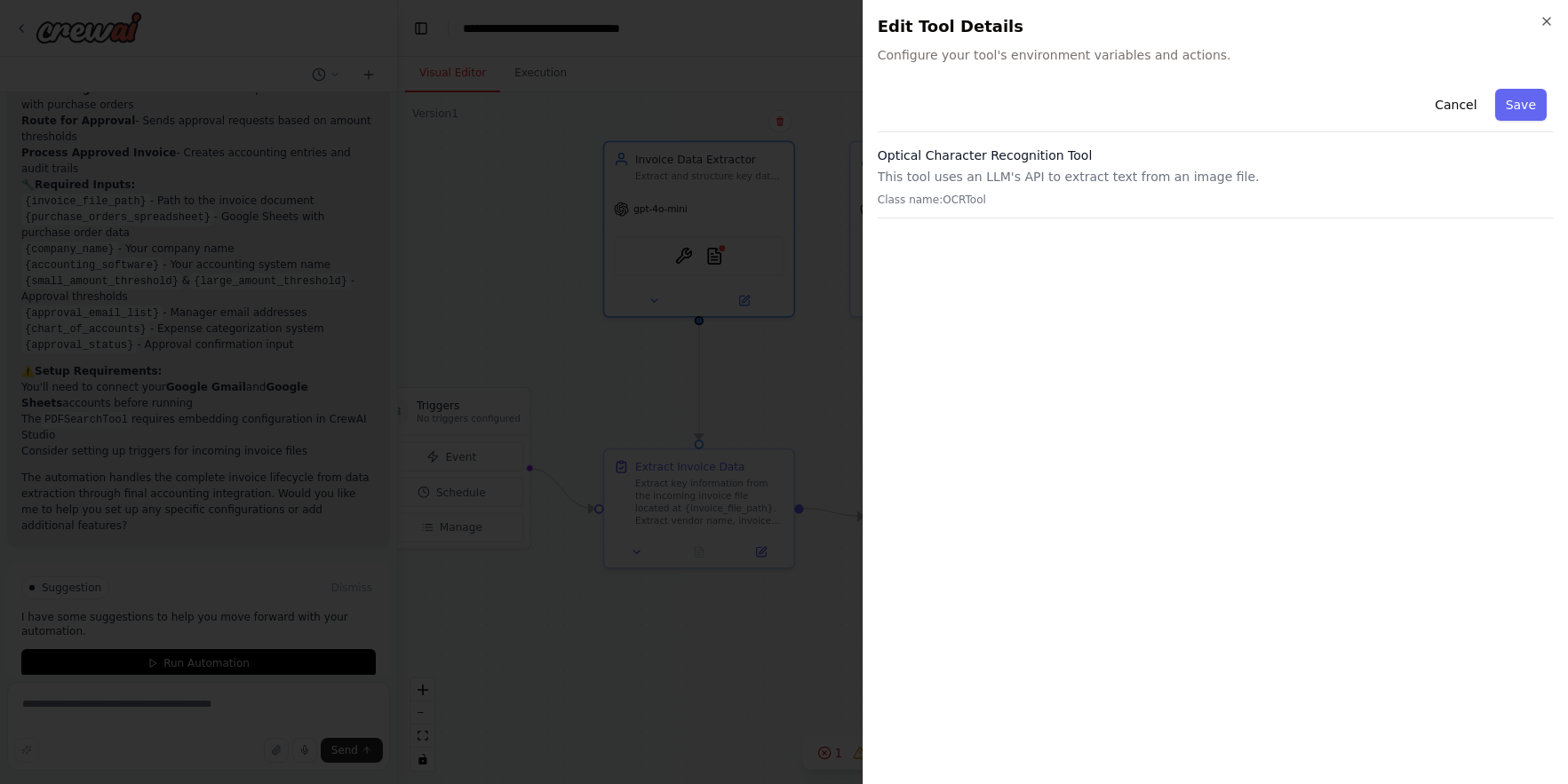
click at [1024, 182] on p "This tool uses an LLM's API to extract text from an image file." at bounding box center [1216, 176] width 676 height 18
click at [1509, 15] on icon "button" at bounding box center [1546, 21] width 14 height 14
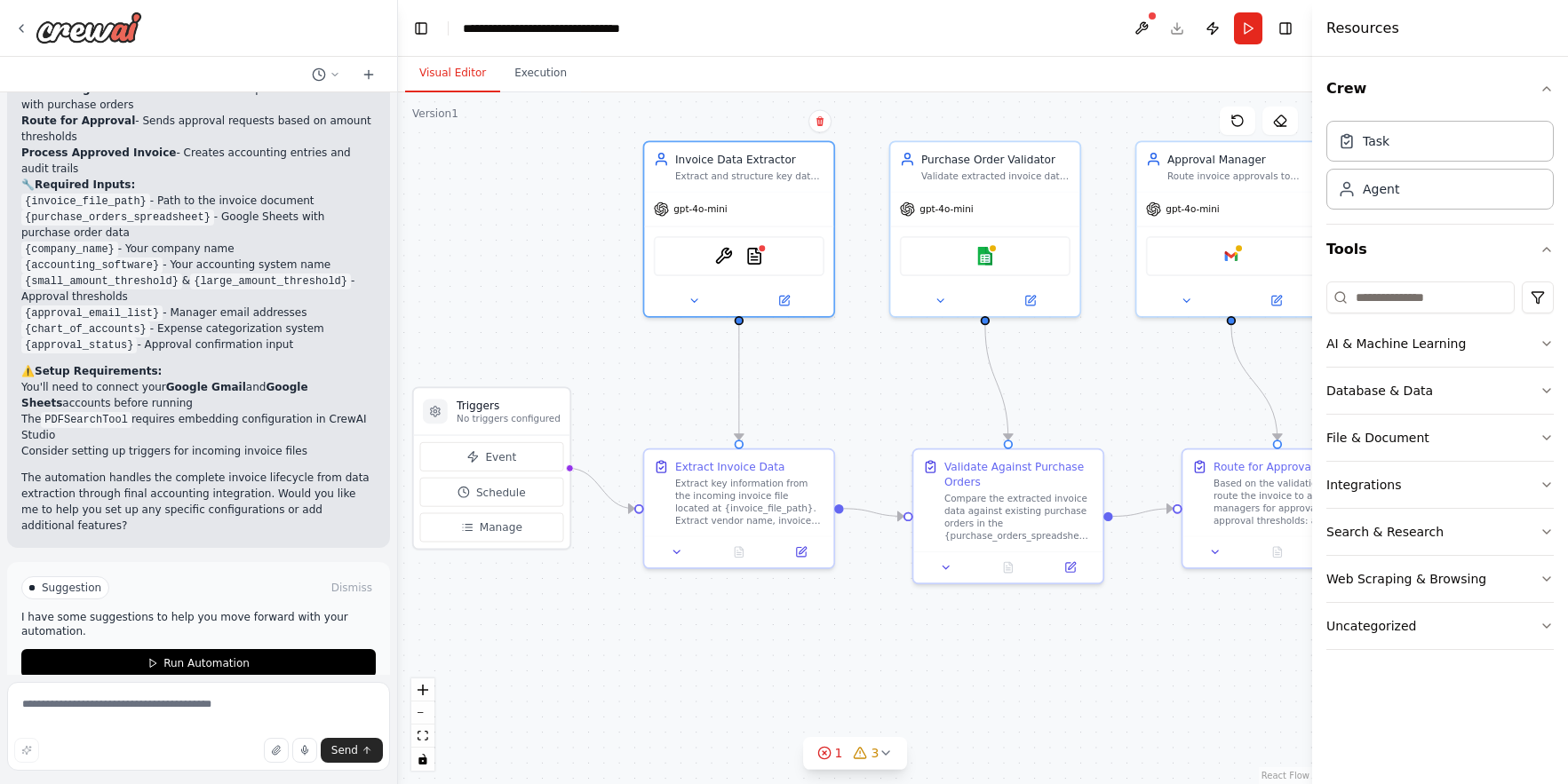
drag, startPoint x: 1100, startPoint y: 385, endPoint x: 1143, endPoint y: 385, distance: 43.0
click at [1143, 385] on div ".deletable-edge-delete-btn { width: 20px; height: 20px; border: 0px solid #ffff…" at bounding box center [855, 438] width 914 height 691
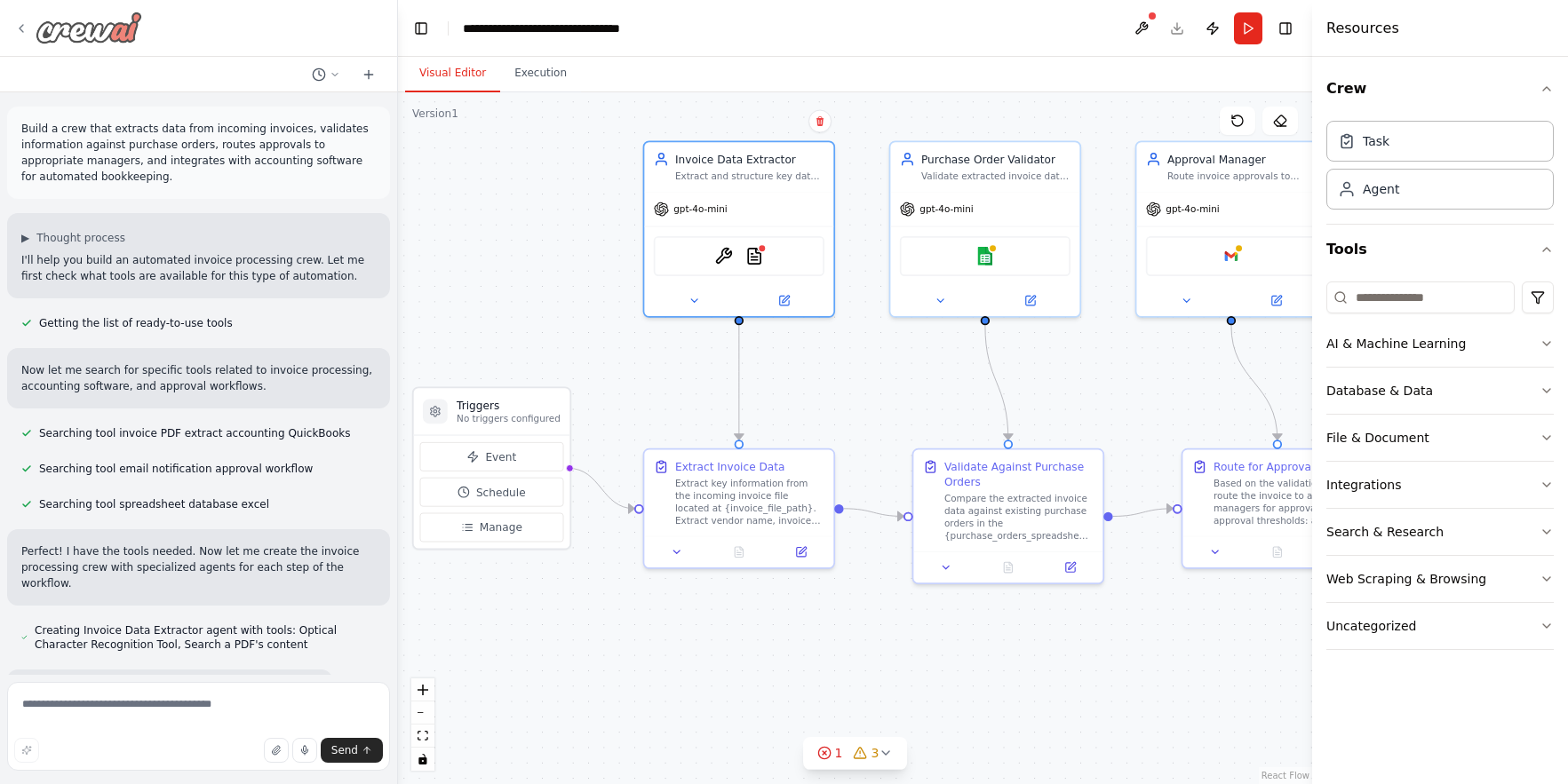
click at [22, 23] on icon at bounding box center [21, 28] width 14 height 14
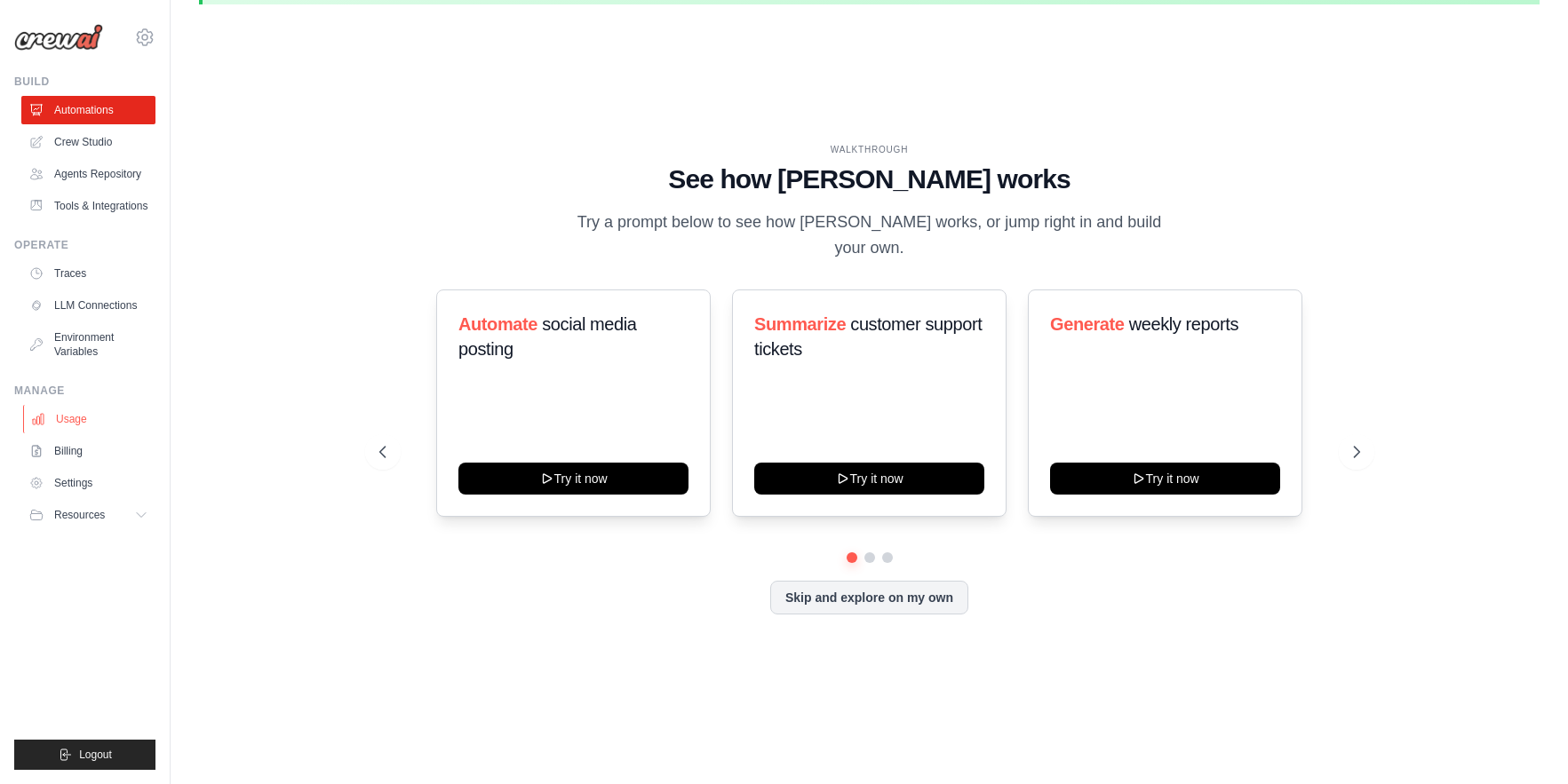
click at [78, 418] on link "Usage" at bounding box center [90, 419] width 134 height 28
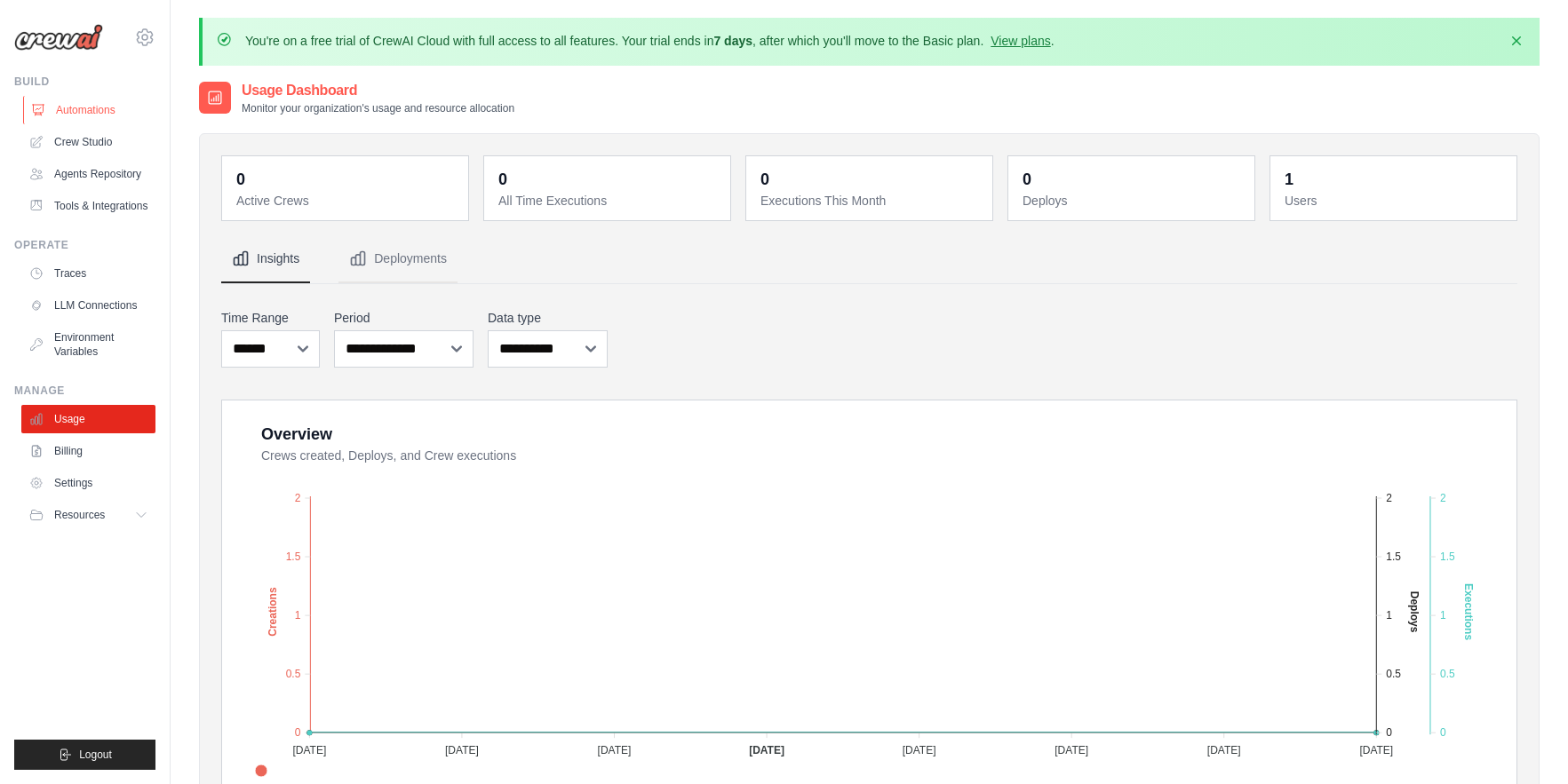
click at [85, 108] on link "Automations" at bounding box center [90, 110] width 134 height 28
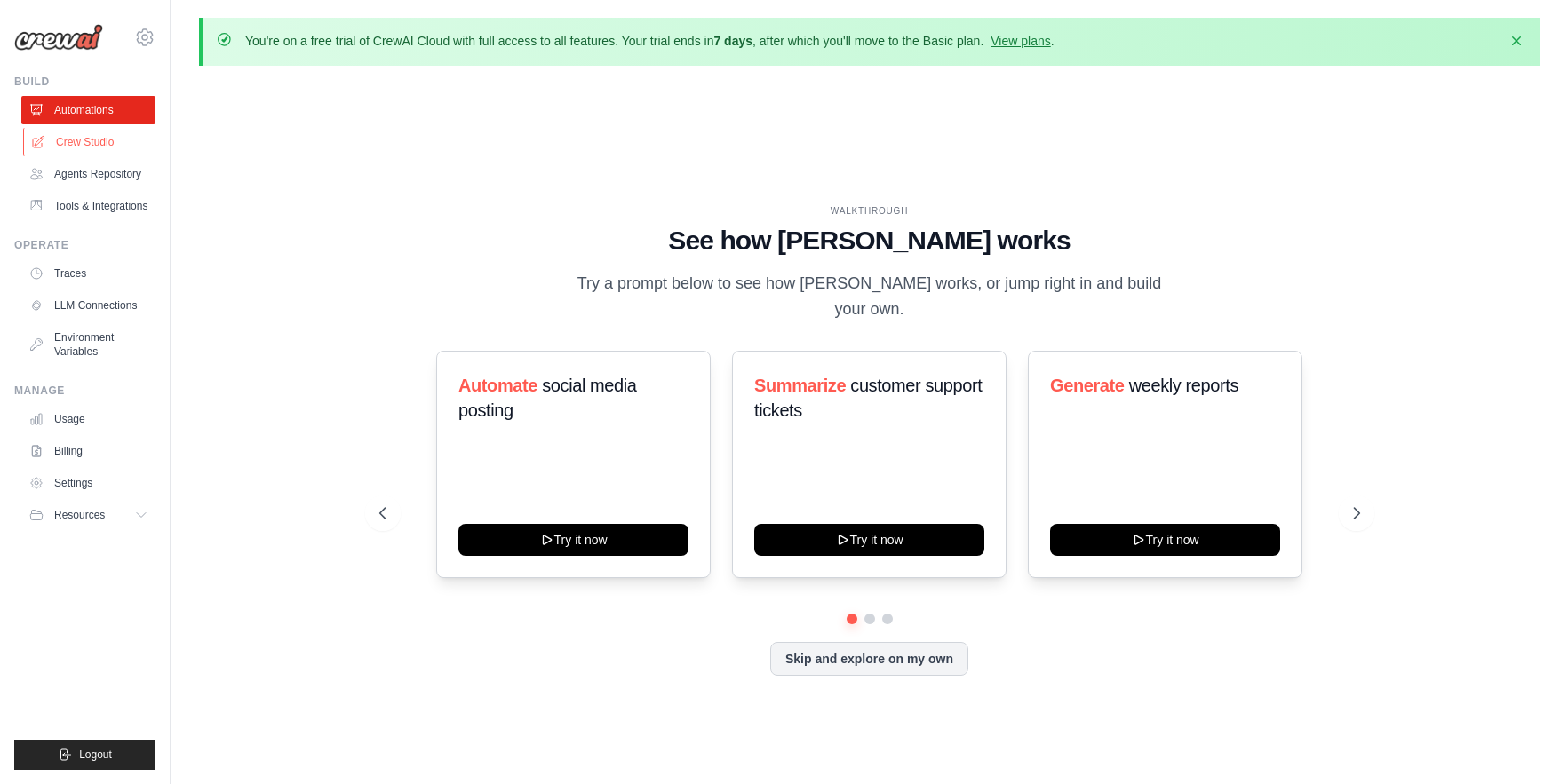
click at [87, 138] on link "Crew Studio" at bounding box center [90, 142] width 134 height 28
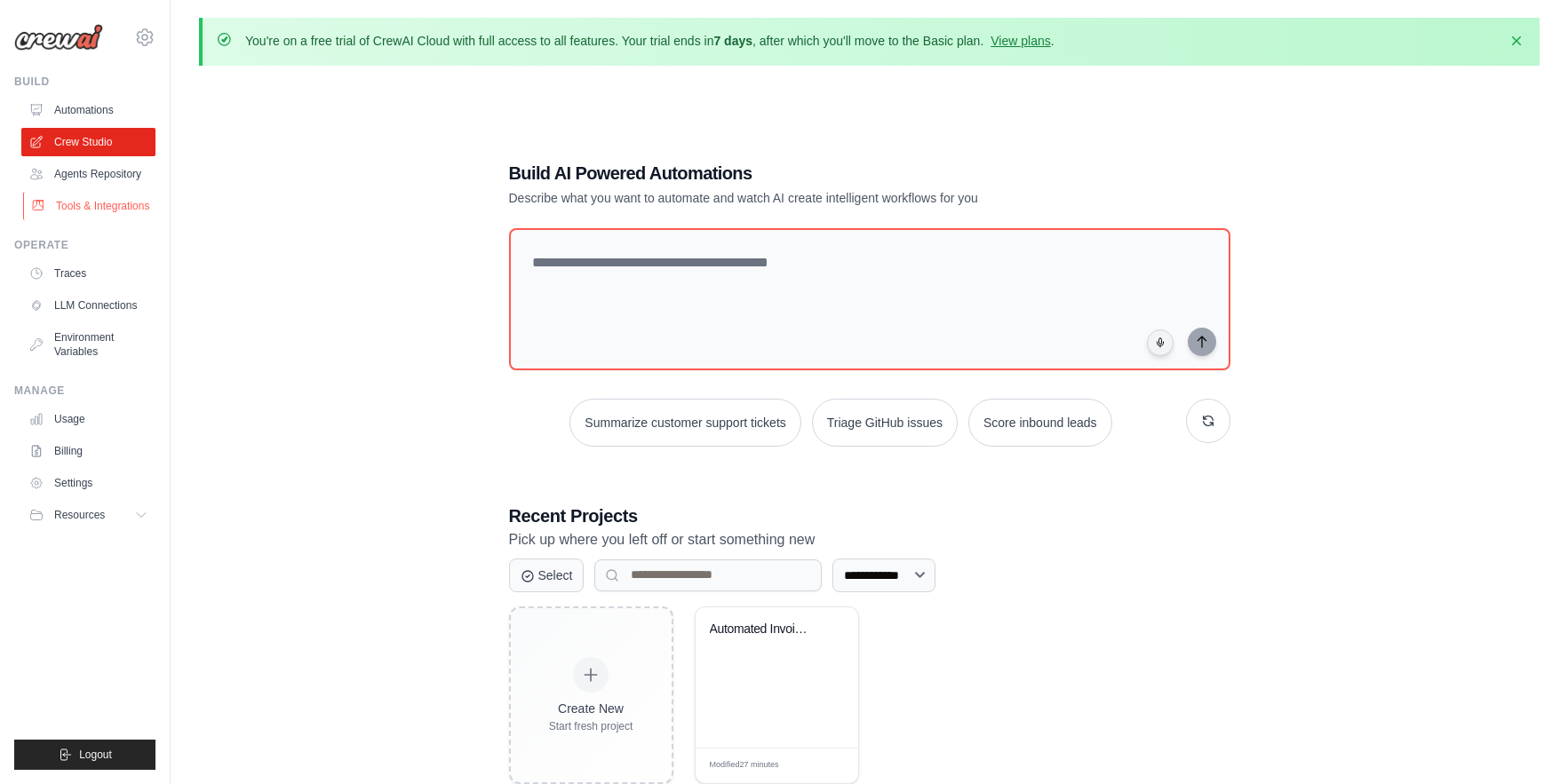
click at [87, 206] on link "Tools & Integrations" at bounding box center [90, 206] width 134 height 28
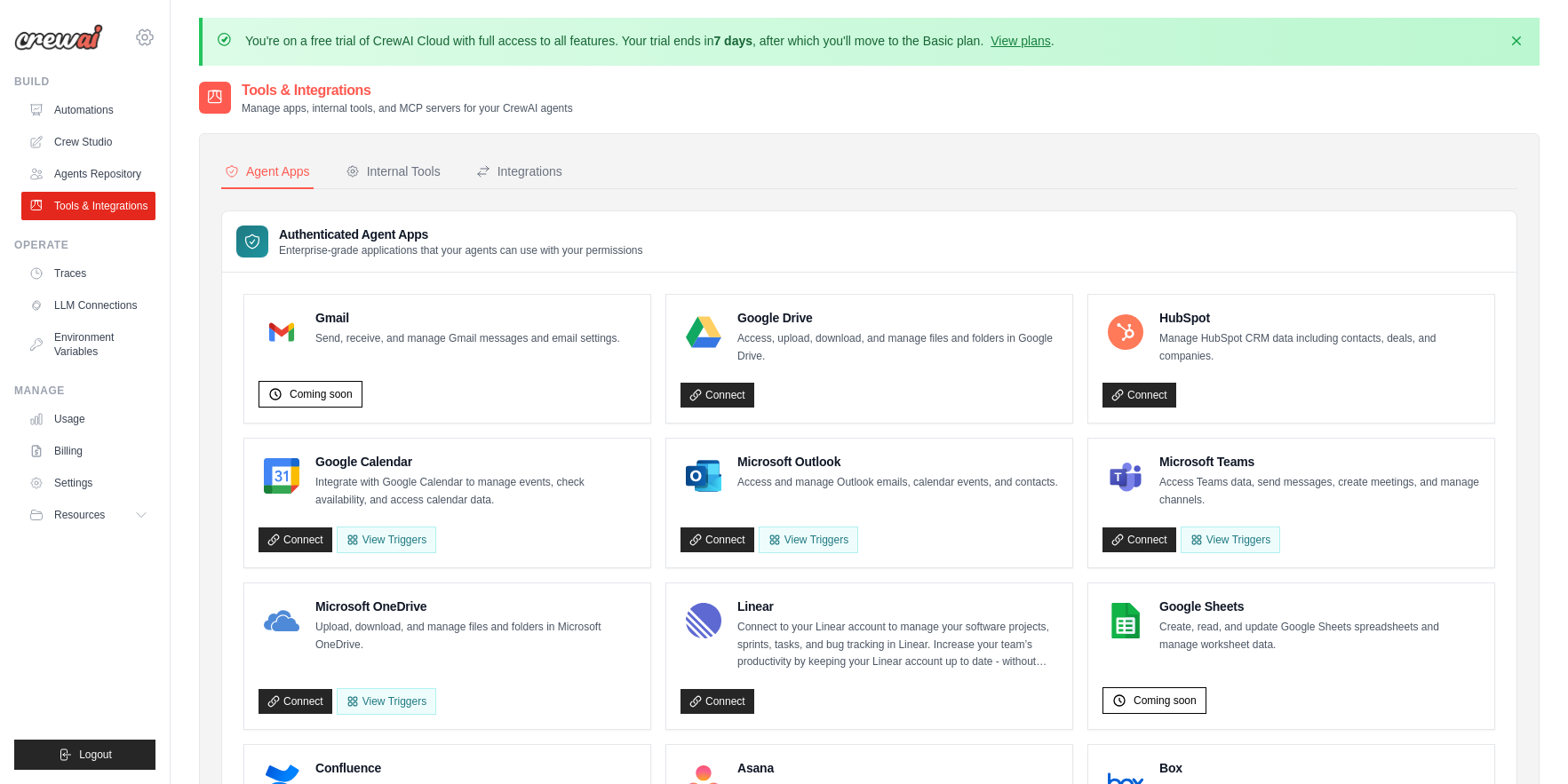
click at [139, 41] on icon at bounding box center [145, 37] width 16 height 15
click at [73, 111] on link "Automations" at bounding box center [90, 110] width 134 height 28
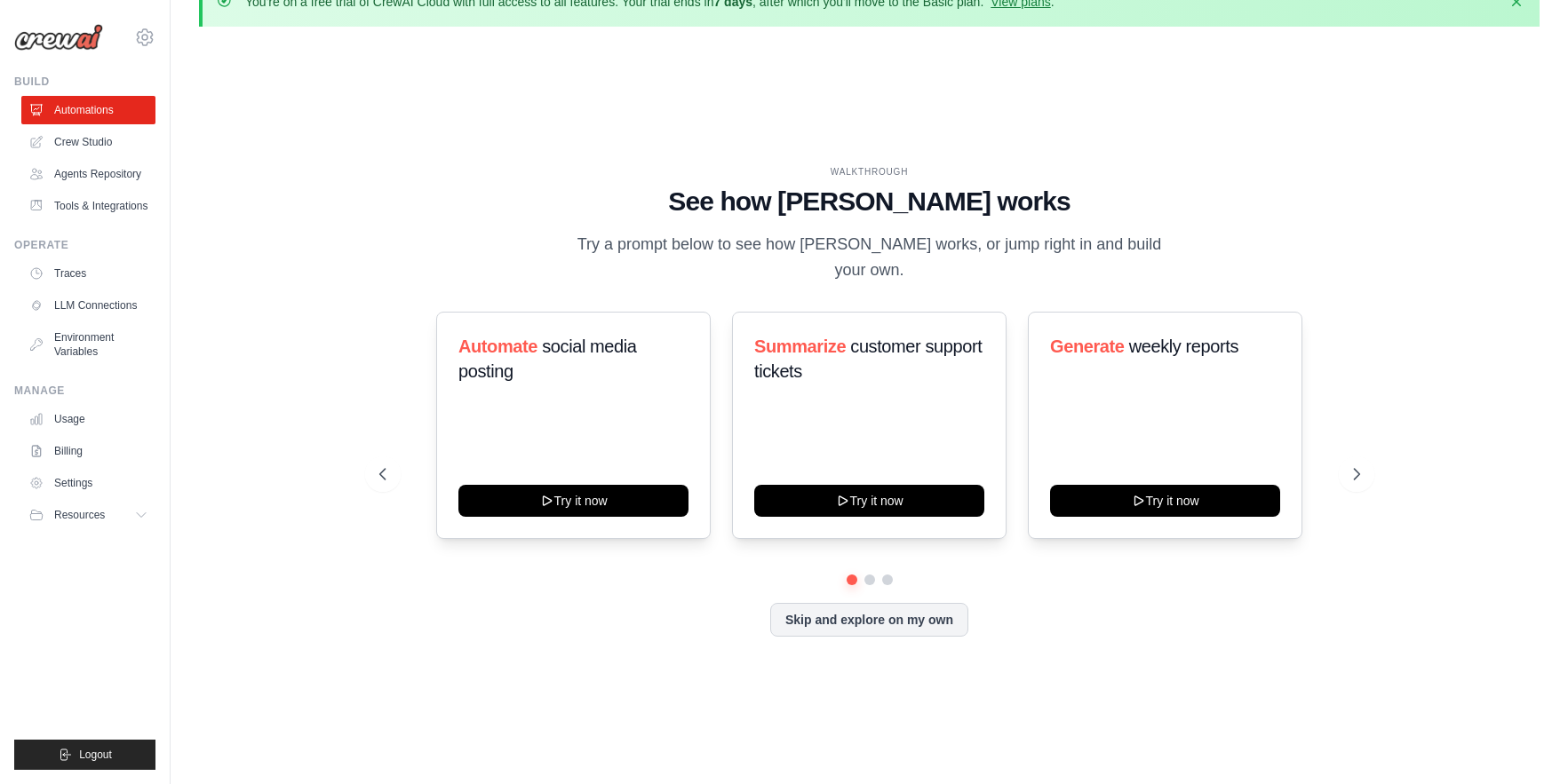
scroll to position [61, 0]
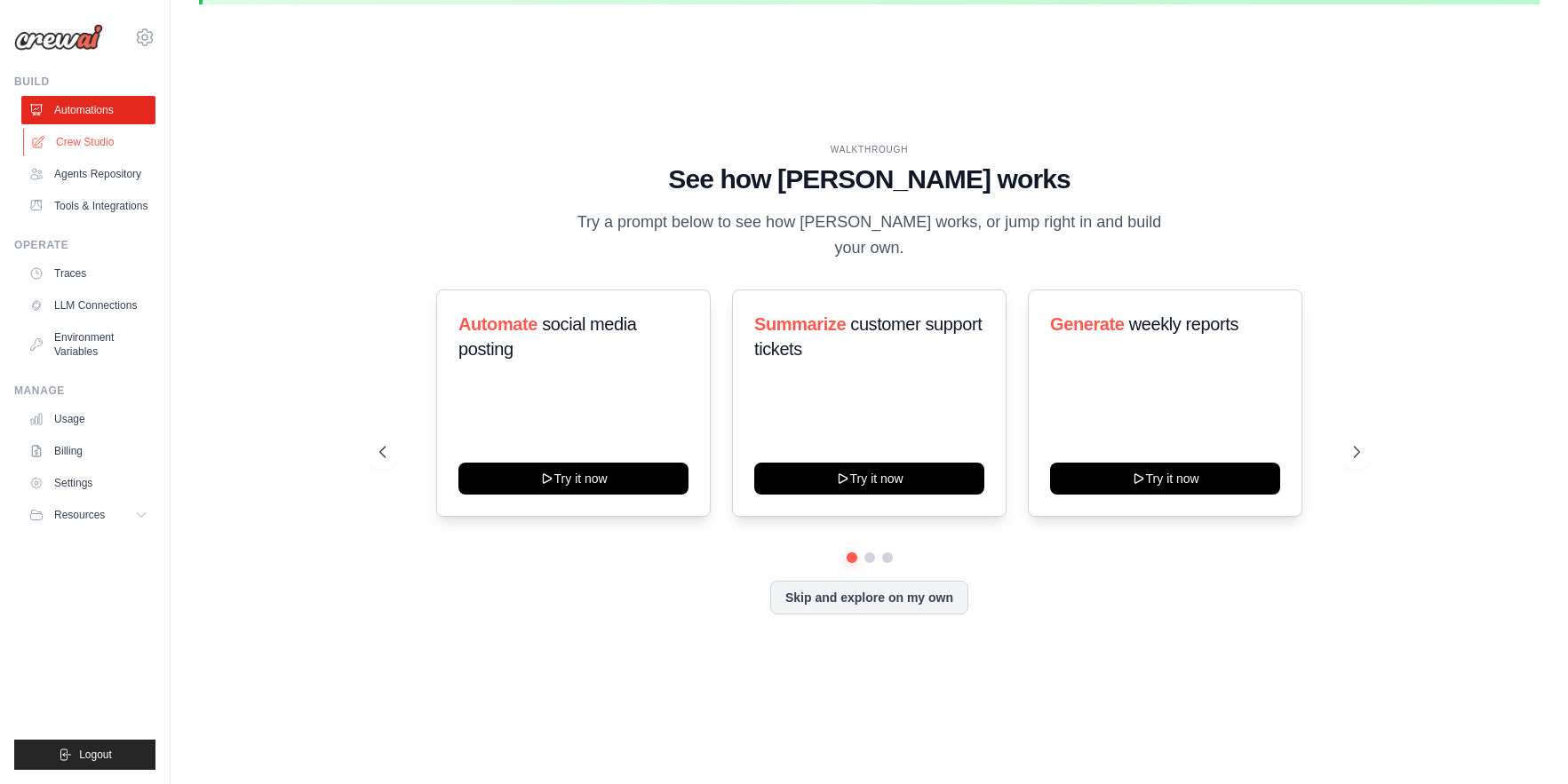
click at [94, 147] on link "Crew Studio" at bounding box center [90, 142] width 134 height 28
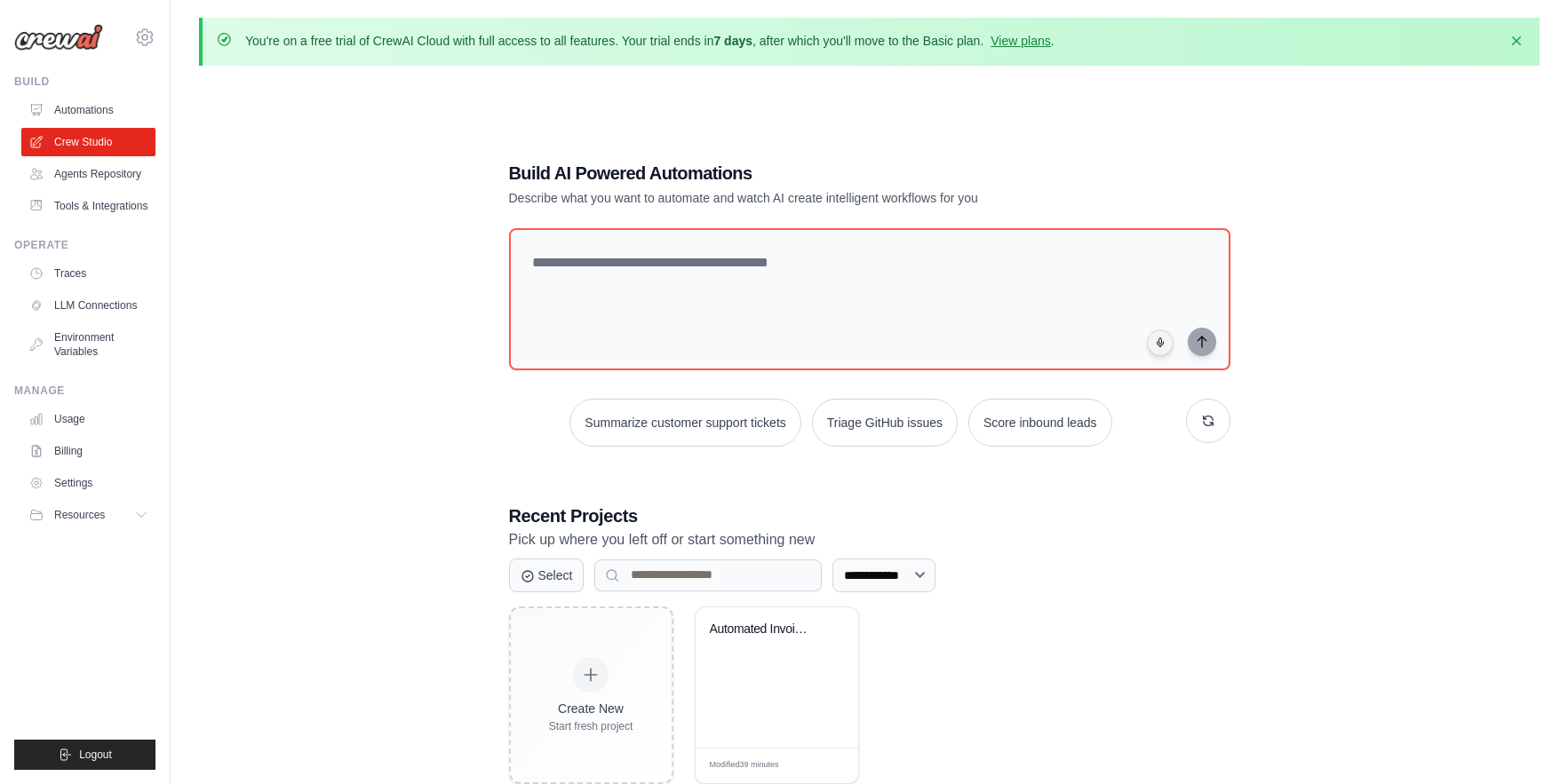
scroll to position [96, 0]
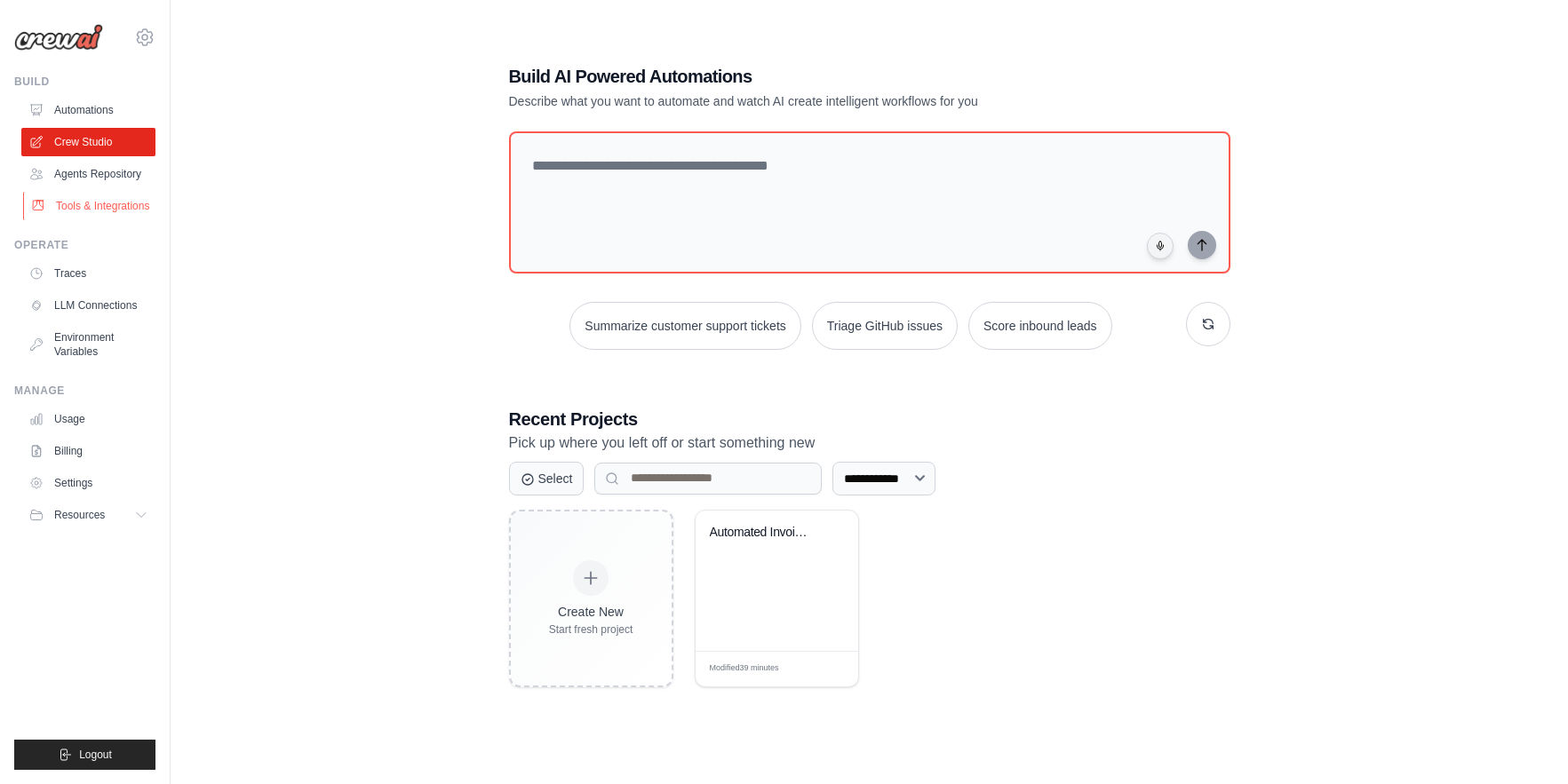
click at [101, 205] on link "Tools & Integrations" at bounding box center [90, 206] width 134 height 28
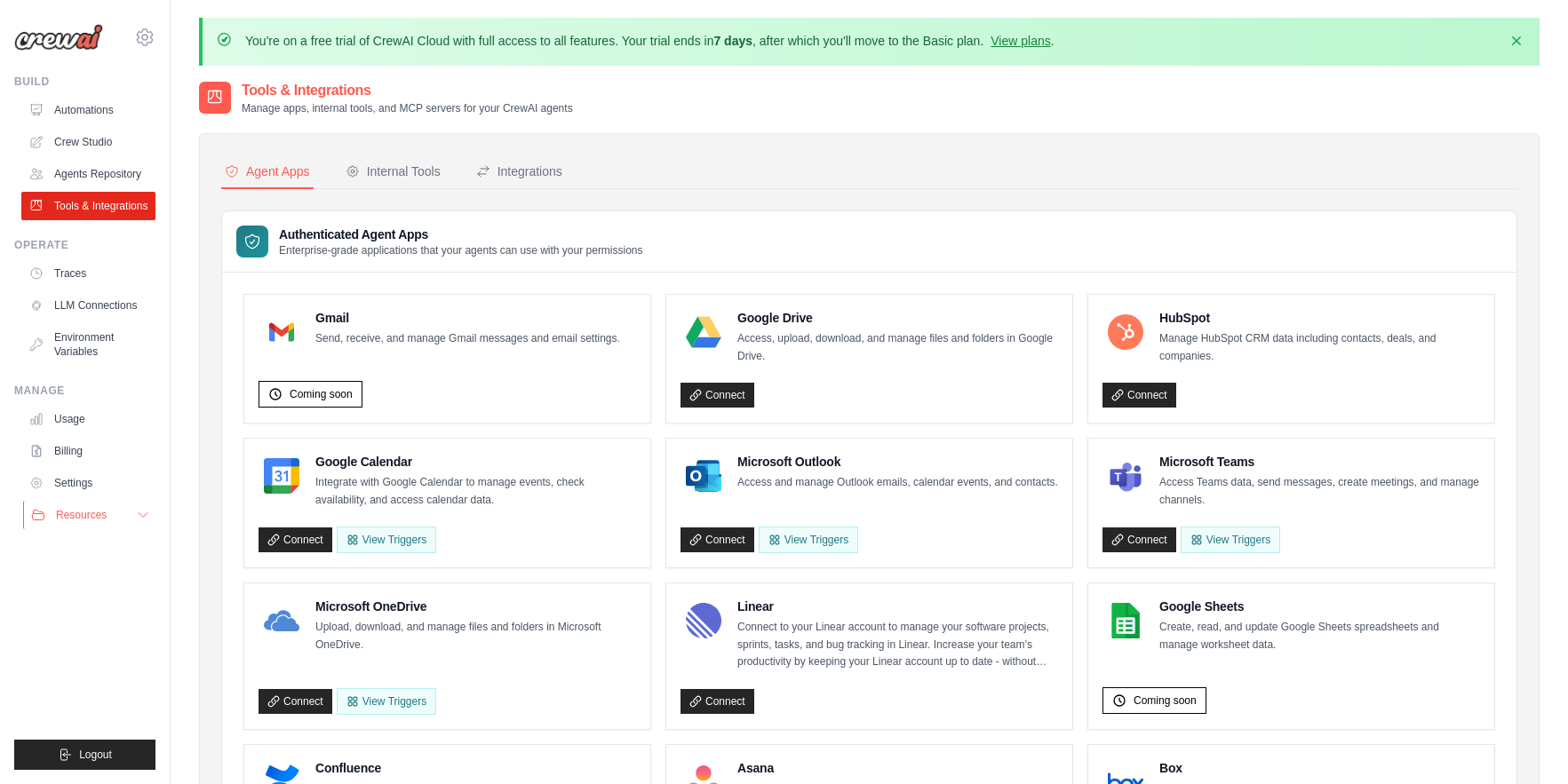
click at [142, 514] on icon at bounding box center [143, 514] width 14 height 14
click at [79, 137] on link "Crew Studio" at bounding box center [90, 142] width 134 height 28
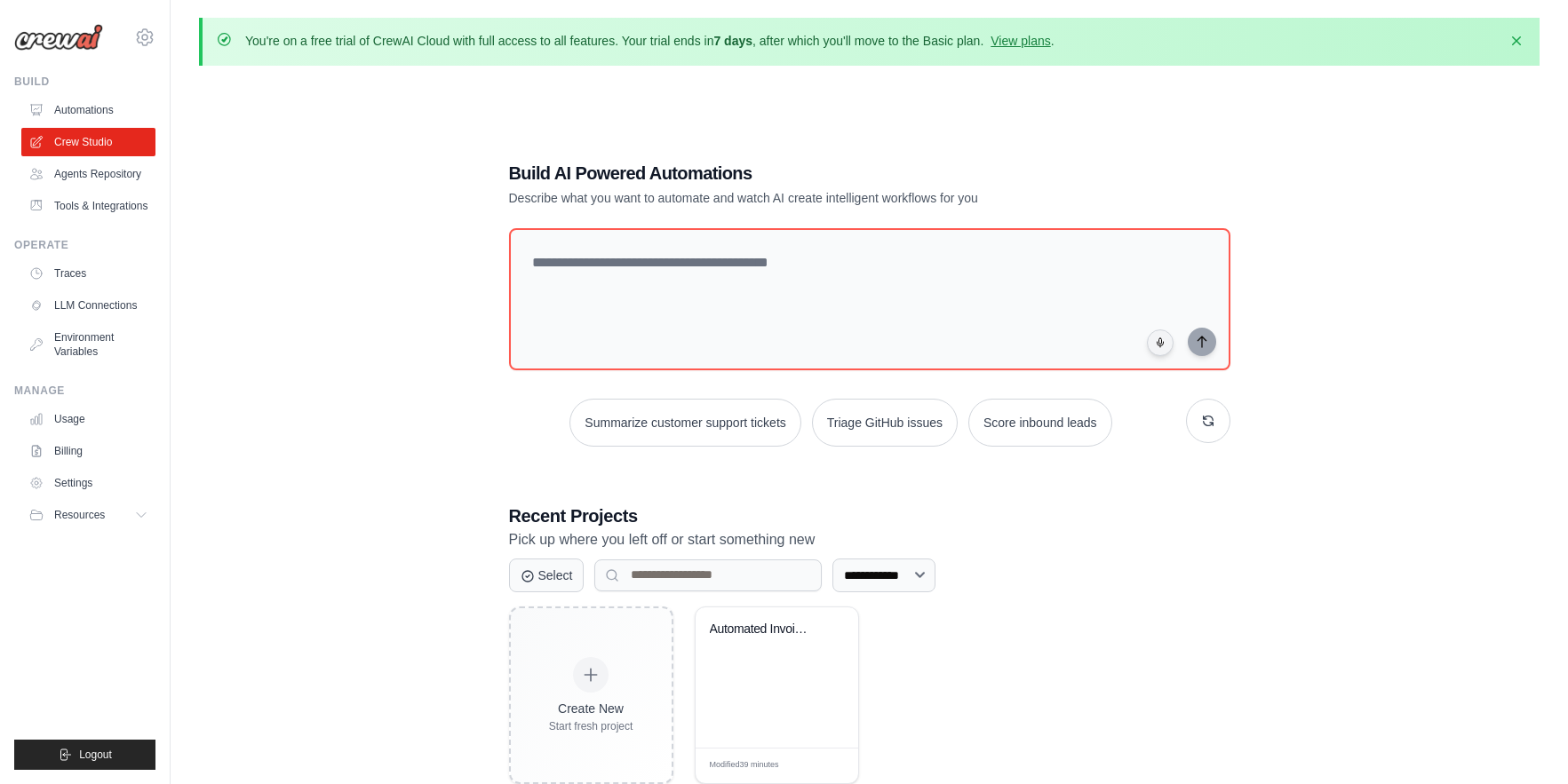
scroll to position [96, 0]
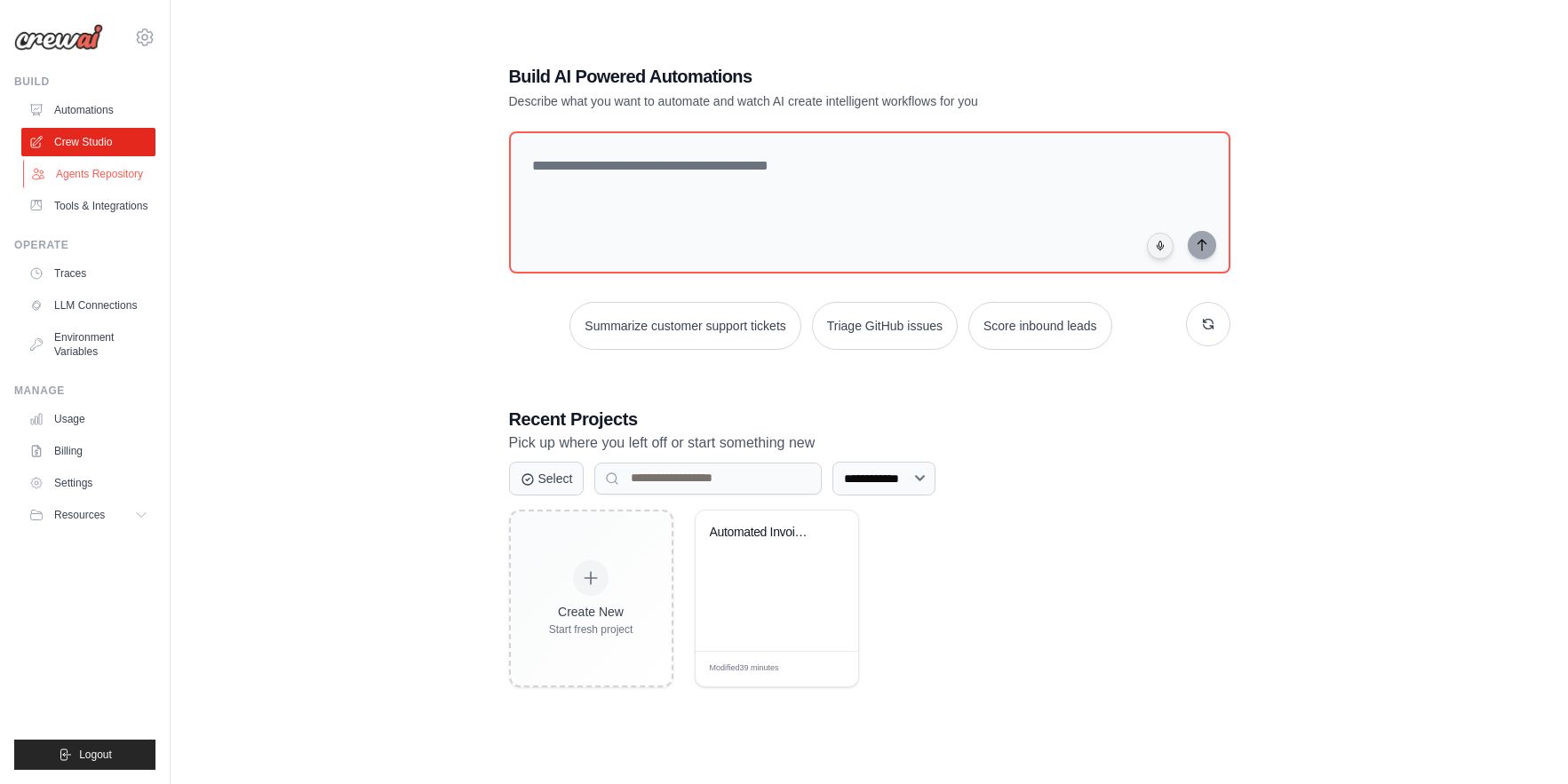
click at [115, 176] on link "Agents Repository" at bounding box center [90, 174] width 134 height 28
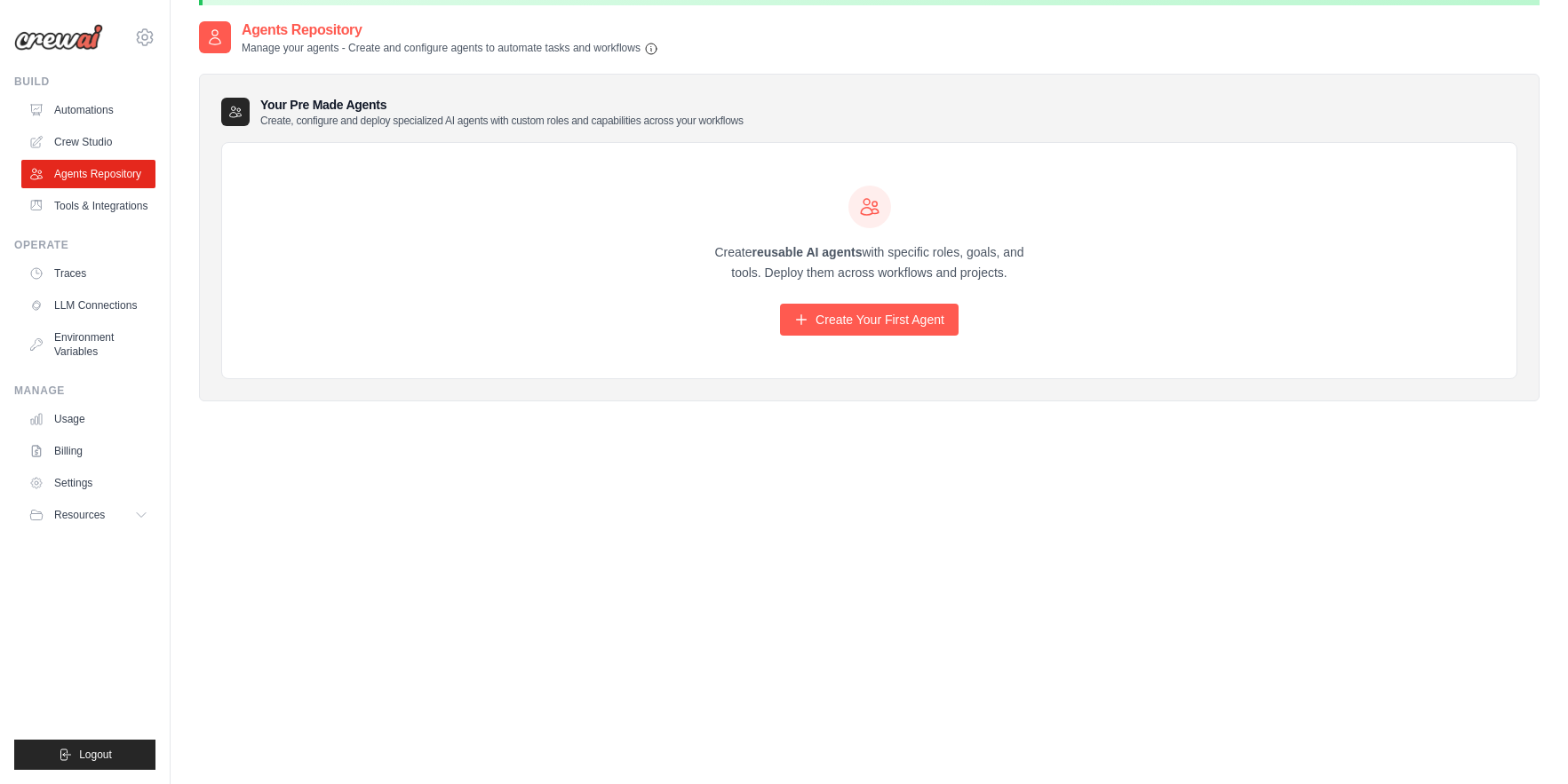
scroll to position [96, 0]
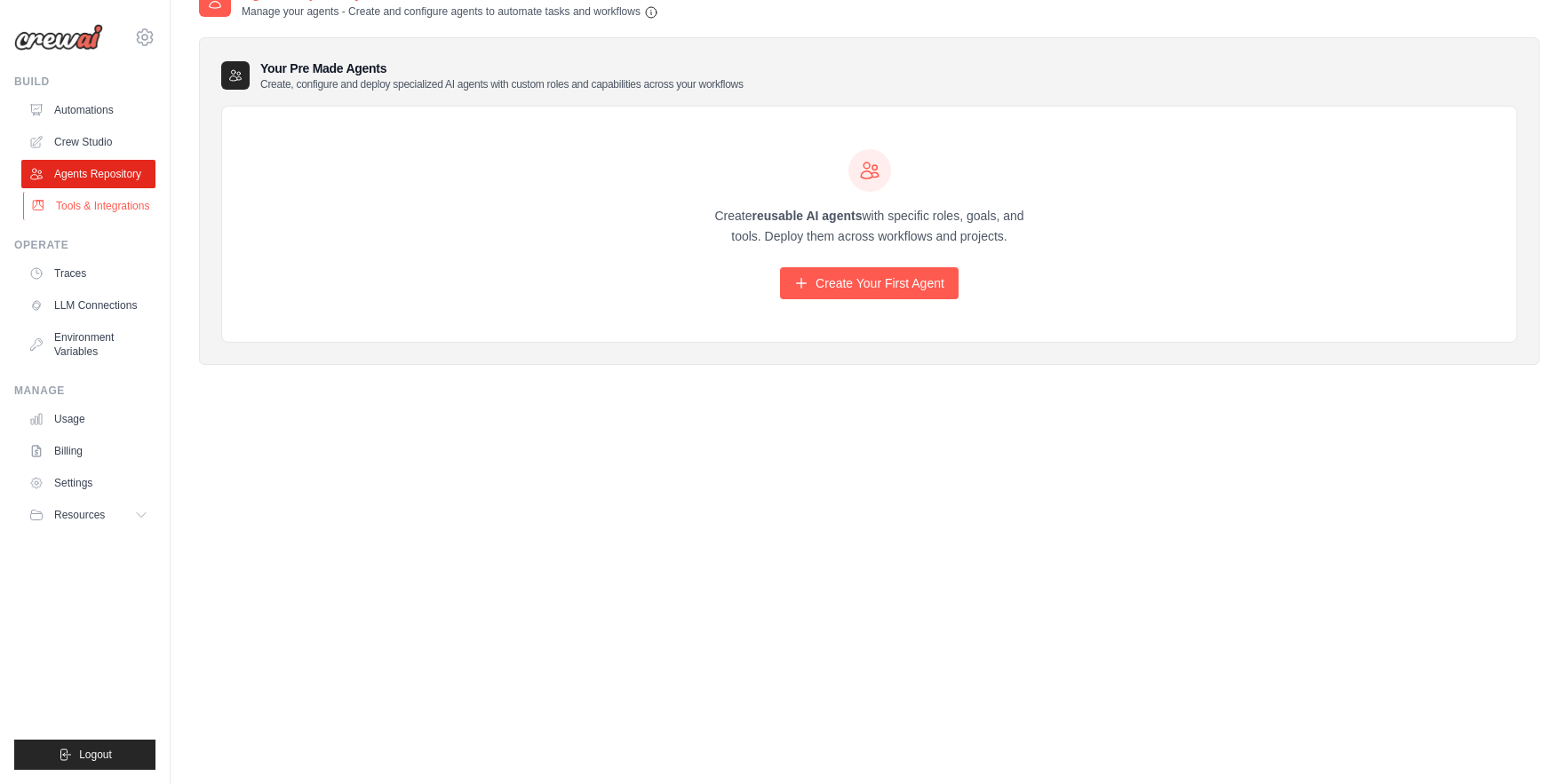
click at [78, 200] on link "Tools & Integrations" at bounding box center [90, 206] width 134 height 28
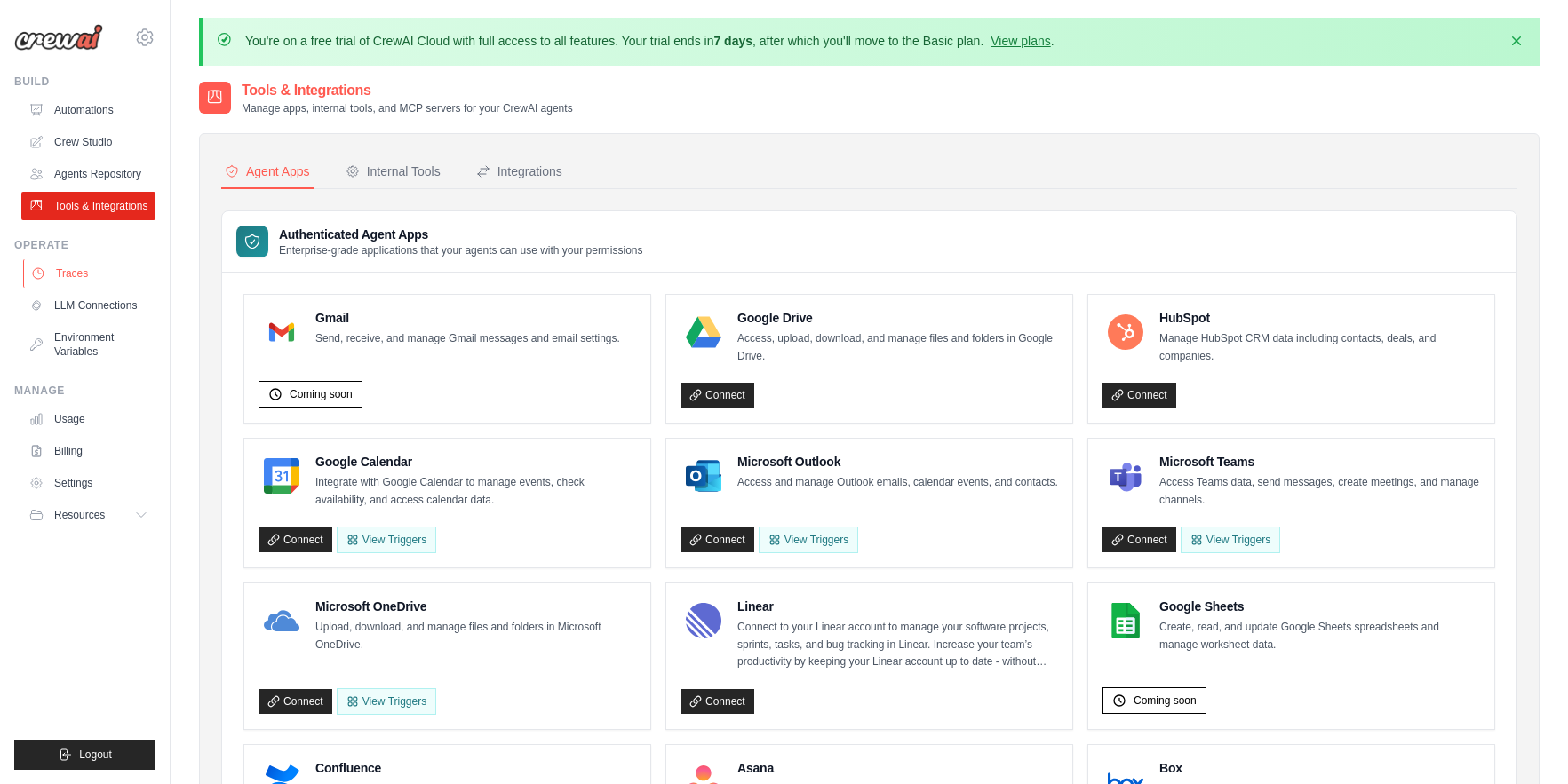
click at [79, 266] on link "Traces" at bounding box center [90, 273] width 134 height 28
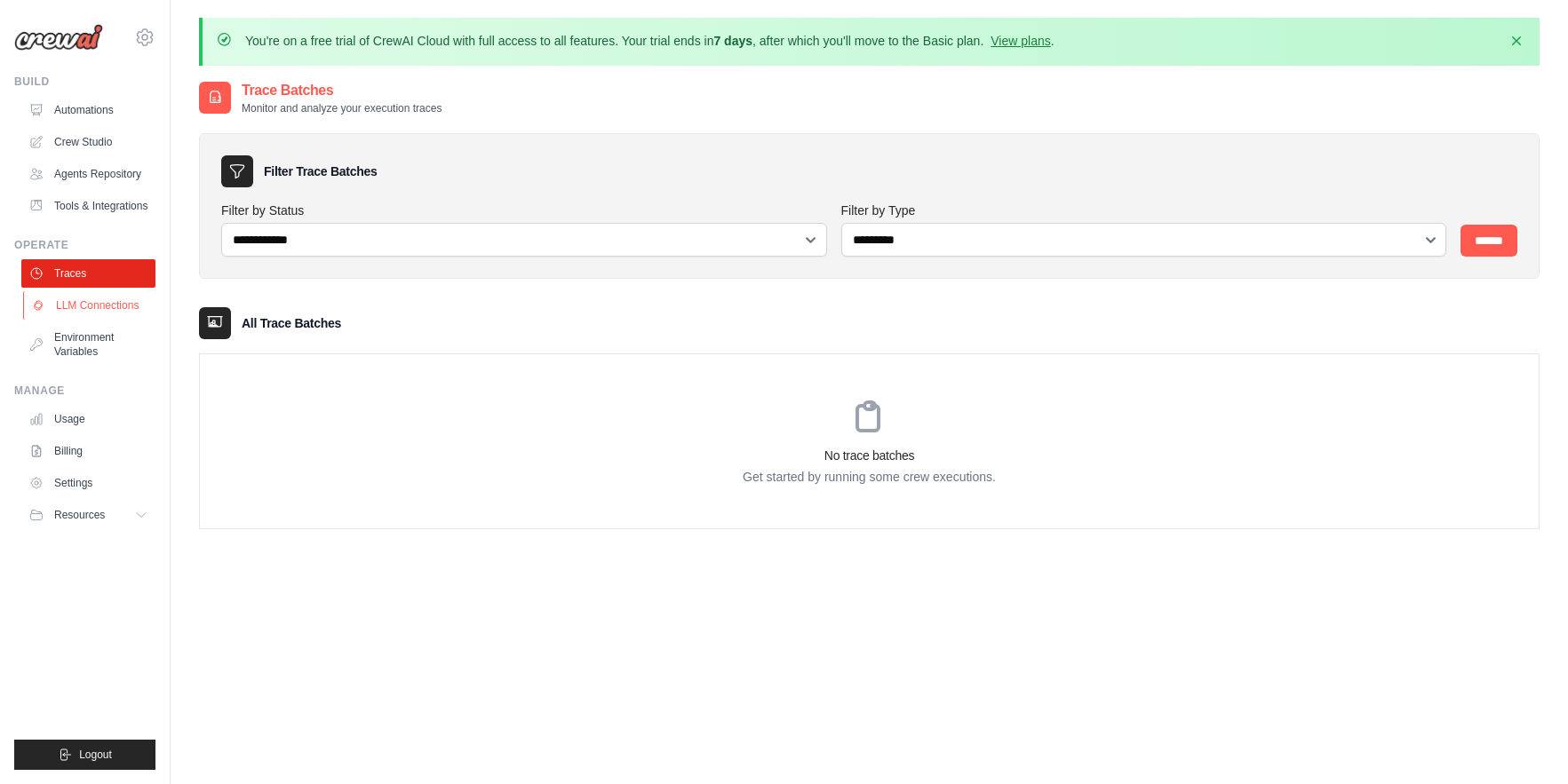
click at [97, 305] on link "LLM Connections" at bounding box center [90, 305] width 134 height 28
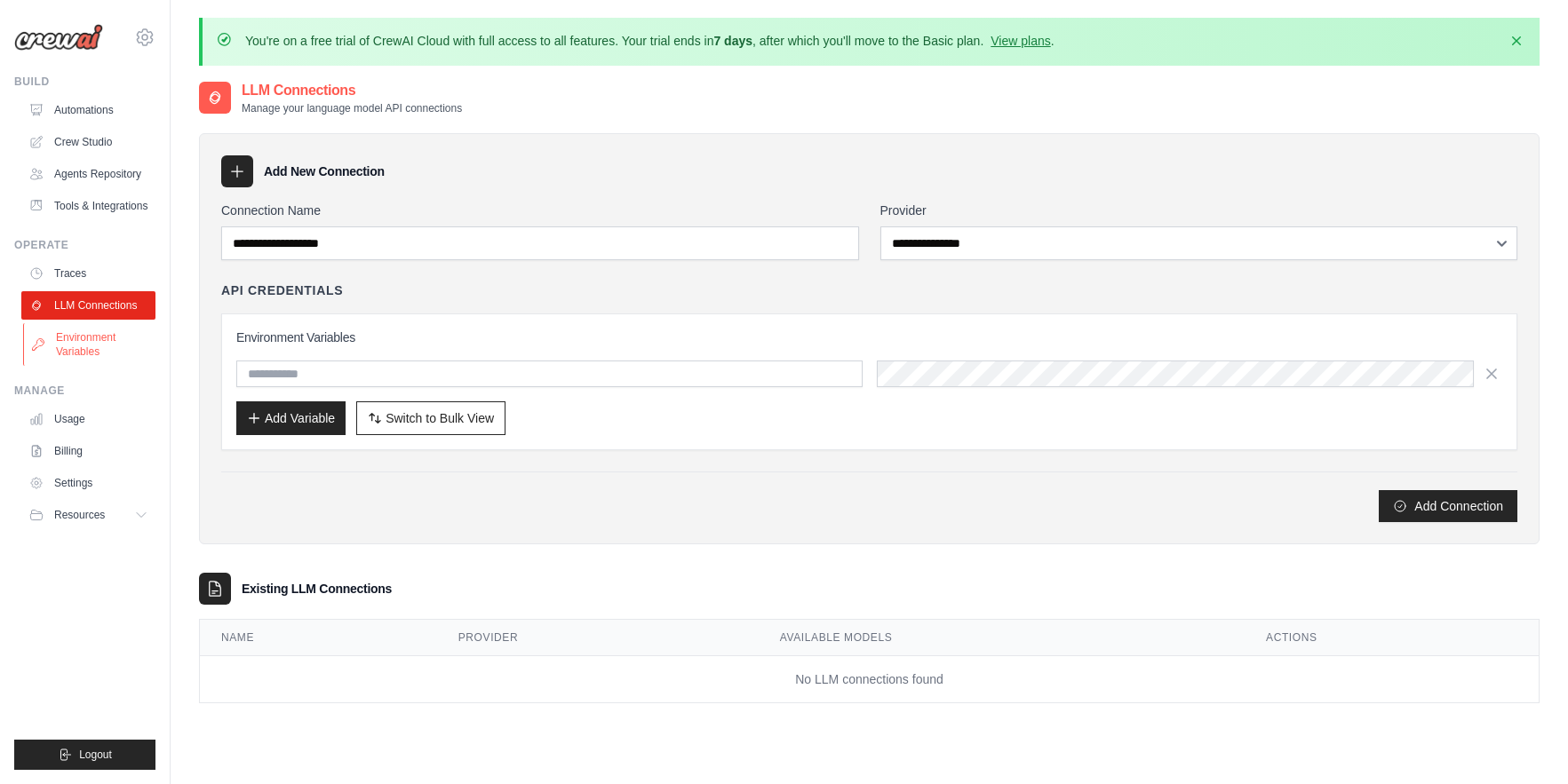
click at [101, 348] on link "Environment Variables" at bounding box center [90, 344] width 134 height 43
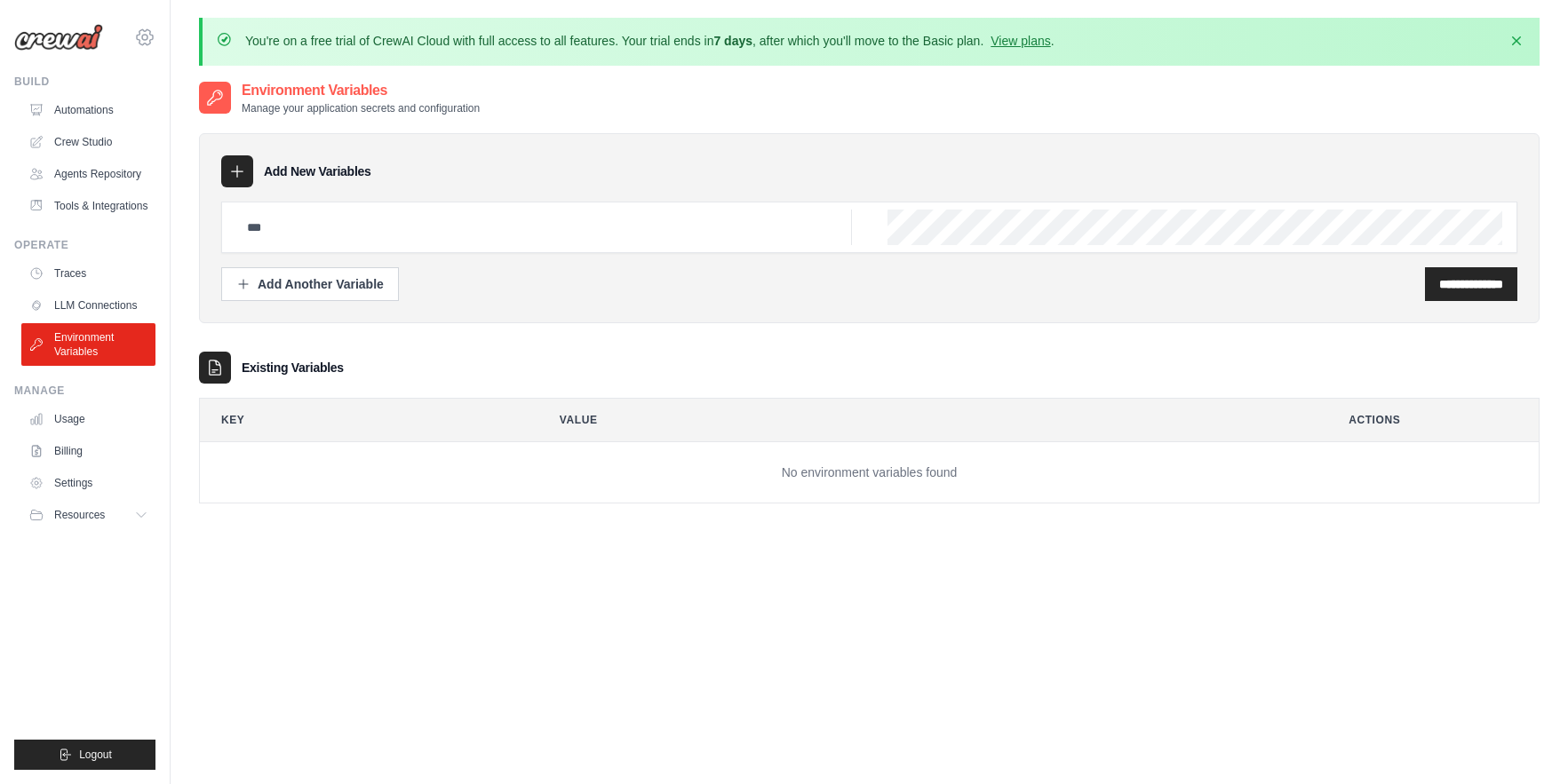
click at [151, 42] on icon at bounding box center [145, 37] width 22 height 22
click at [81, 104] on link "Automations" at bounding box center [90, 110] width 134 height 28
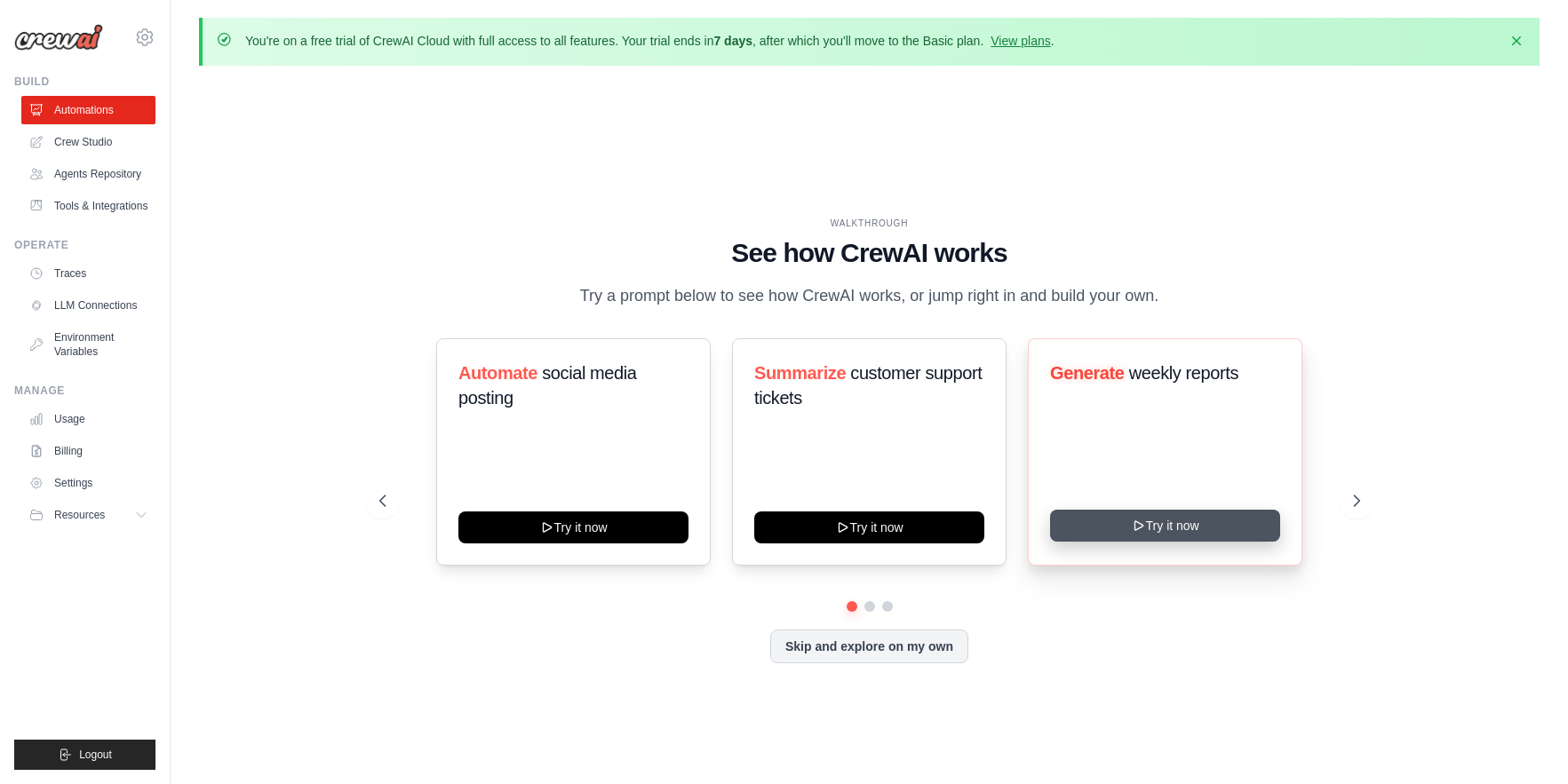
scroll to position [61, 0]
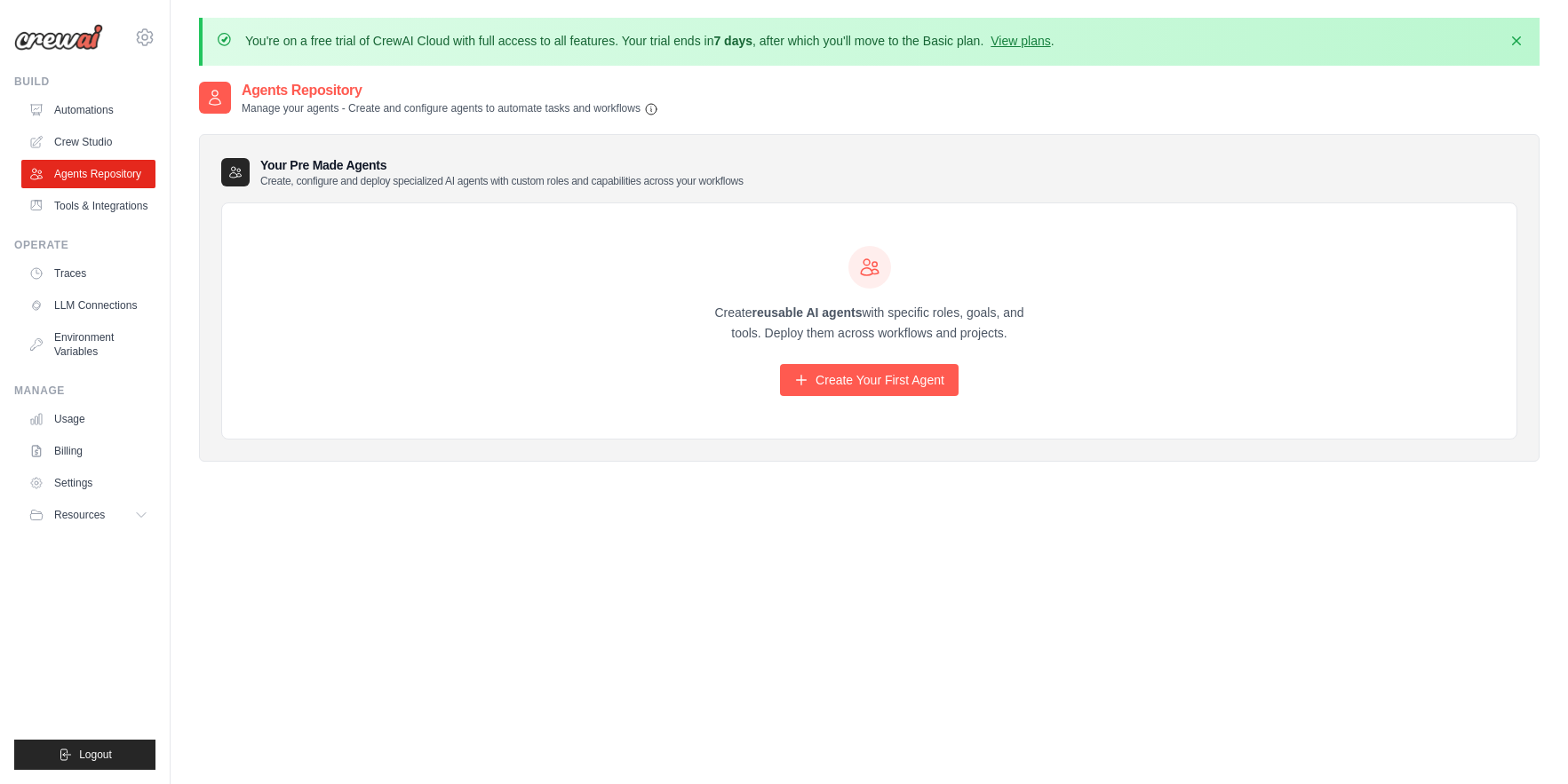
scroll to position [96, 0]
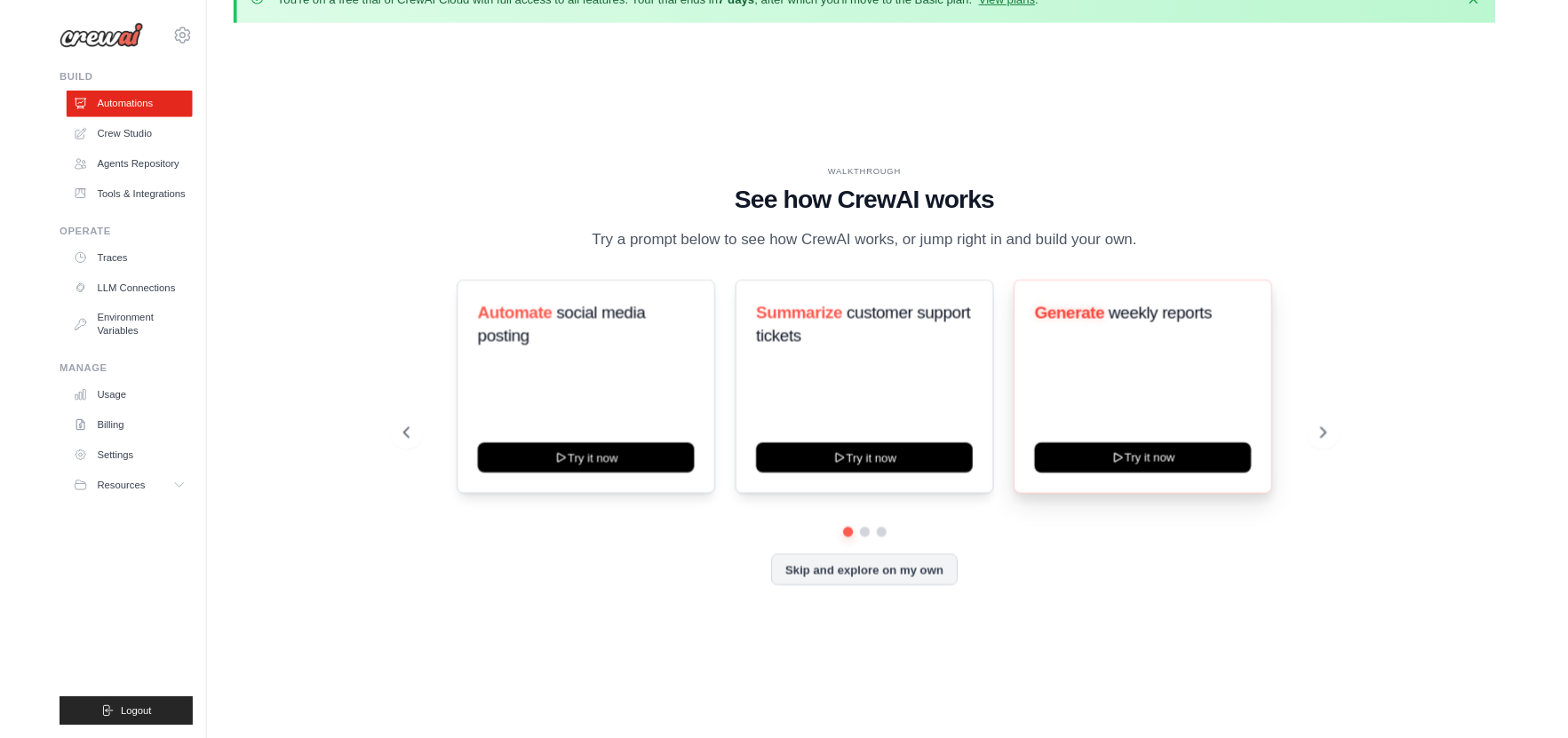
scroll to position [62, 0]
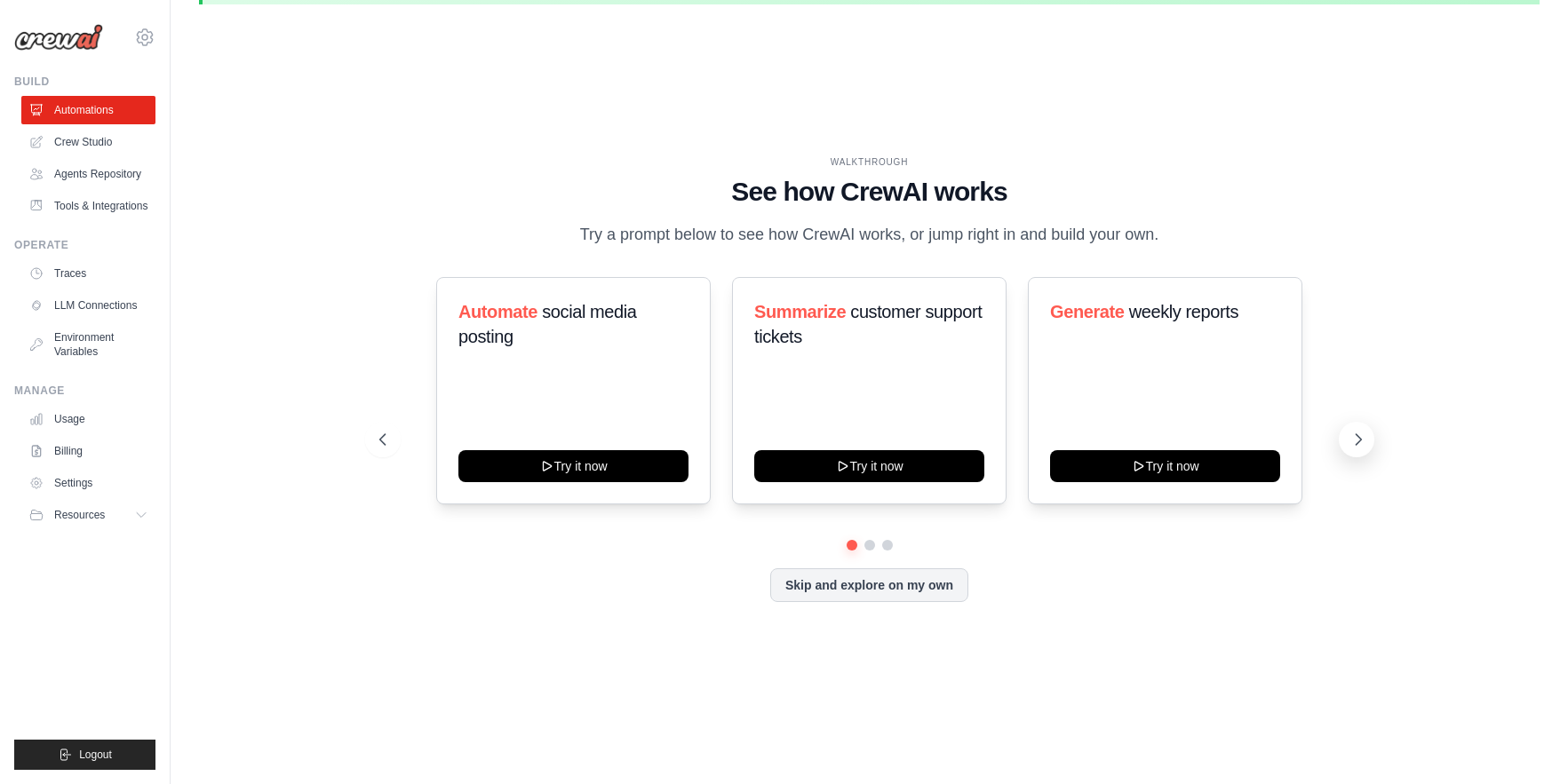
click at [1366, 442] on icon at bounding box center [1358, 439] width 18 height 18
click at [1363, 441] on icon at bounding box center [1358, 439] width 18 height 18
click at [1358, 439] on icon at bounding box center [1358, 439] width 18 height 18
click at [1365, 438] on icon at bounding box center [1358, 439] width 18 height 18
click at [1365, 430] on icon at bounding box center [1358, 439] width 18 height 18
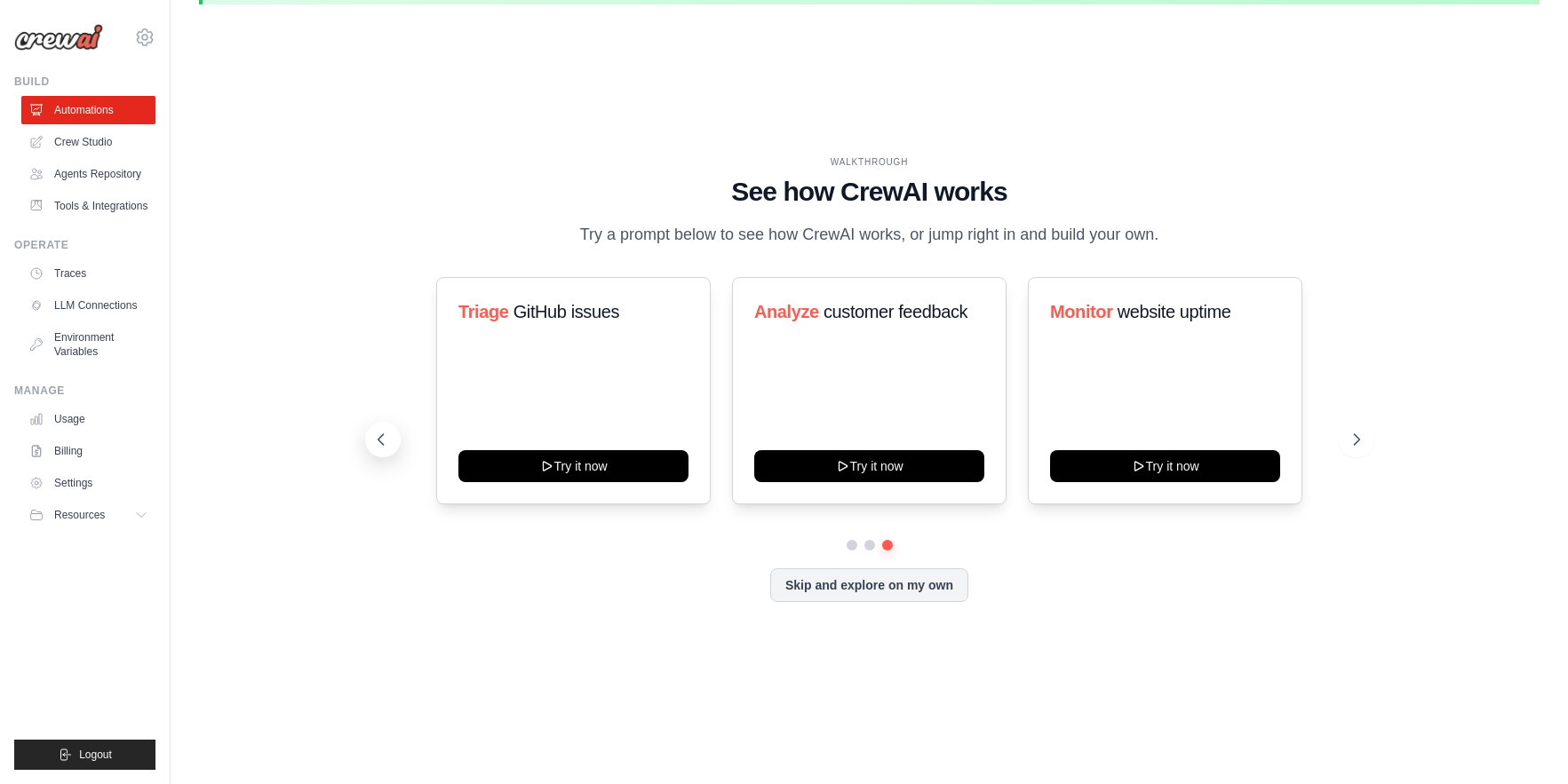
click at [385, 433] on icon at bounding box center [380, 439] width 18 height 18
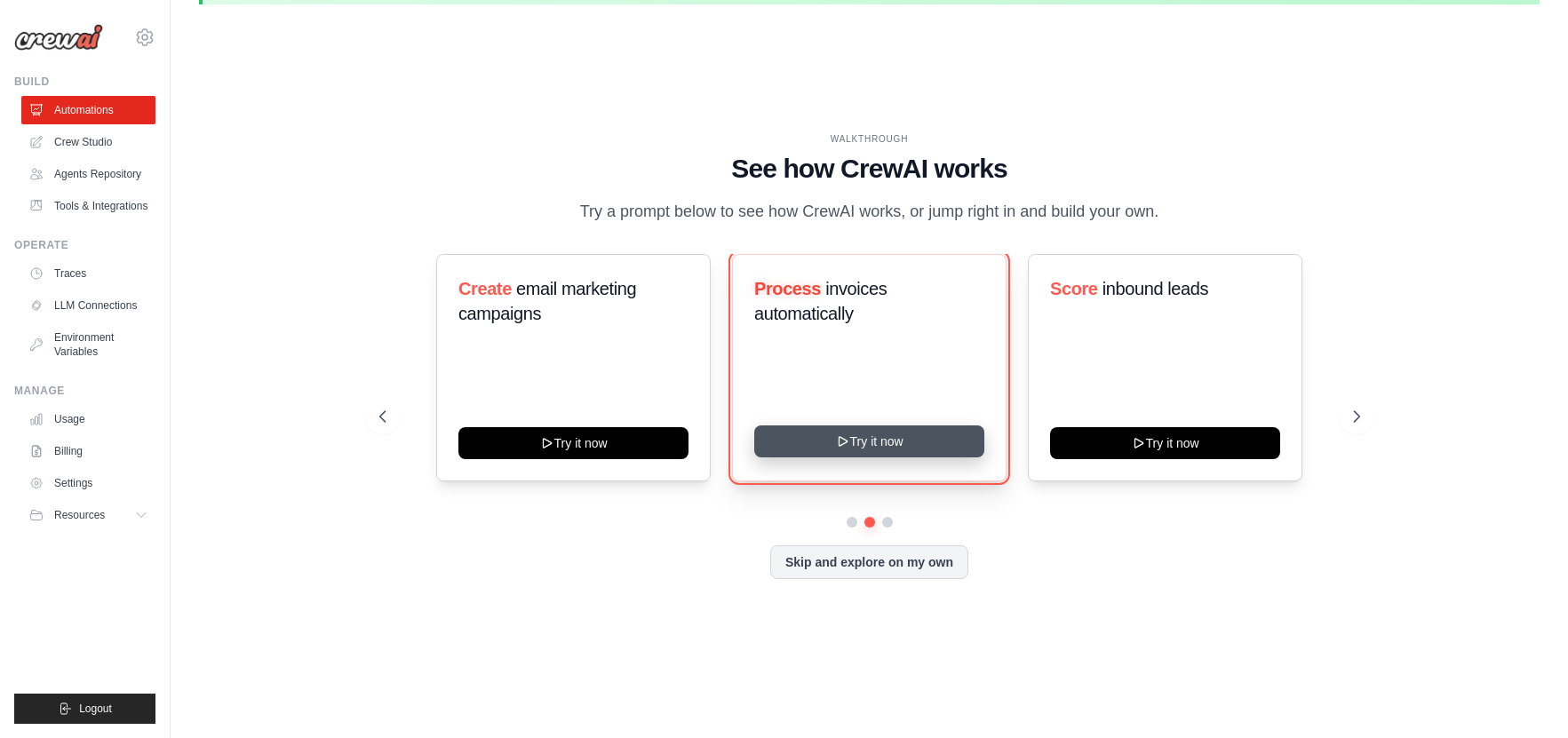
click at [869, 444] on button "Try it now" at bounding box center [869, 442] width 230 height 32
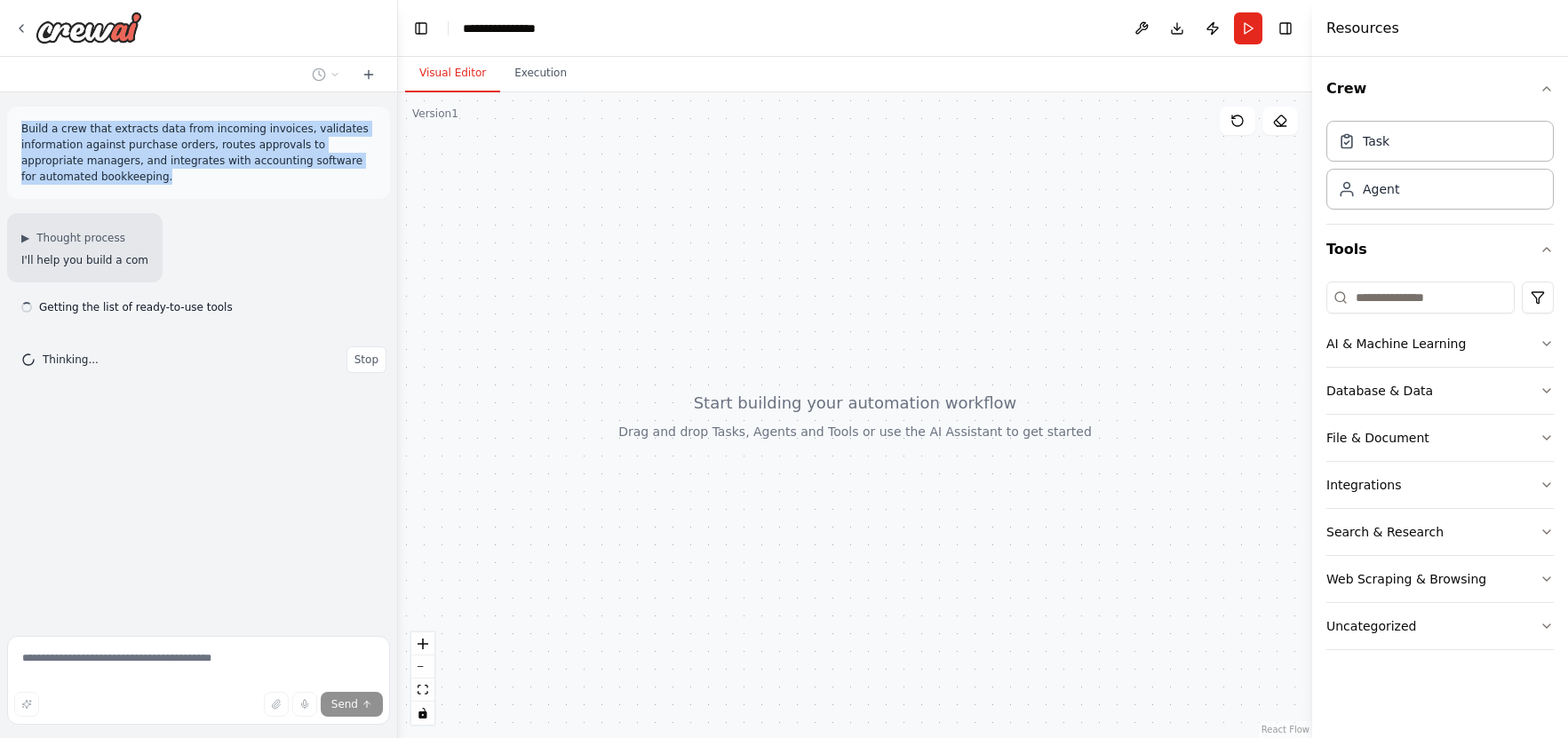
drag, startPoint x: 28, startPoint y: 130, endPoint x: 113, endPoint y: 181, distance: 99.1
click at [113, 181] on p "Build a crew that extracts data from incoming invoices, validates information a…" at bounding box center [199, 153] width 355 height 64
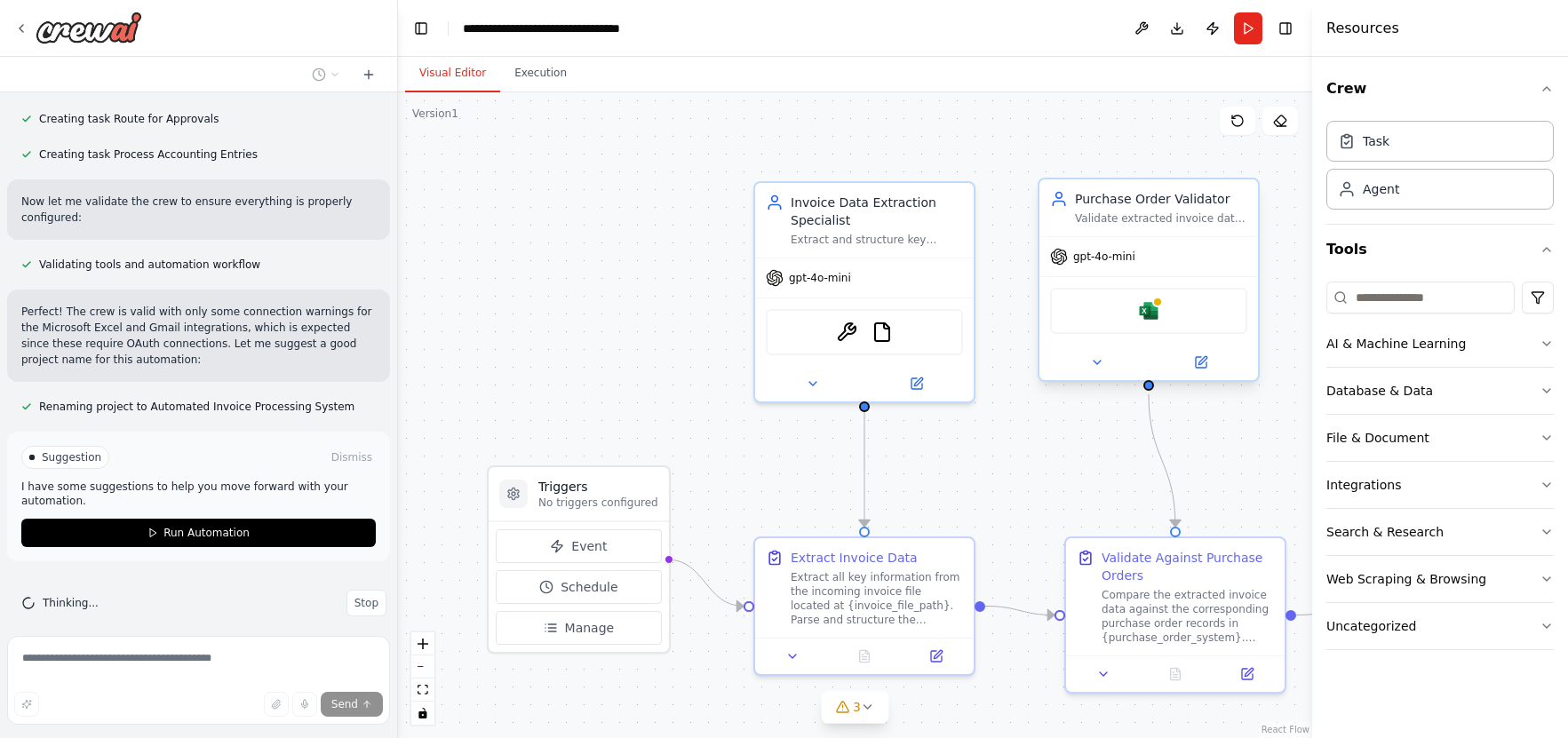
scroll to position [1134, 0]
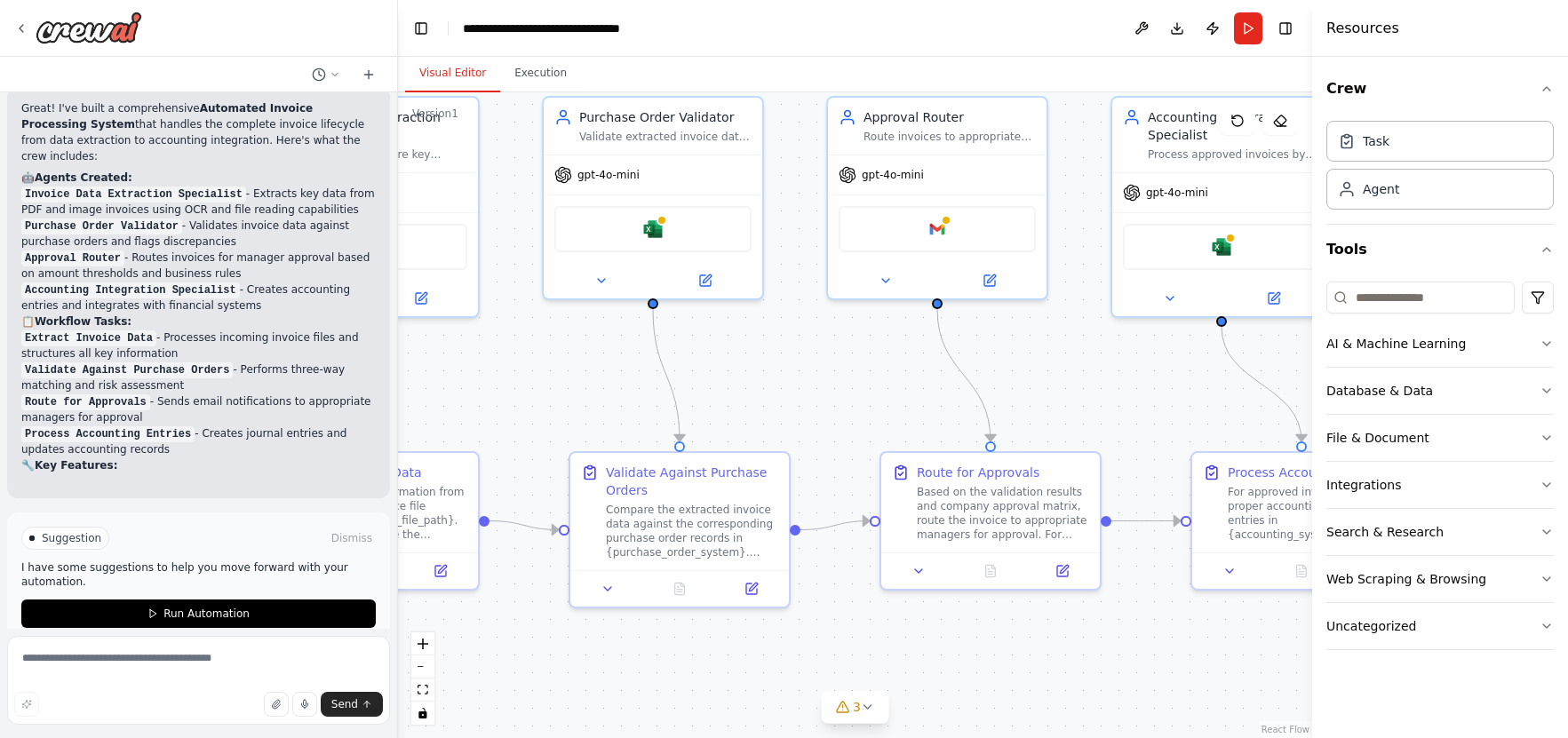
drag, startPoint x: 995, startPoint y: 413, endPoint x: 559, endPoint y: 406, distance: 436.1
click at [552, 407] on div ".deletable-edge-delete-btn { width: 20px; height: 20px; border: 0px solid #ffff…" at bounding box center [855, 415] width 914 height 646
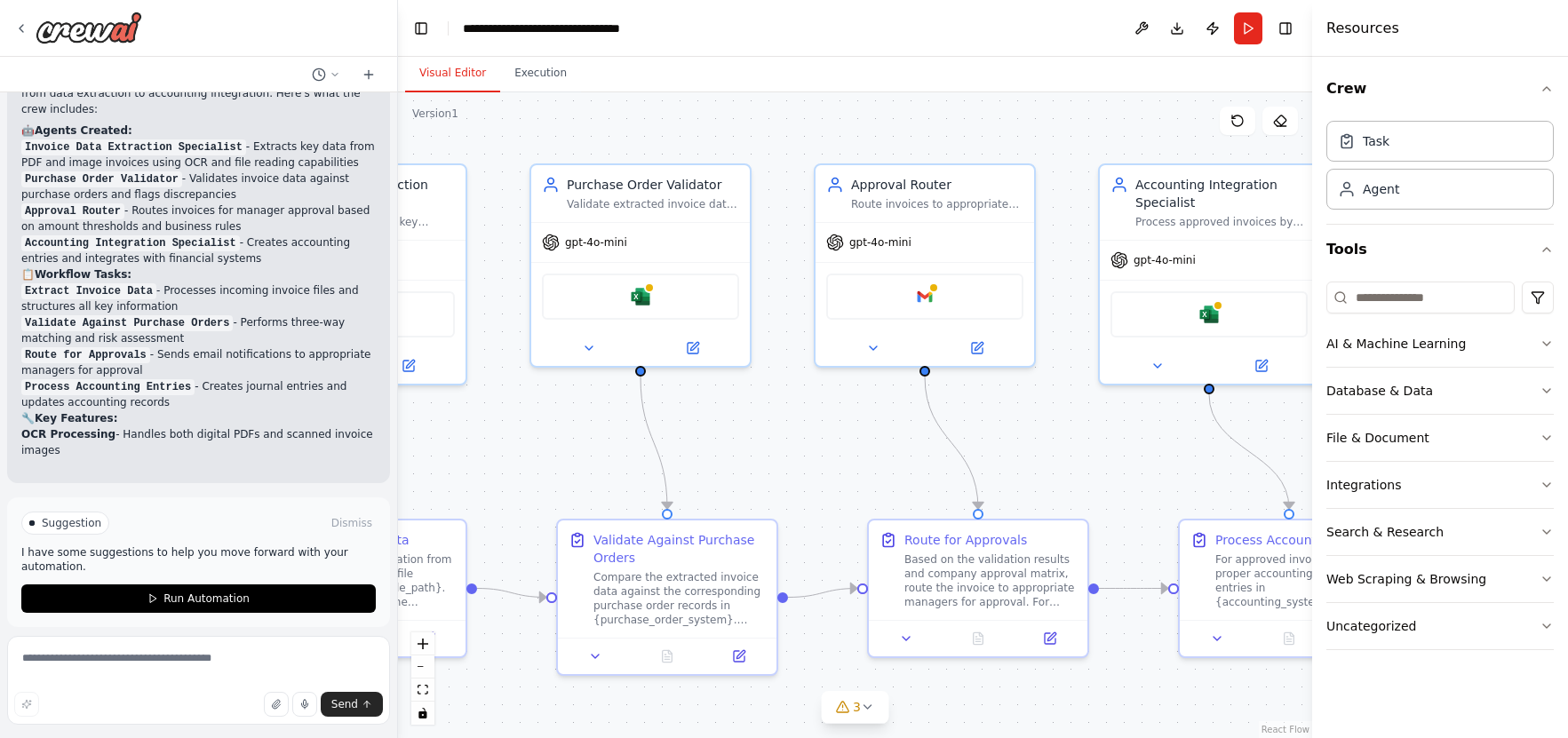
drag, startPoint x: 882, startPoint y: 365, endPoint x: 867, endPoint y: 419, distance: 56.0
click at [865, 424] on div ".deletable-edge-delete-btn { width: 20px; height: 20px; border: 0px solid #ffff…" at bounding box center [855, 415] width 914 height 646
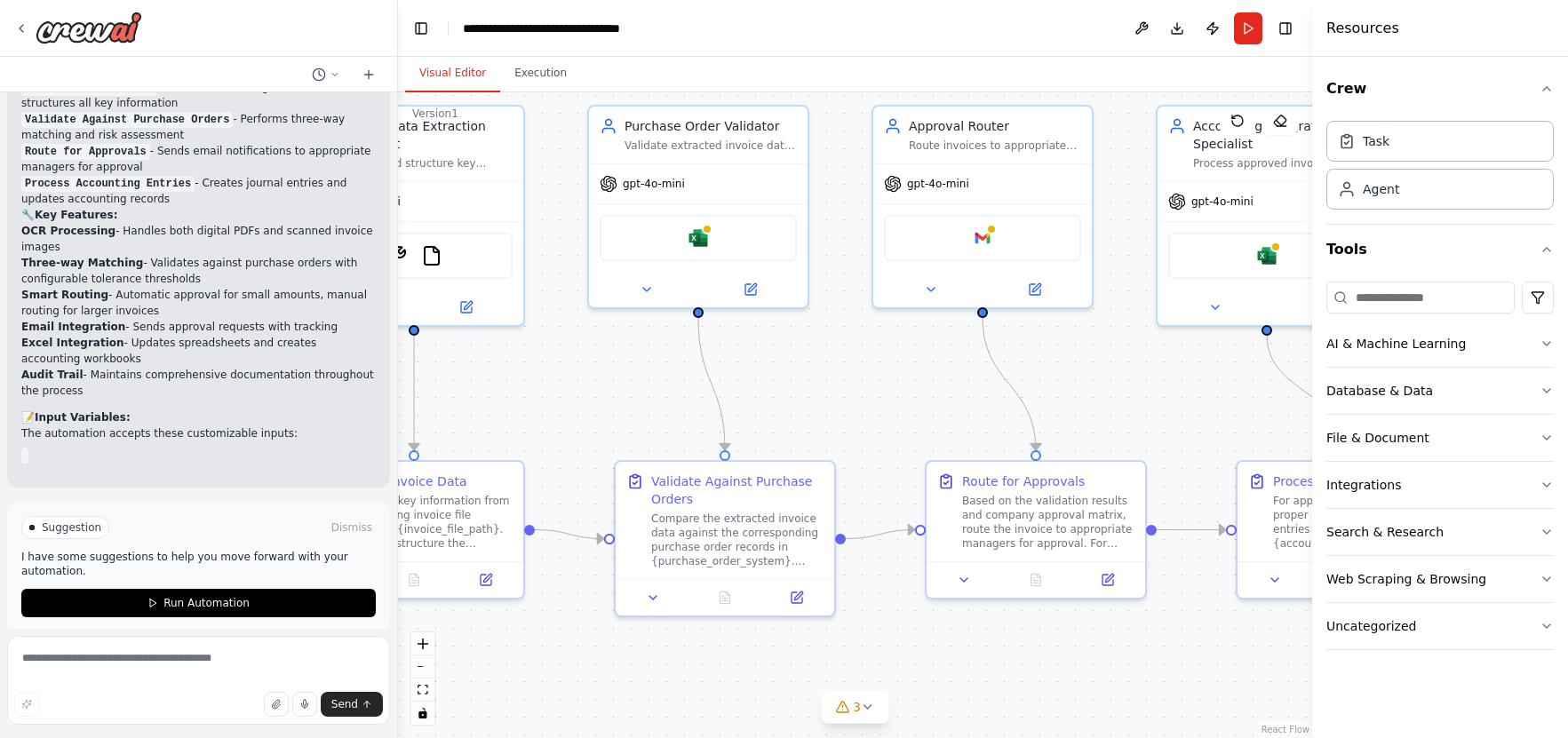
drag, startPoint x: 1120, startPoint y: 425, endPoint x: 1178, endPoint y: 361, distance: 86.4
click at [1178, 361] on div ".deletable-edge-delete-btn { width: 20px; height: 20px; border: 0px solid #ffff…" at bounding box center [855, 415] width 914 height 646
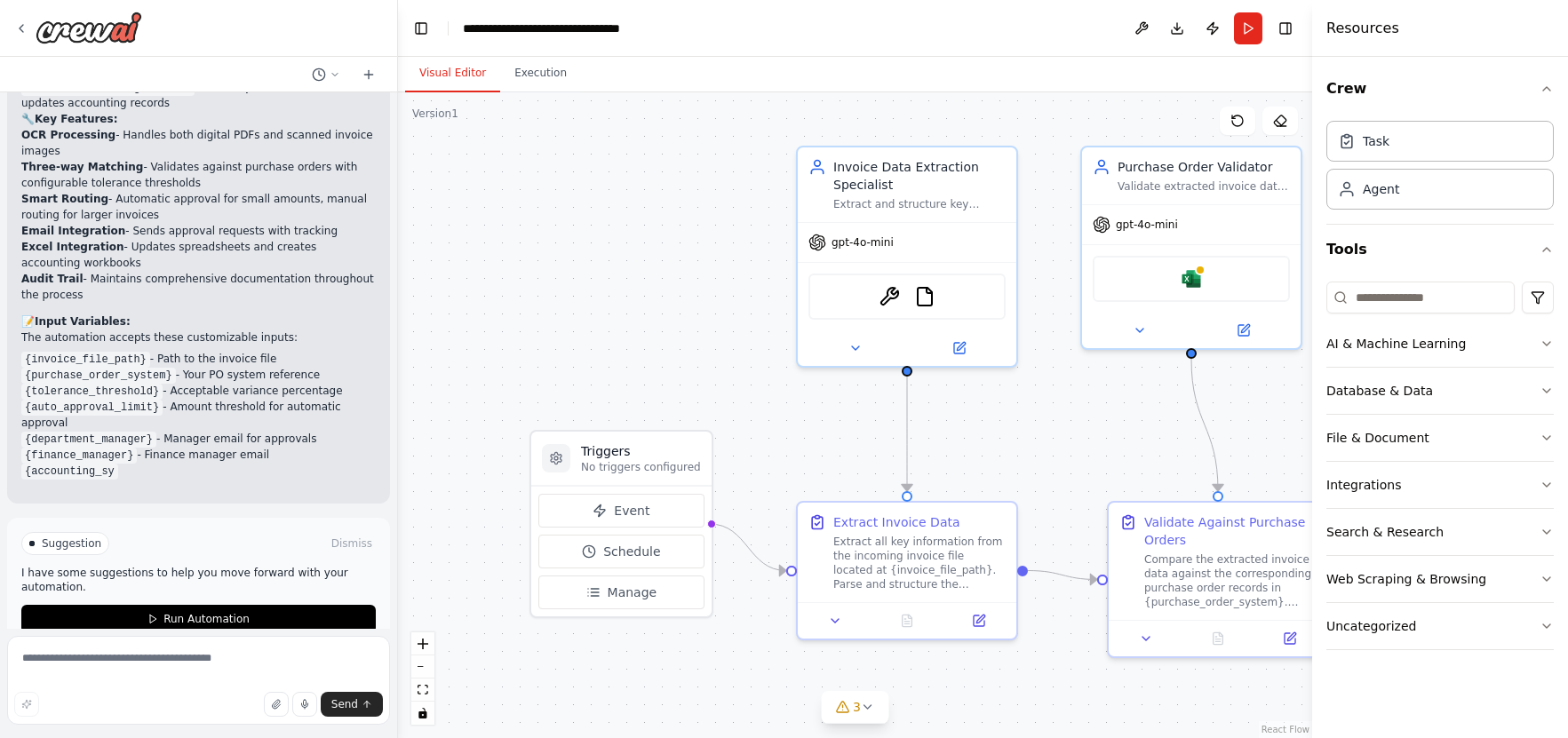
drag, startPoint x: 642, startPoint y: 376, endPoint x: 1134, endPoint y: 415, distance: 493.5
click at [1134, 415] on div ".deletable-edge-delete-btn { width: 20px; height: 20px; border: 0px solid #ffff…" at bounding box center [855, 415] width 914 height 646
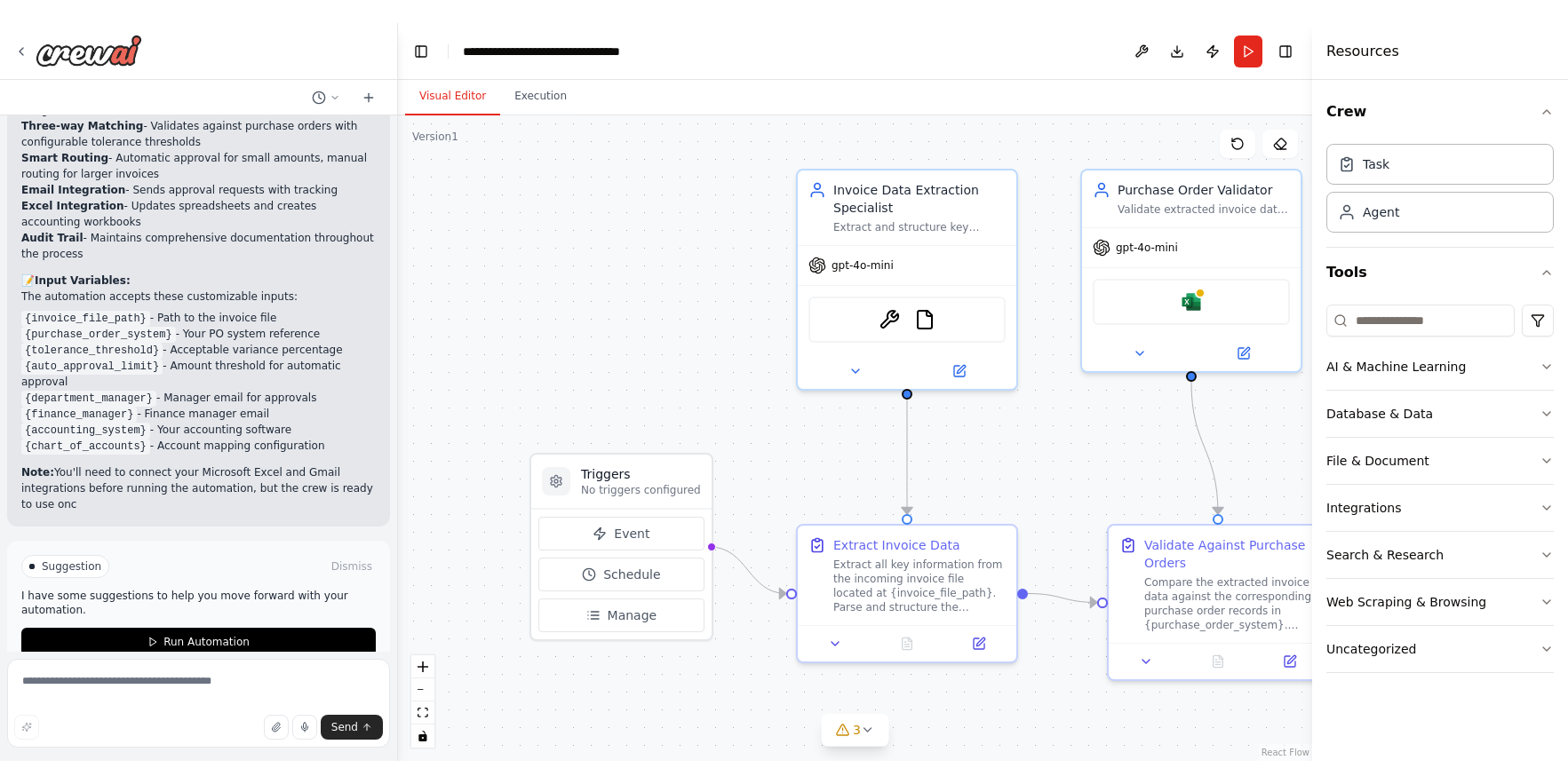
scroll to position [1890, 0]
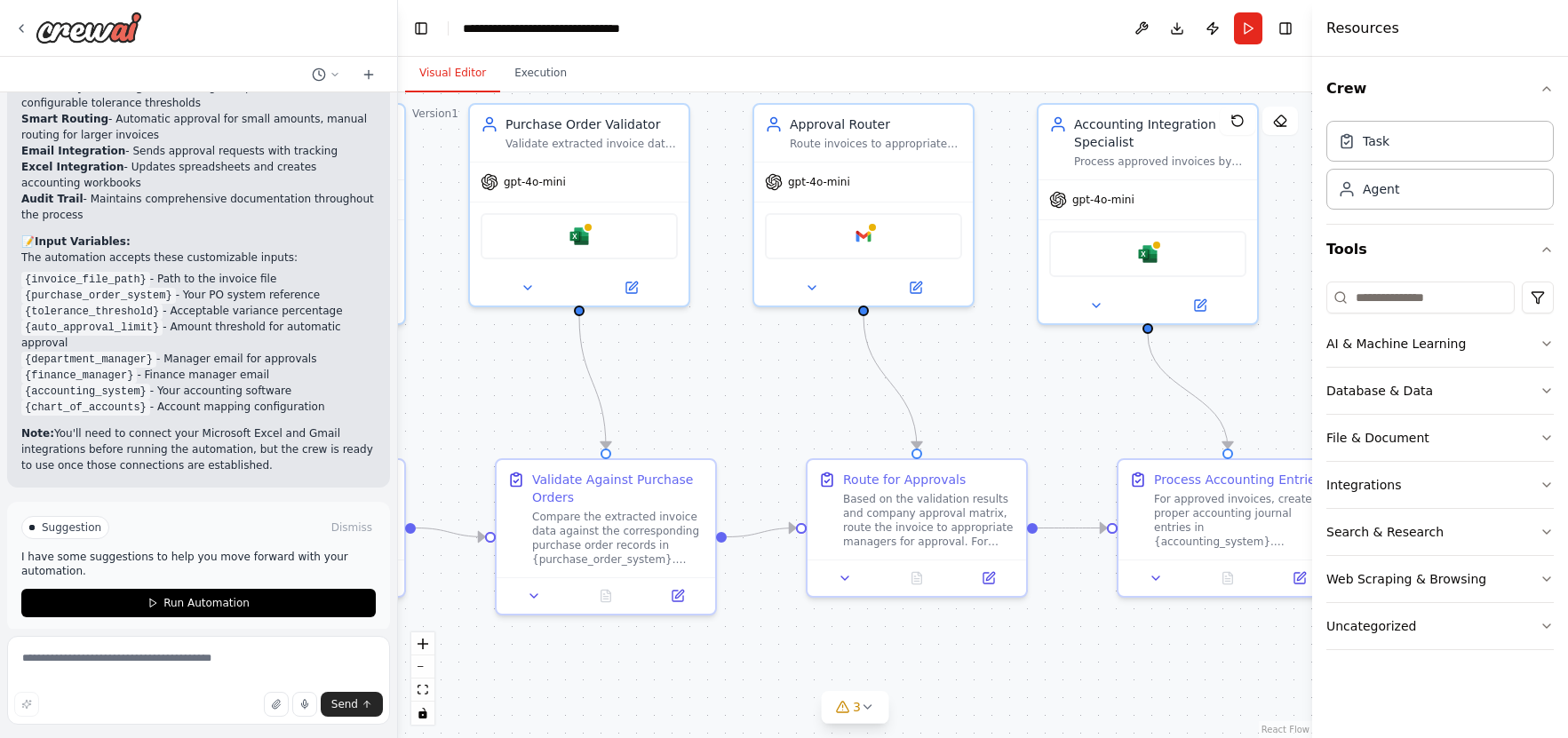
drag, startPoint x: 1111, startPoint y: 432, endPoint x: 696, endPoint y: 387, distance: 417.4
click at [507, 390] on div ".deletable-edge-delete-btn { width: 20px; height: 20px; border: 0px solid #ffff…" at bounding box center [855, 415] width 914 height 646
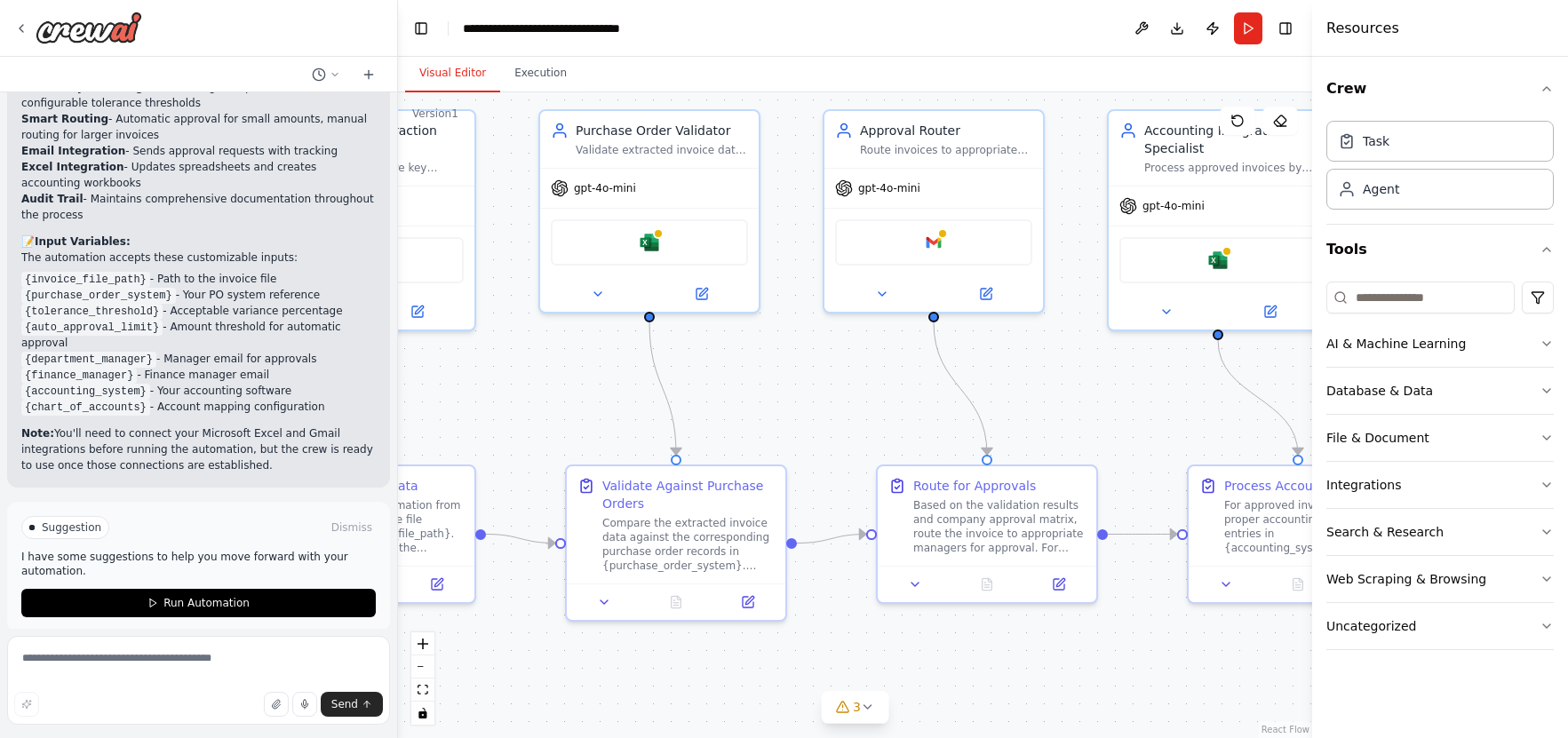
drag, startPoint x: 946, startPoint y: 376, endPoint x: 1097, endPoint y: 389, distance: 151.6
click at [1097, 389] on div ".deletable-edge-delete-btn { width: 20px; height: 20px; border: 0px solid #ffff…" at bounding box center [855, 415] width 914 height 646
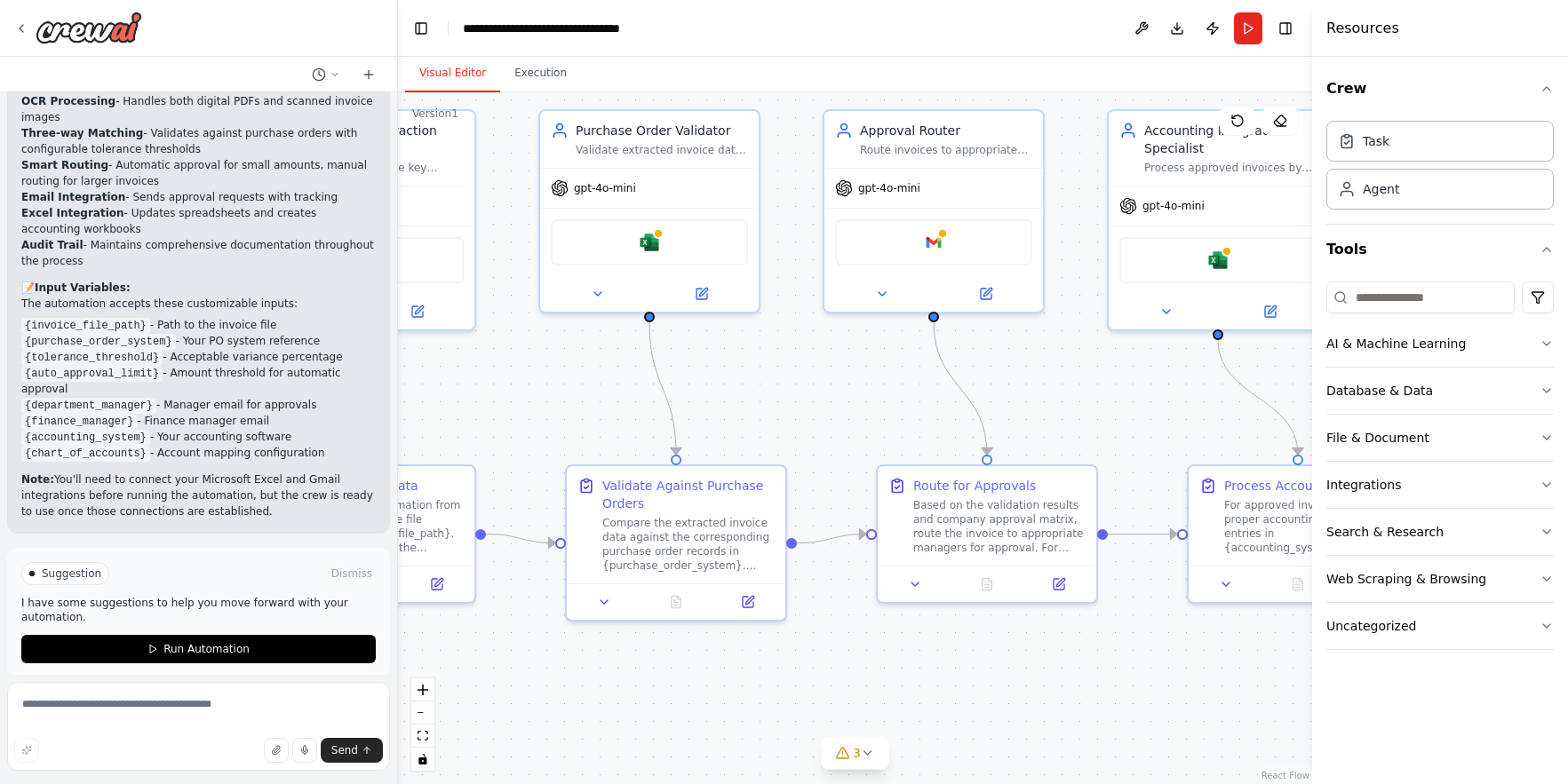
scroll to position [1844, 0]
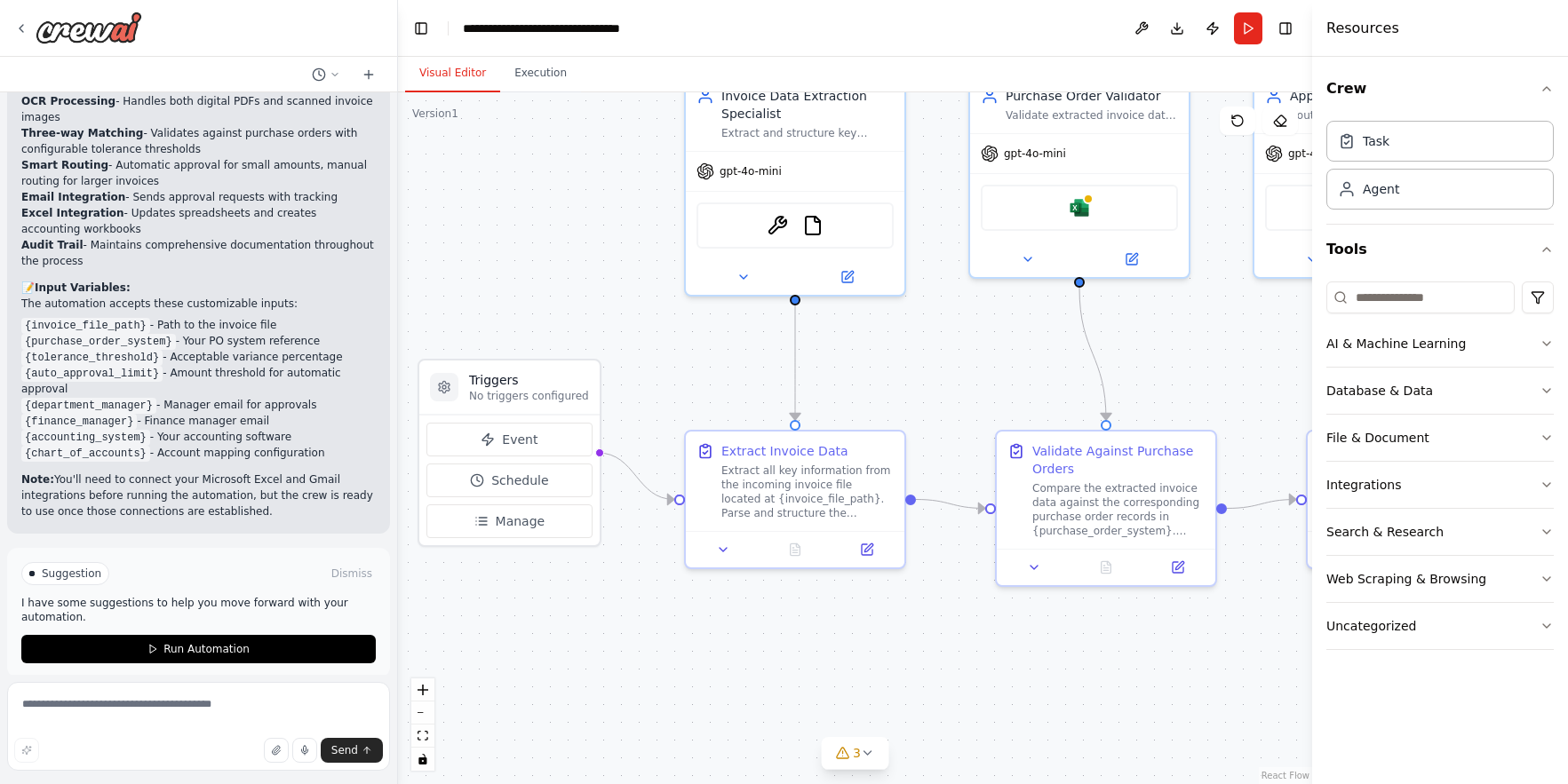
drag, startPoint x: 566, startPoint y: 410, endPoint x: 995, endPoint y: 376, distance: 430.3
click at [995, 376] on div ".deletable-edge-delete-btn { width: 20px; height: 20px; border: 0px solid #ffff…" at bounding box center [855, 438] width 914 height 691
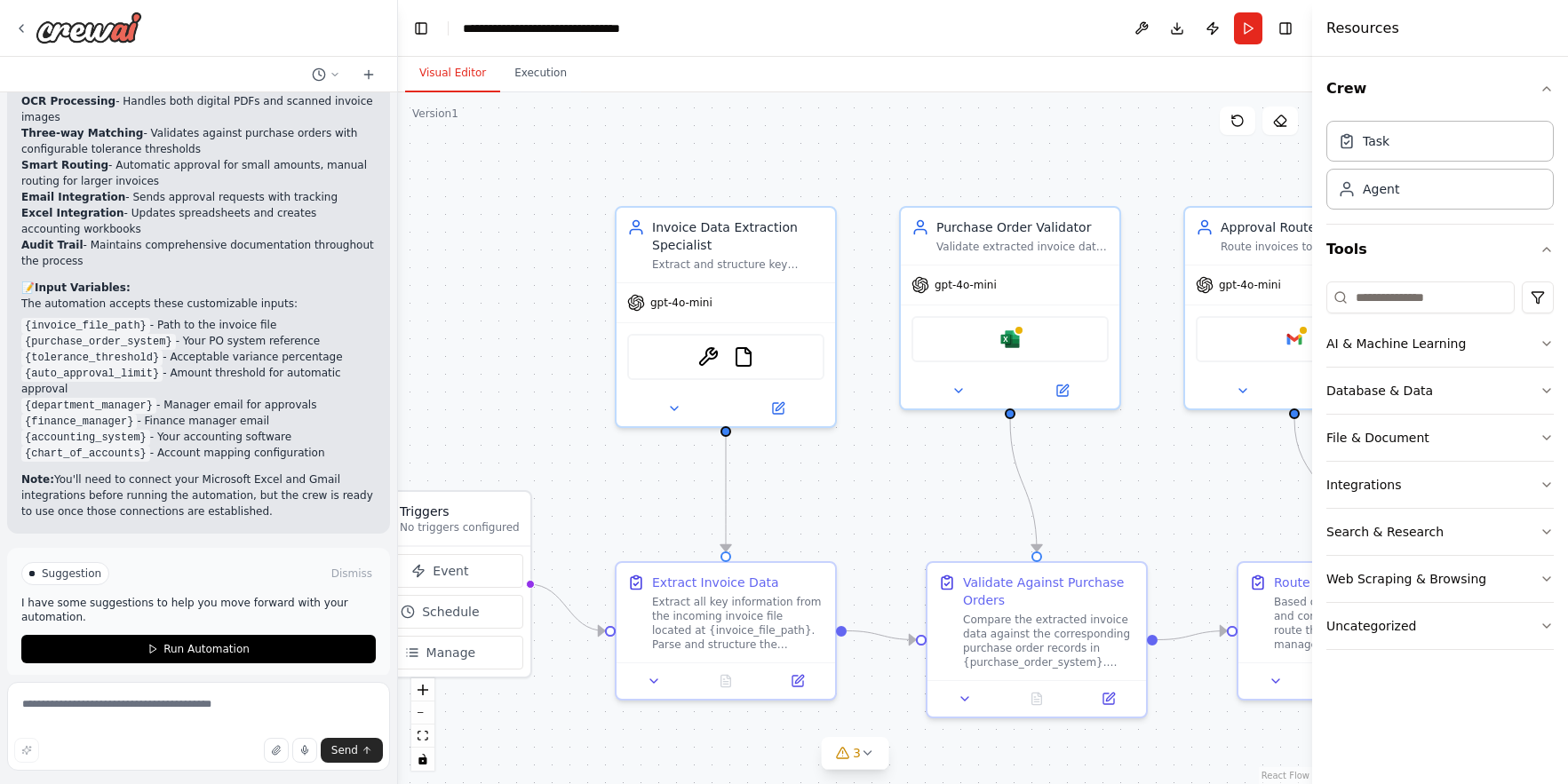
drag, startPoint x: 942, startPoint y: 333, endPoint x: 875, endPoint y: 454, distance: 138.3
click at [878, 454] on div ".deletable-edge-delete-btn { width: 20px; height: 20px; border: 0px solid #ffff…" at bounding box center [855, 438] width 914 height 691
